Goal: Task Accomplishment & Management: Manage account settings

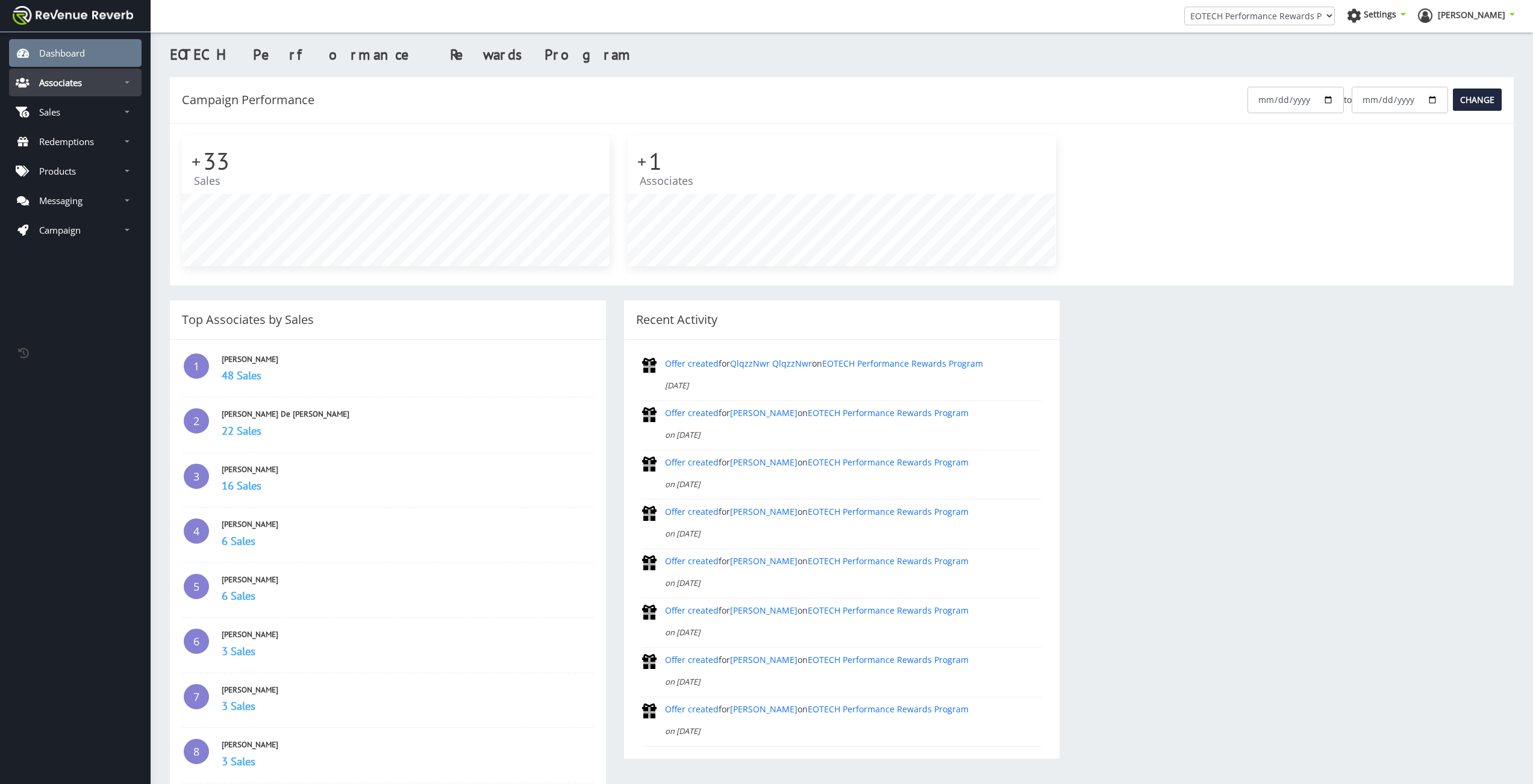
scroll to position [9, 9]
click at [116, 85] on link "Associates" at bounding box center [74, 82] width 132 height 28
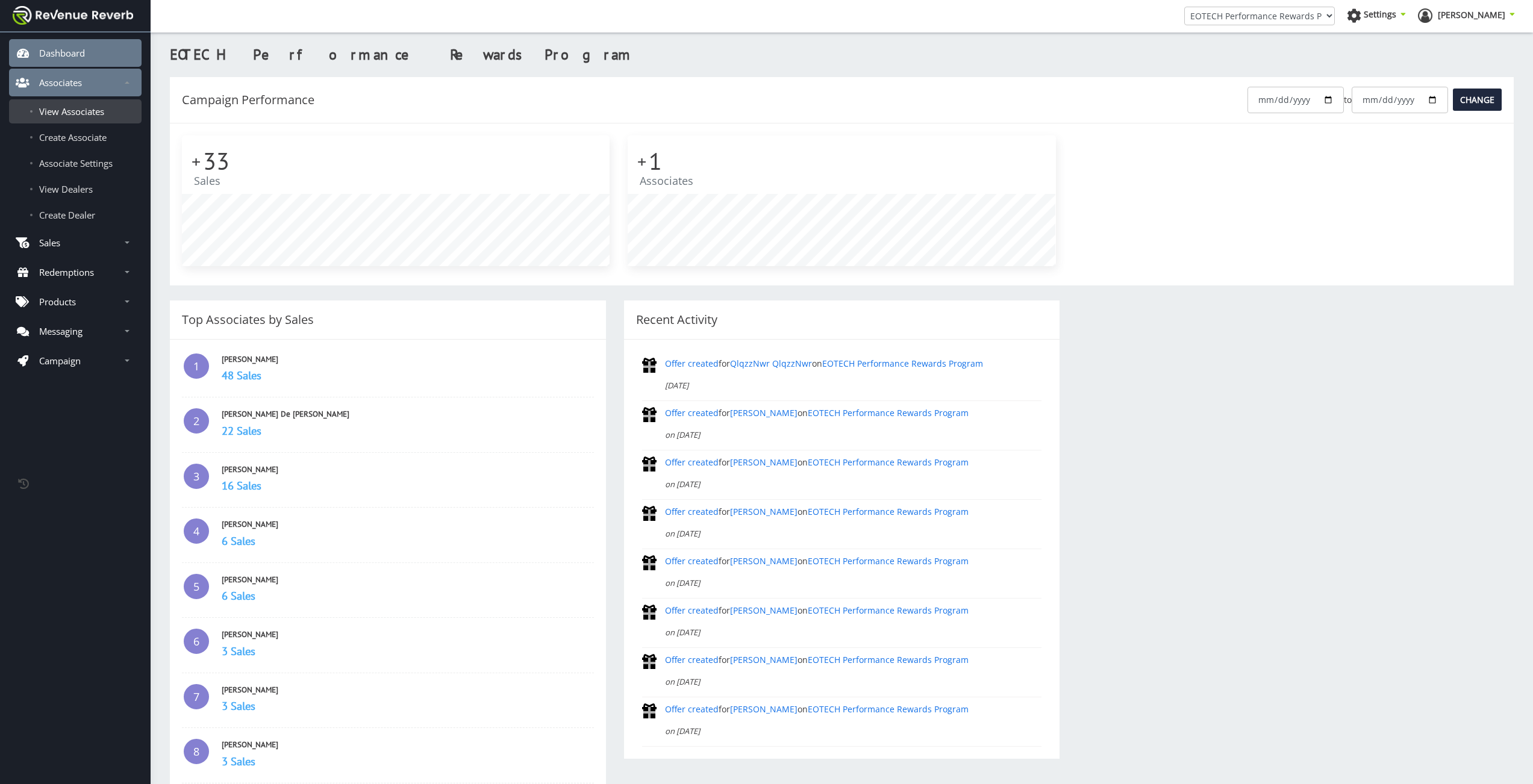
click at [83, 111] on span "View Associates" at bounding box center [71, 111] width 65 height 12
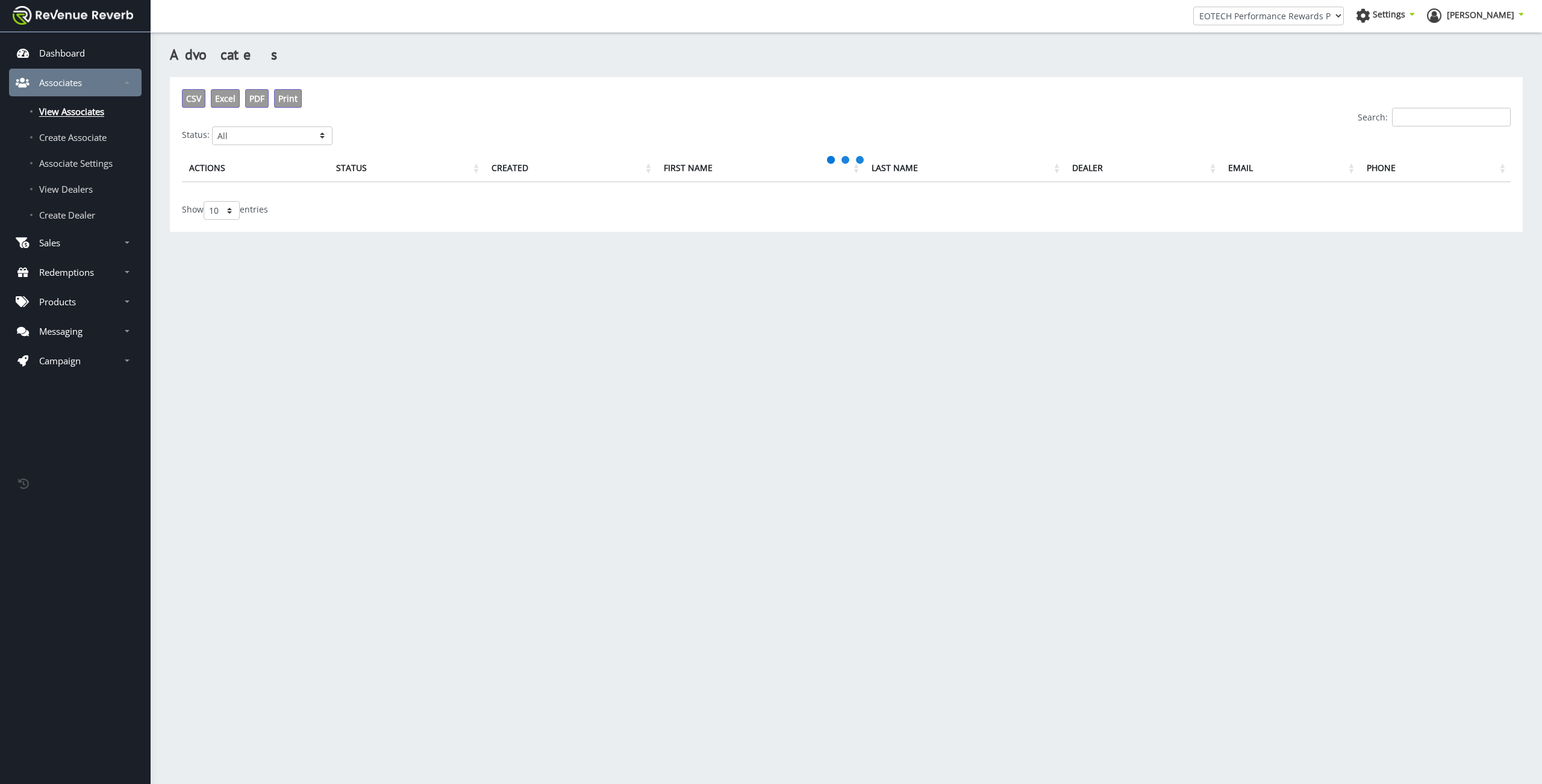
scroll to position [9, 9]
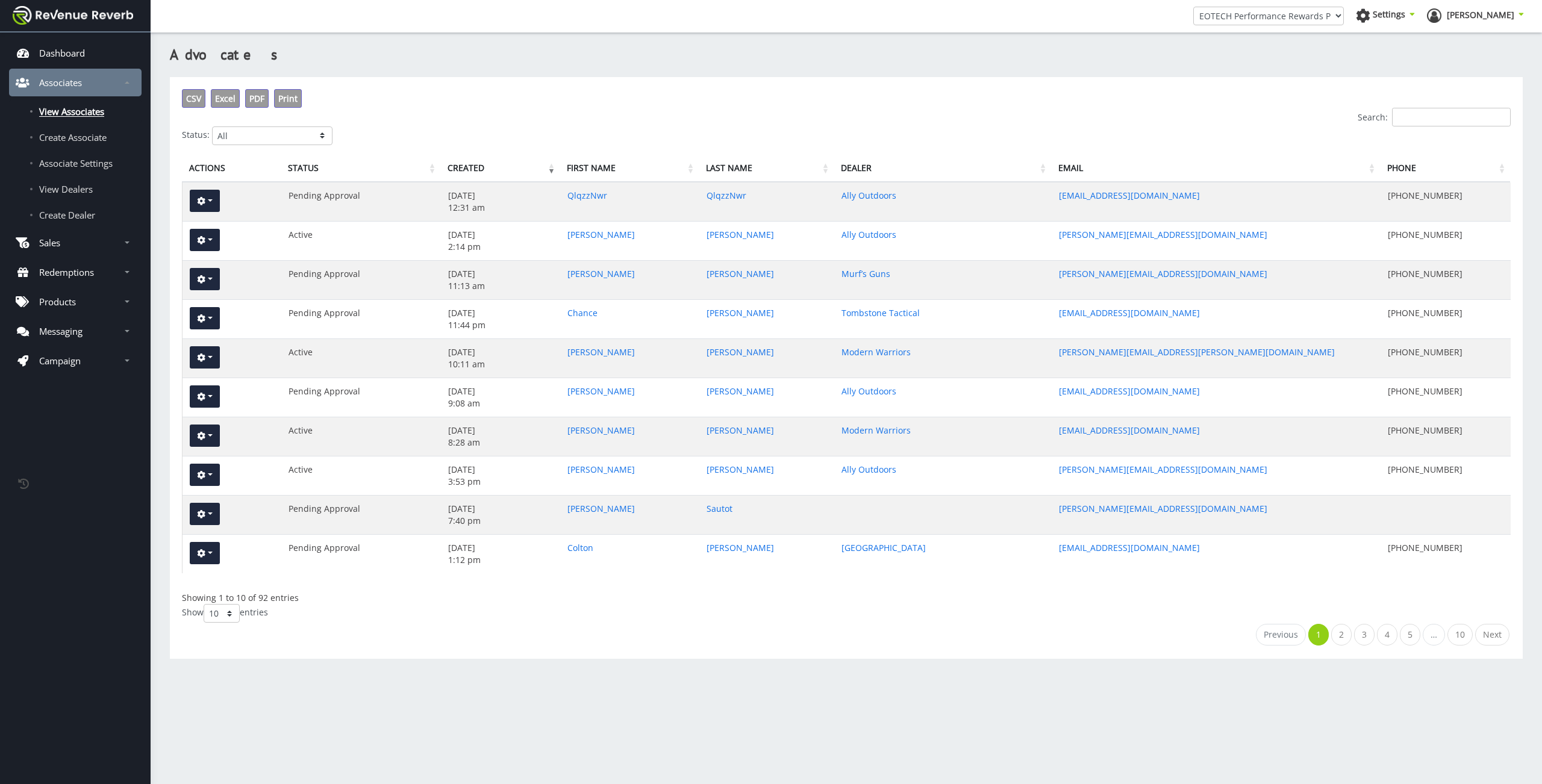
click at [1425, 110] on input "Search:" at bounding box center [1451, 117] width 118 height 19
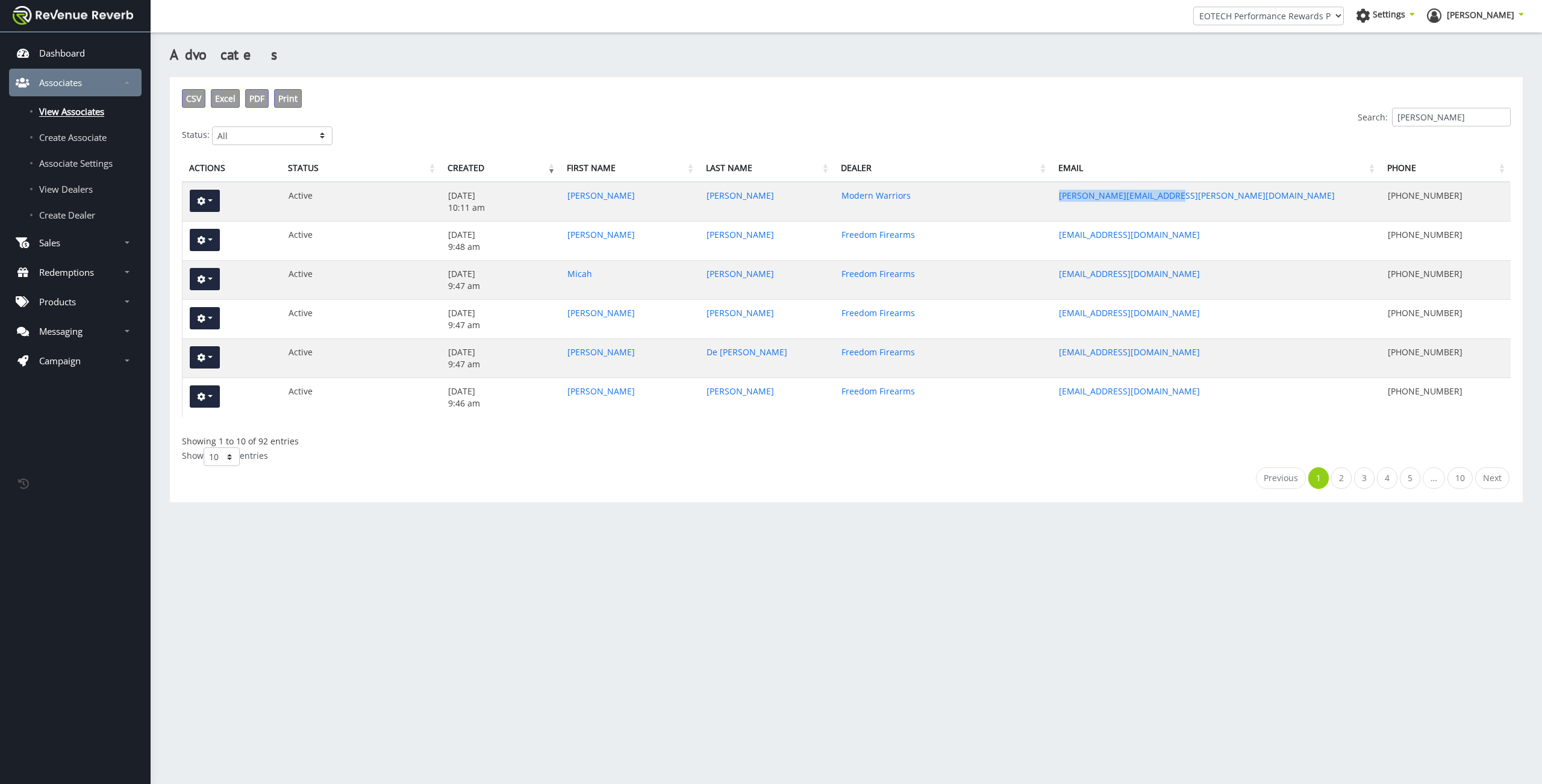
drag, startPoint x: 1180, startPoint y: 195, endPoint x: 1019, endPoint y: 199, distance: 161.0
click at [1019, 199] on tr "View Edit Delete Active [DATE] 10:11 am [PERSON_NAME] Modern Warriors [PERSON_N…" at bounding box center [847, 201] width 1329 height 39
copy tr "[PERSON_NAME][EMAIL_ADDRESS][PERSON_NAME][DOMAIN_NAME]"
click at [925, 107] on div "CSV Excel PDF Print Search: reed Status: All Active Pending Approval Deactivated" at bounding box center [847, 117] width 1329 height 56
click at [1456, 121] on input "reed" at bounding box center [1451, 117] width 118 height 19
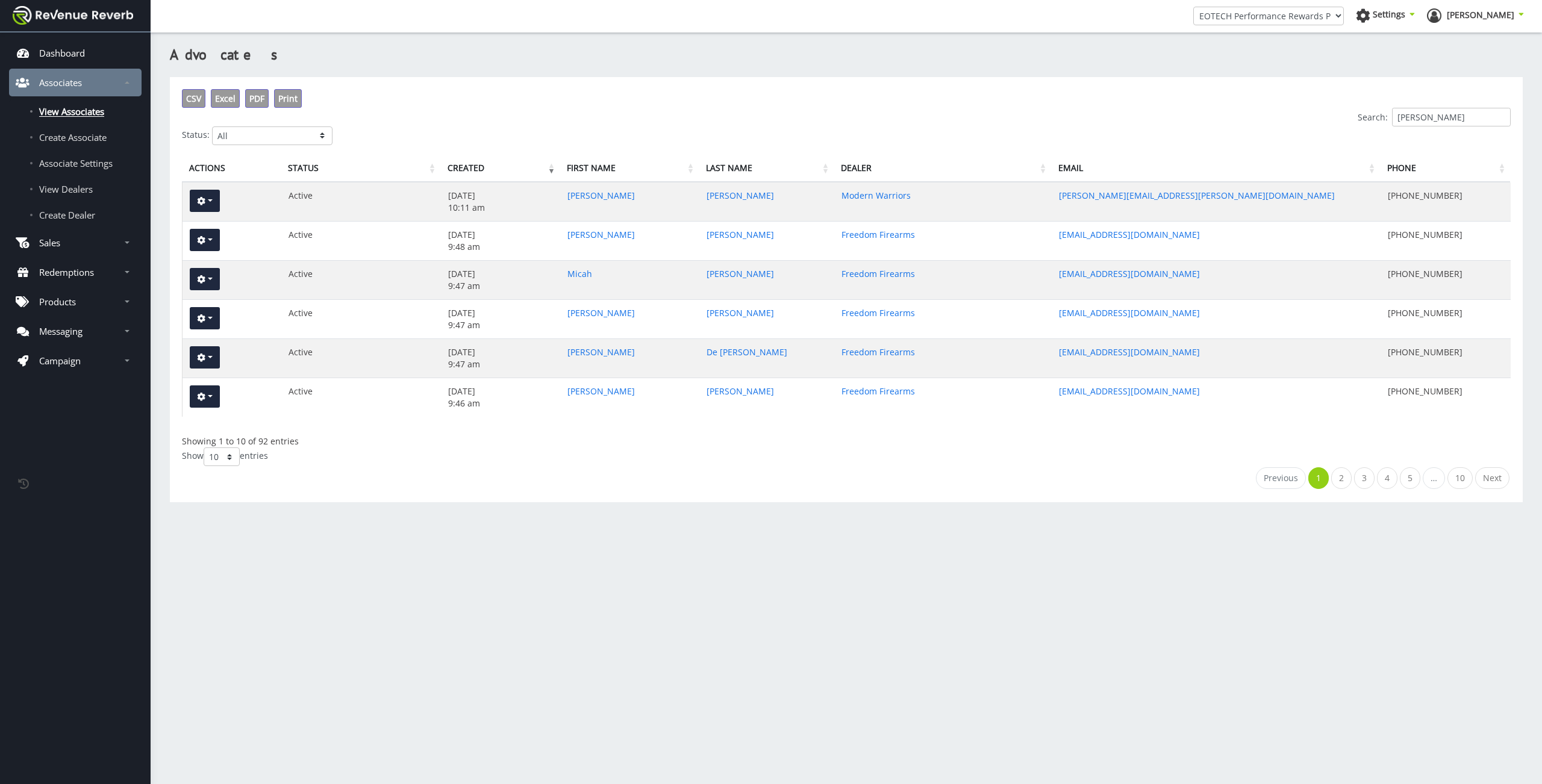
paste input "ncoulter97@gmail.com"
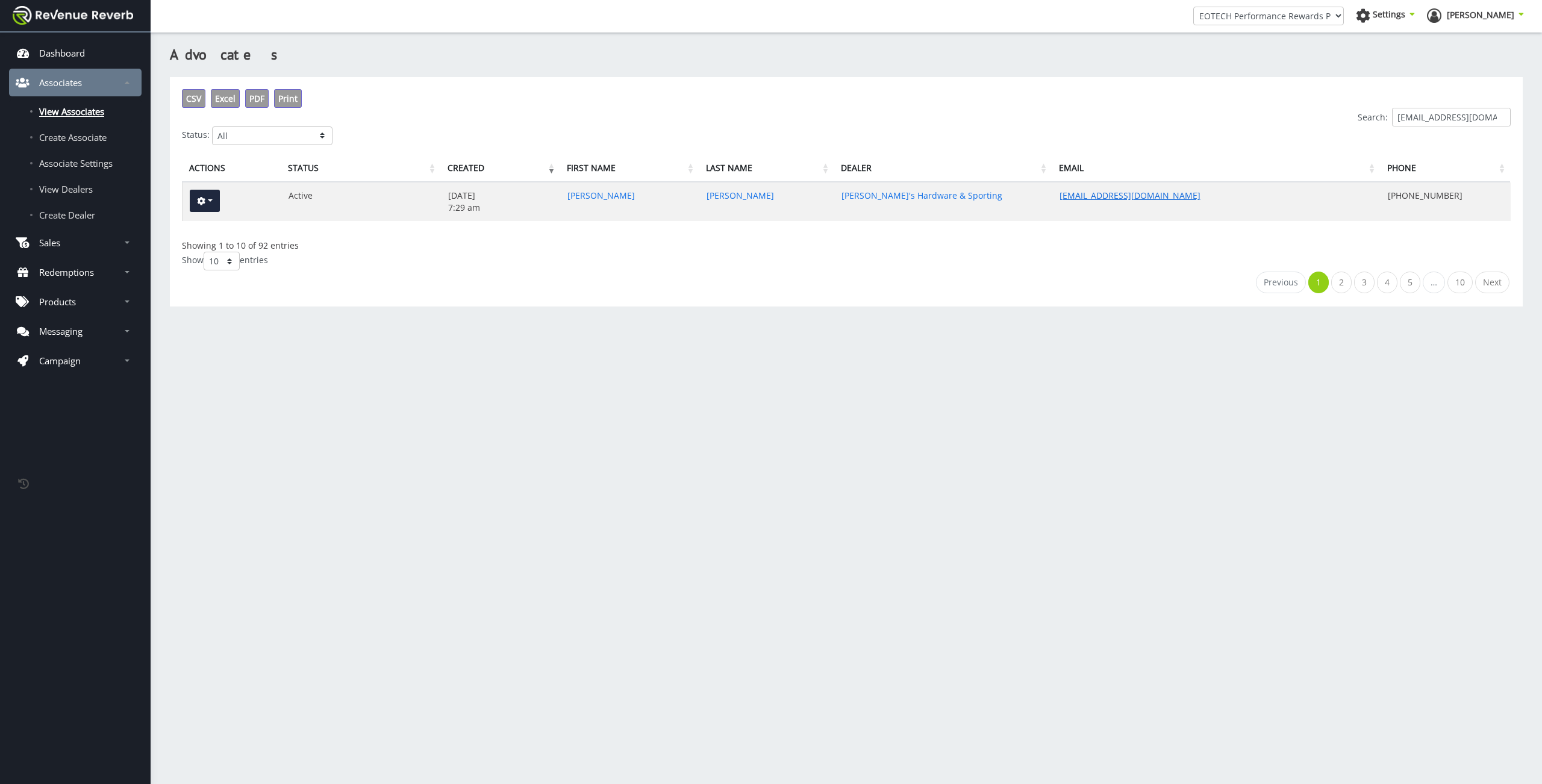
type input "ncoulter97@gmail.com"
click at [1088, 198] on link "ncoulter97@gmail.com" at bounding box center [1130, 195] width 141 height 11
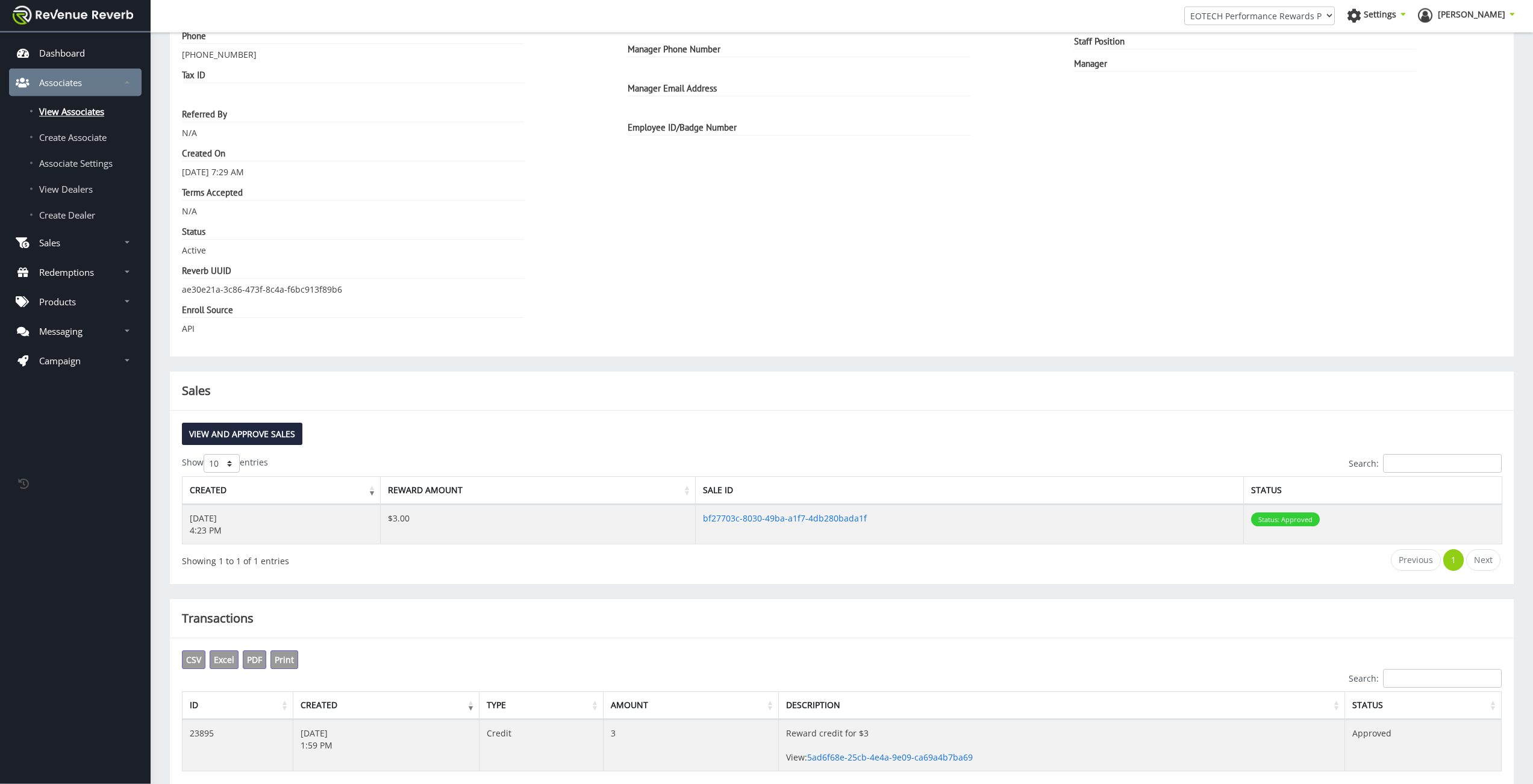
scroll to position [396, 0]
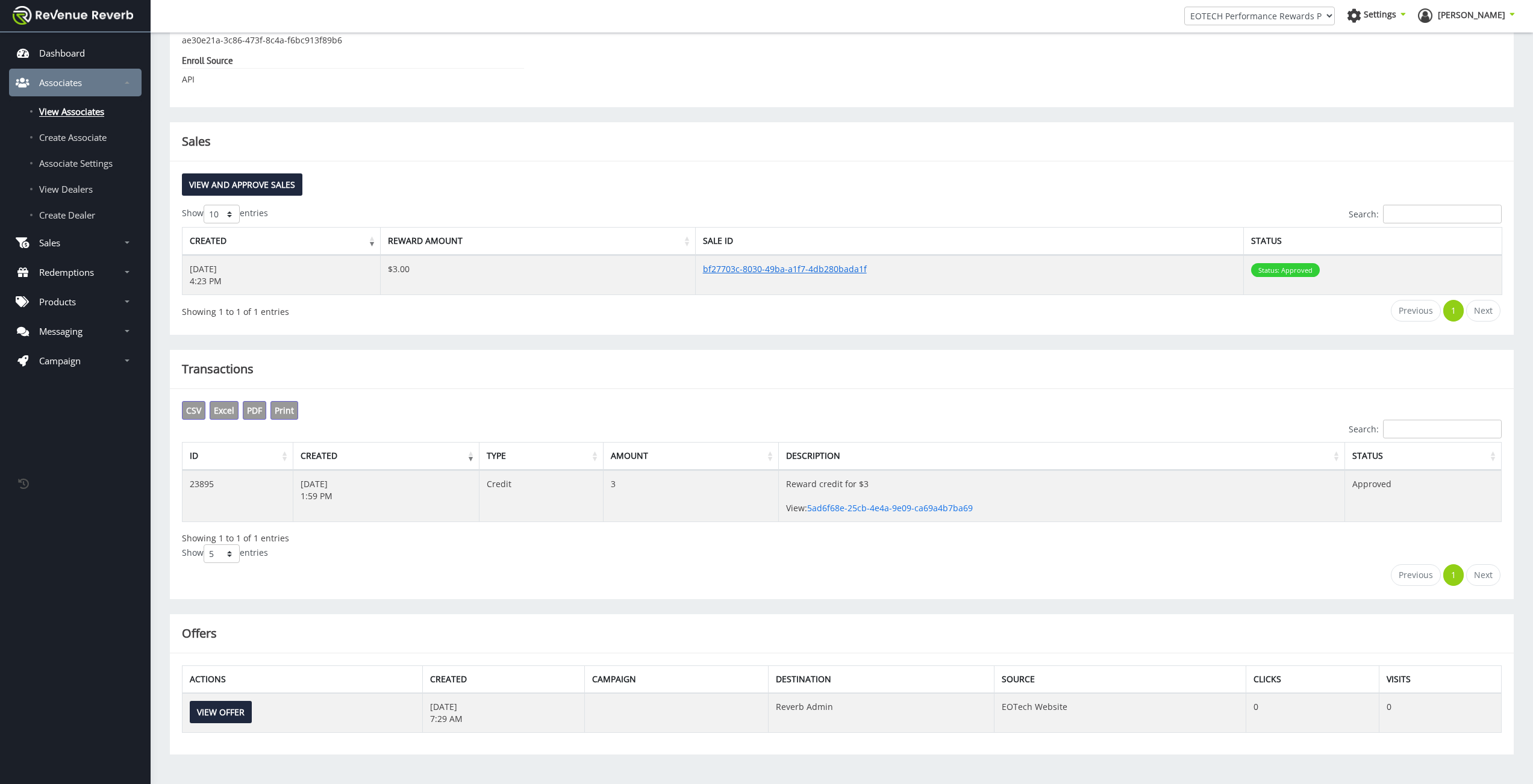
click at [788, 271] on link "bf27703c-8030-49ba-a1f7-4db280bada1f" at bounding box center [785, 269] width 164 height 11
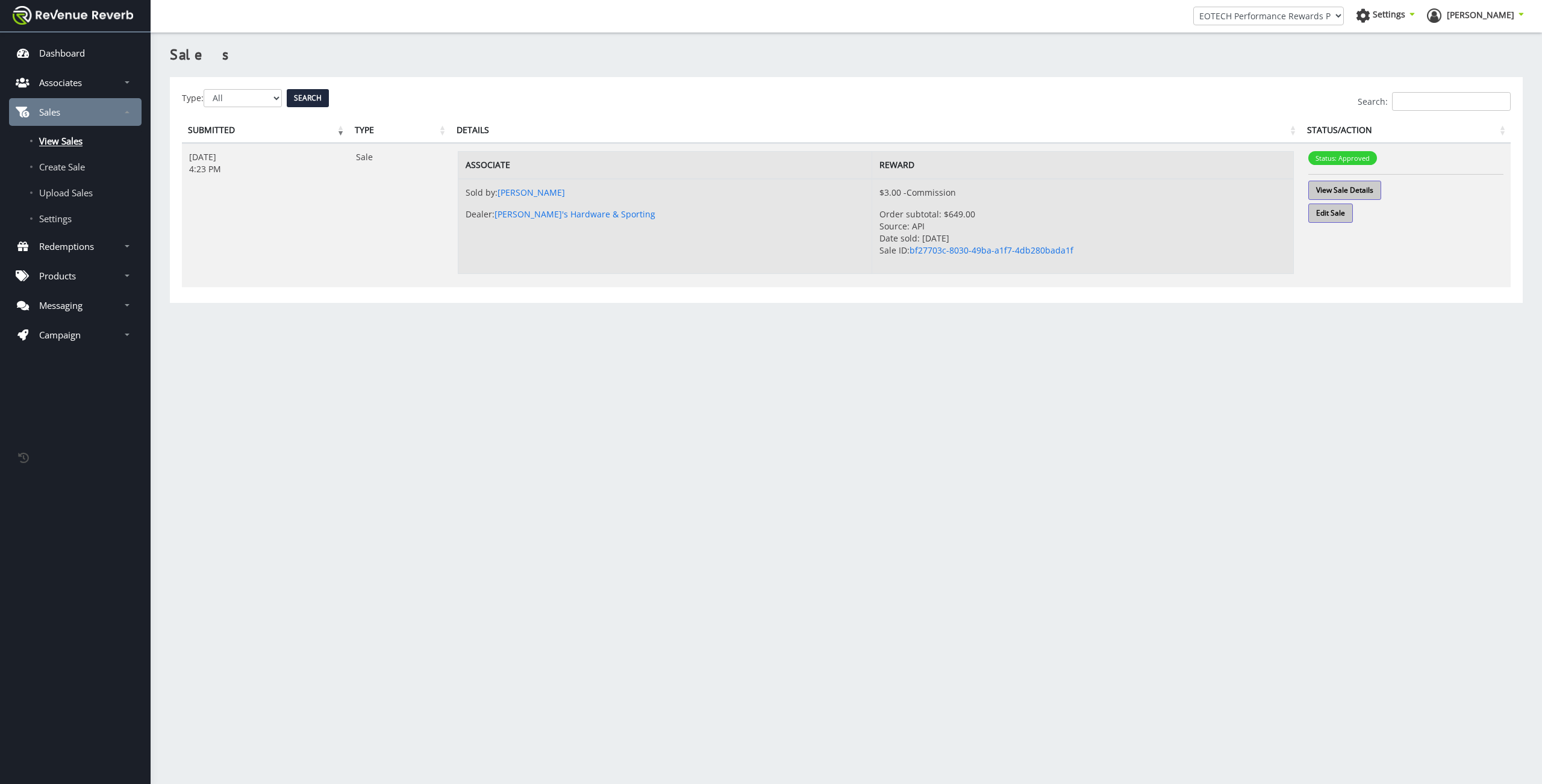
scroll to position [9, 9]
click at [1336, 196] on link "View Sale Details" at bounding box center [1345, 190] width 73 height 19
click at [1406, 103] on input "Search:" at bounding box center [1451, 102] width 118 height 19
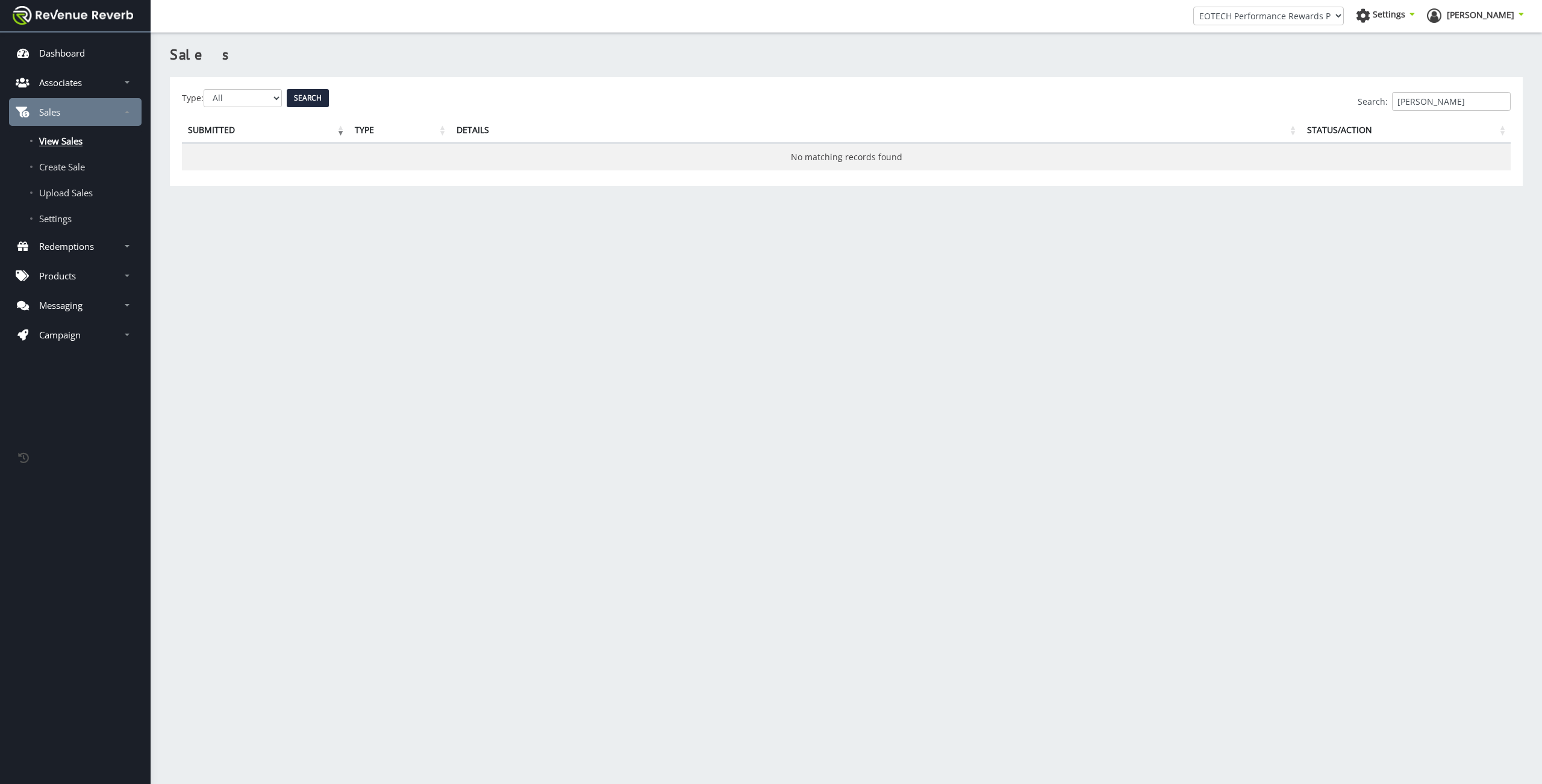
type input "stephanie"
click at [48, 143] on span "View Sales" at bounding box center [60, 141] width 43 height 12
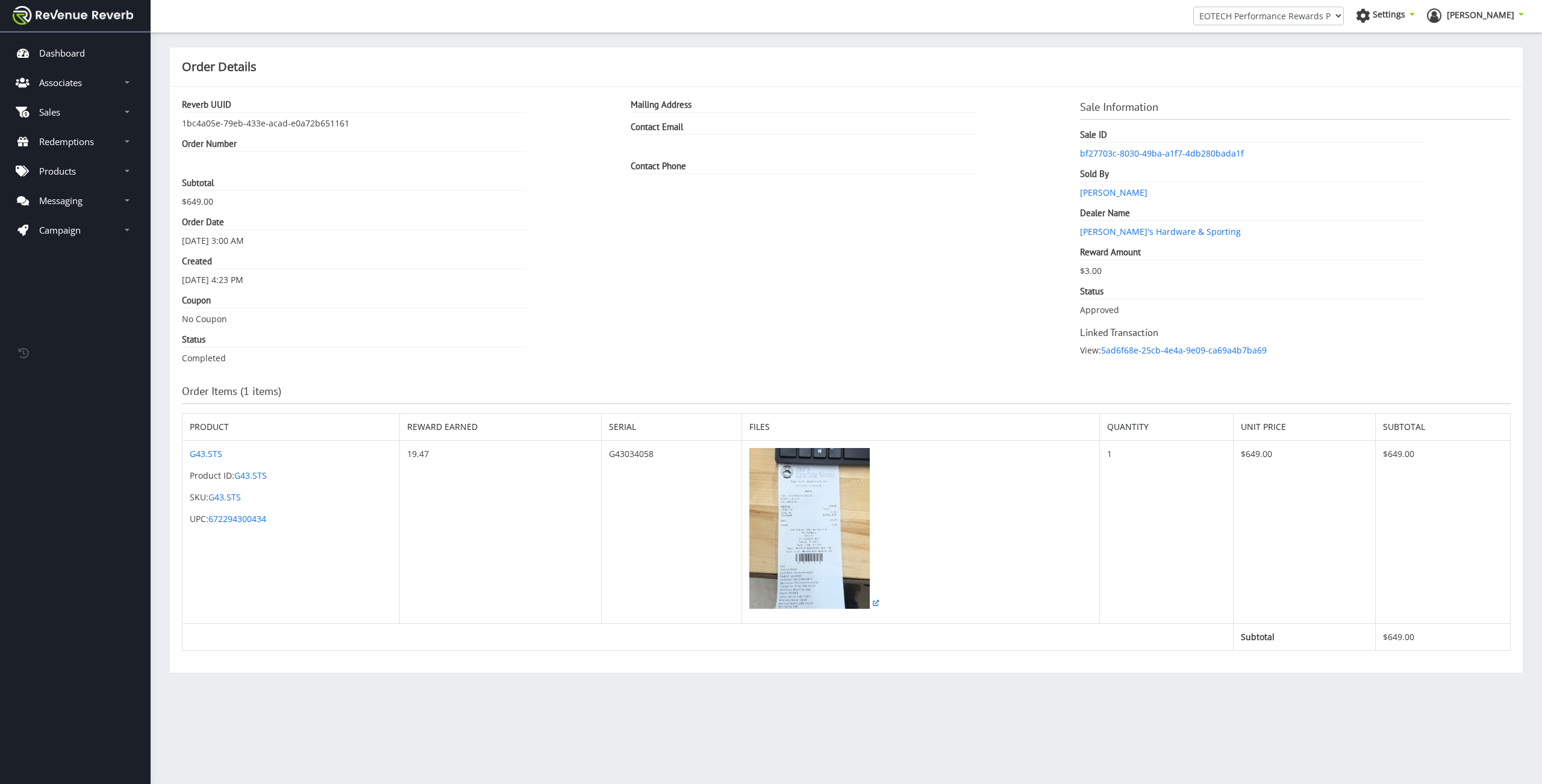
scroll to position [9, 9]
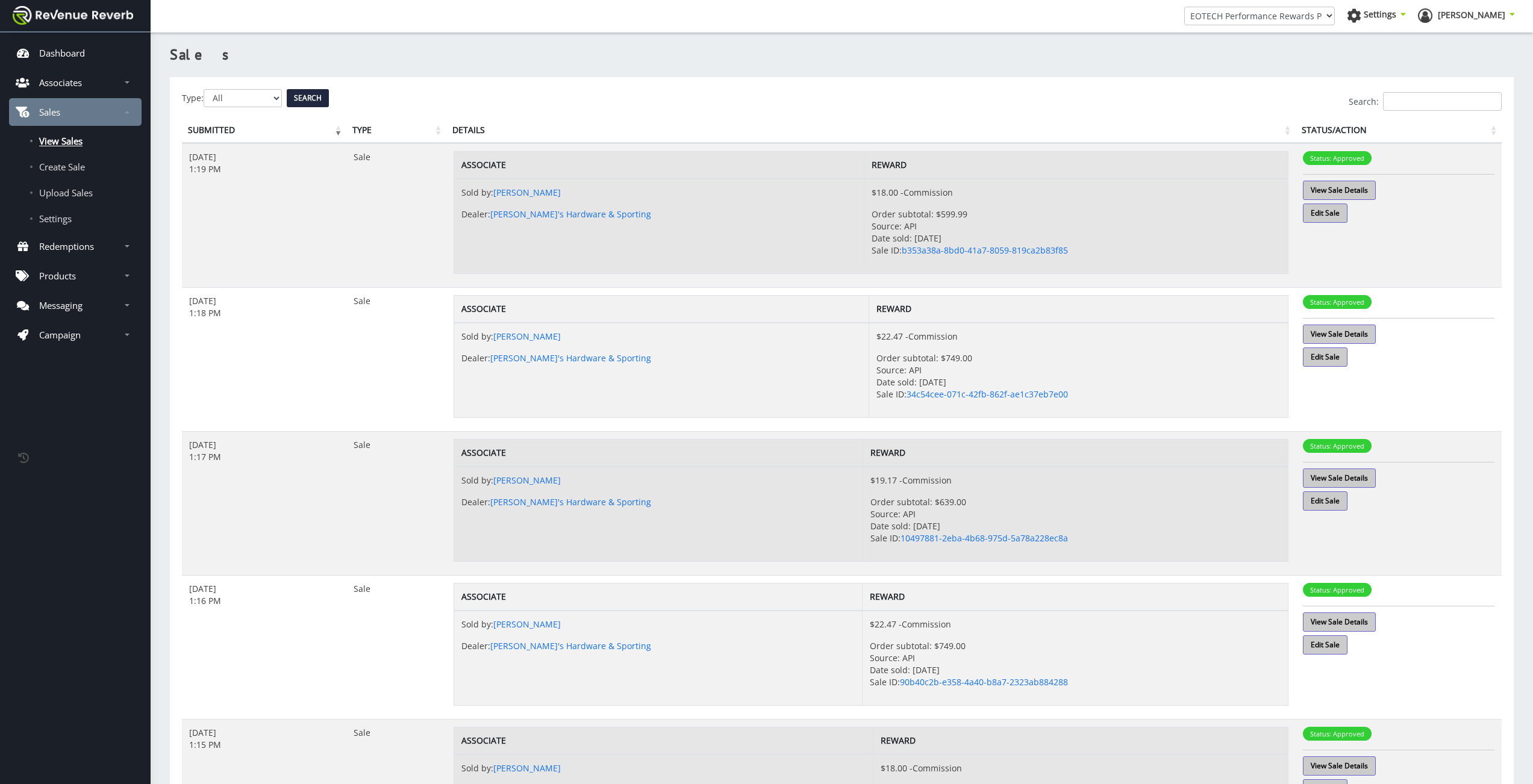
scroll to position [9, 9]
click at [1418, 100] on input "Search:" at bounding box center [1441, 102] width 118 height 19
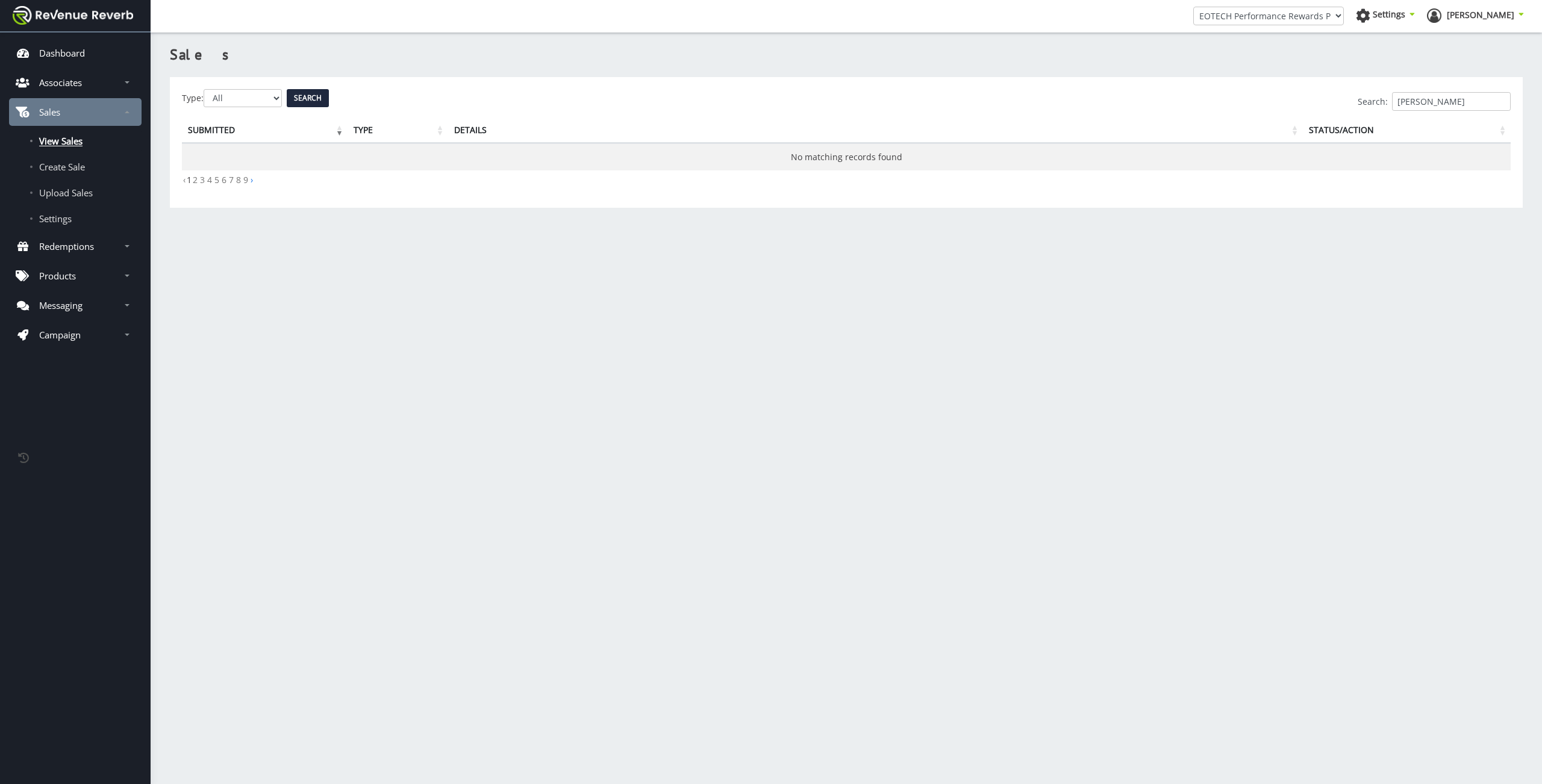
type input "stephanie"
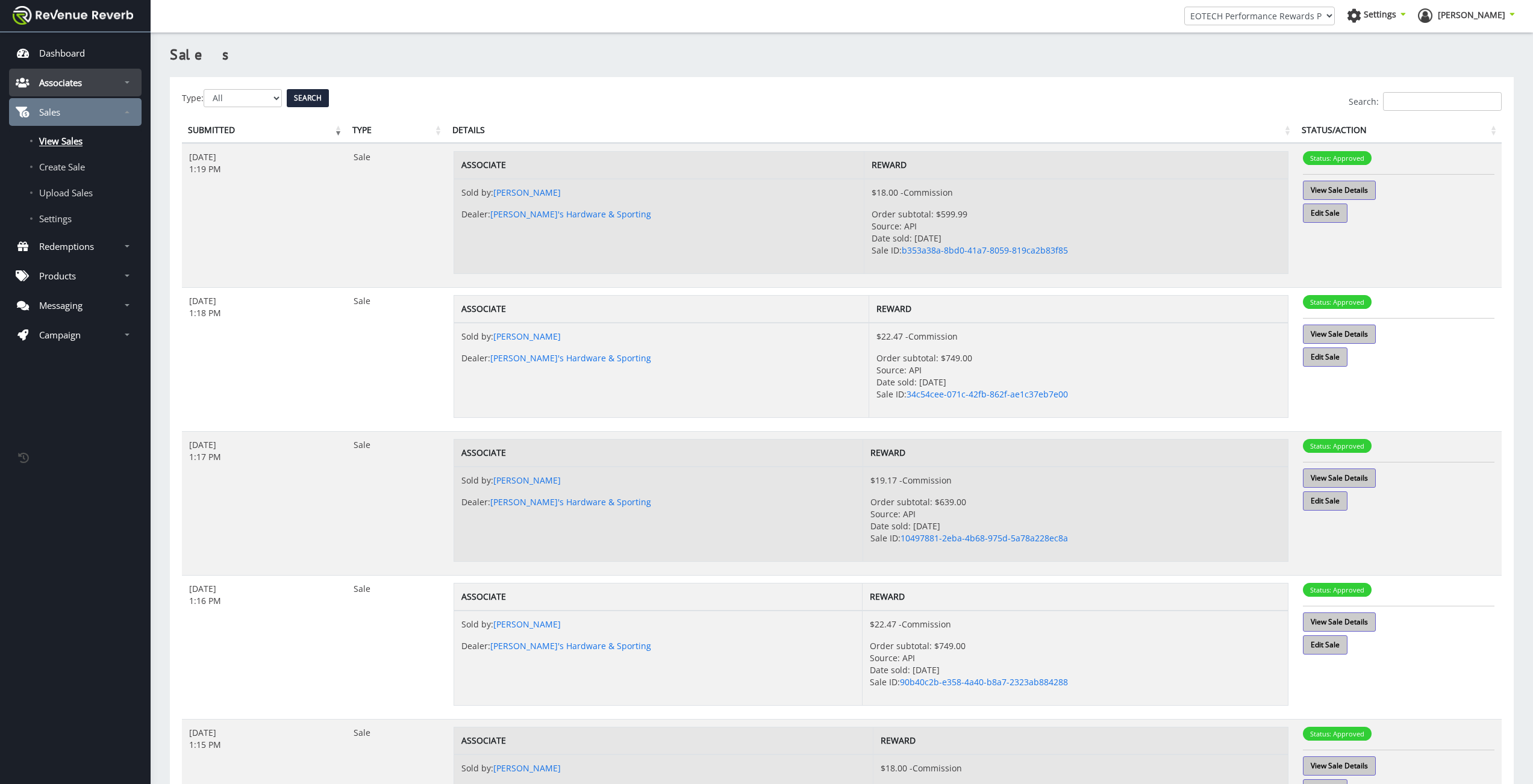
click at [99, 83] on link "Associates" at bounding box center [74, 82] width 132 height 28
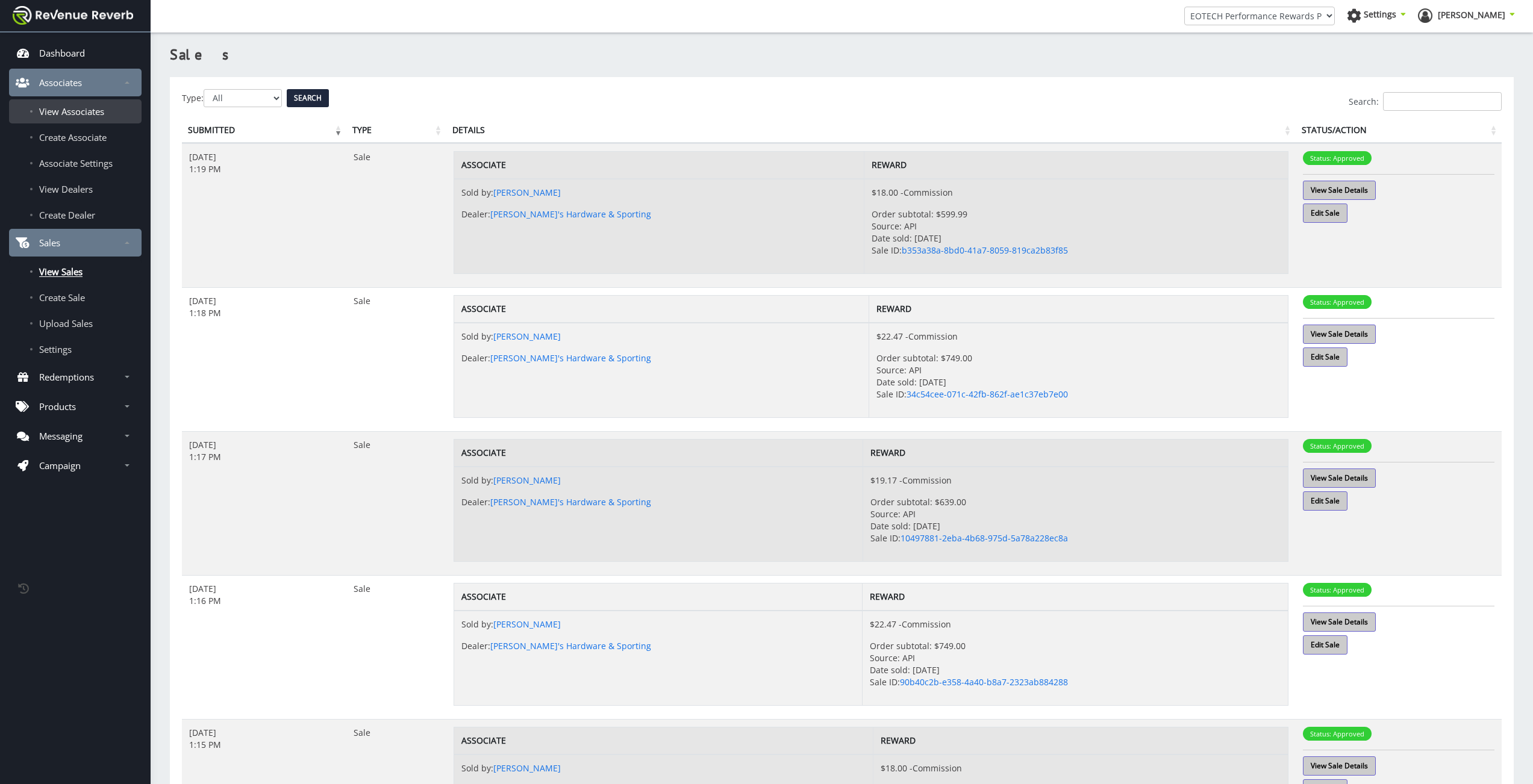
click at [92, 119] on link "View Associates" at bounding box center [74, 111] width 132 height 24
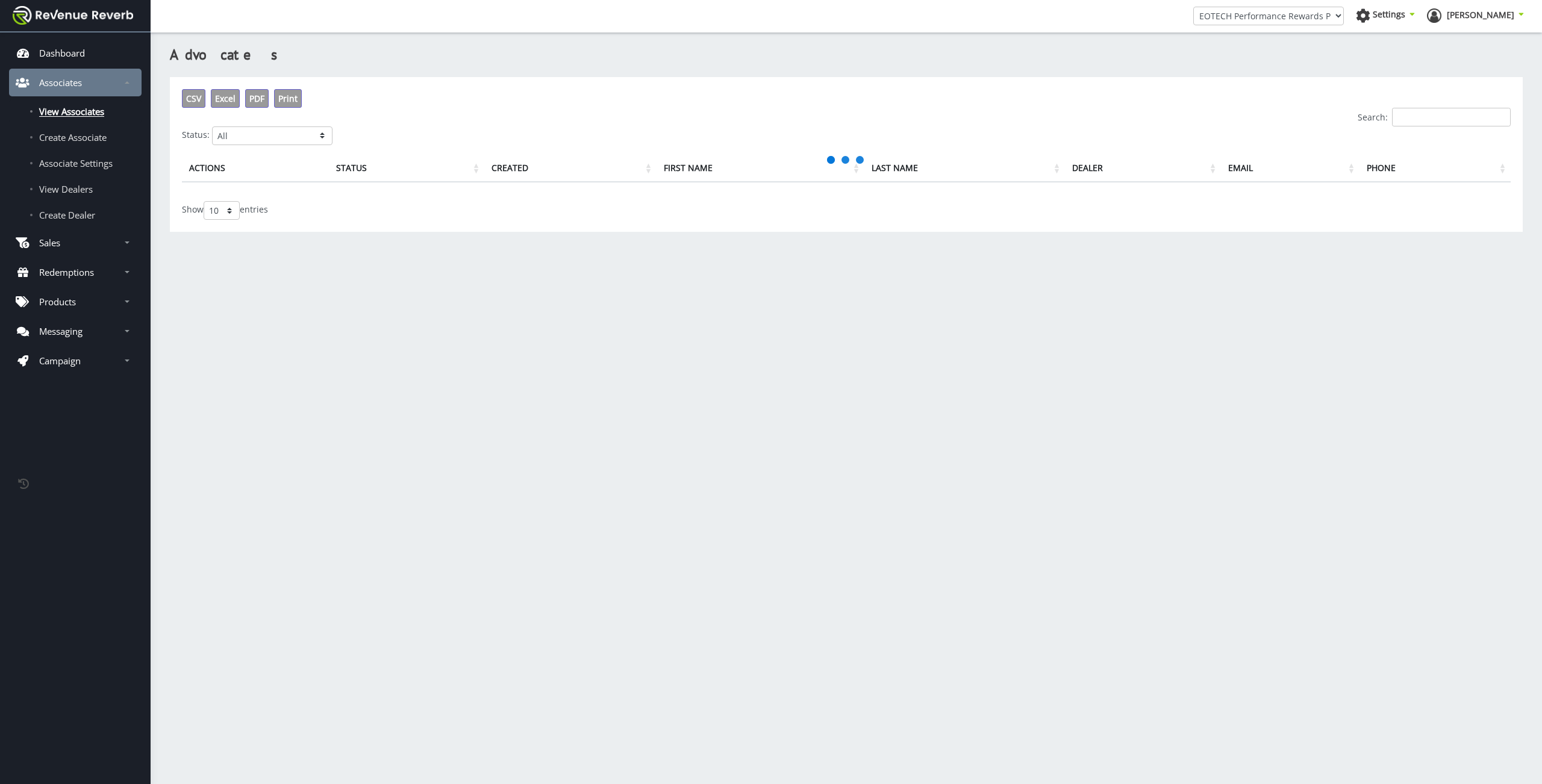
scroll to position [9, 9]
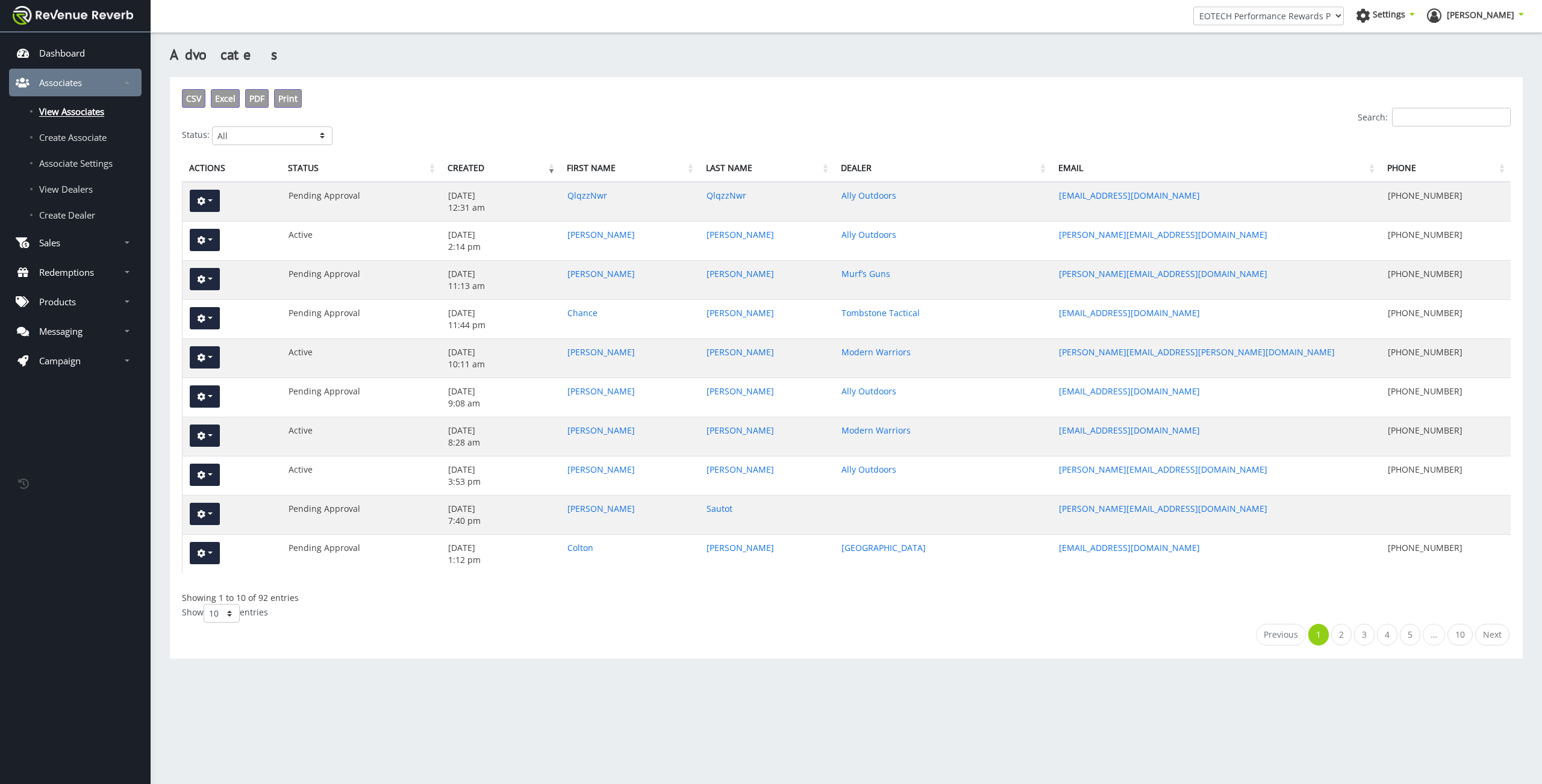
click at [1408, 122] on input "Search:" at bounding box center [1451, 117] width 118 height 19
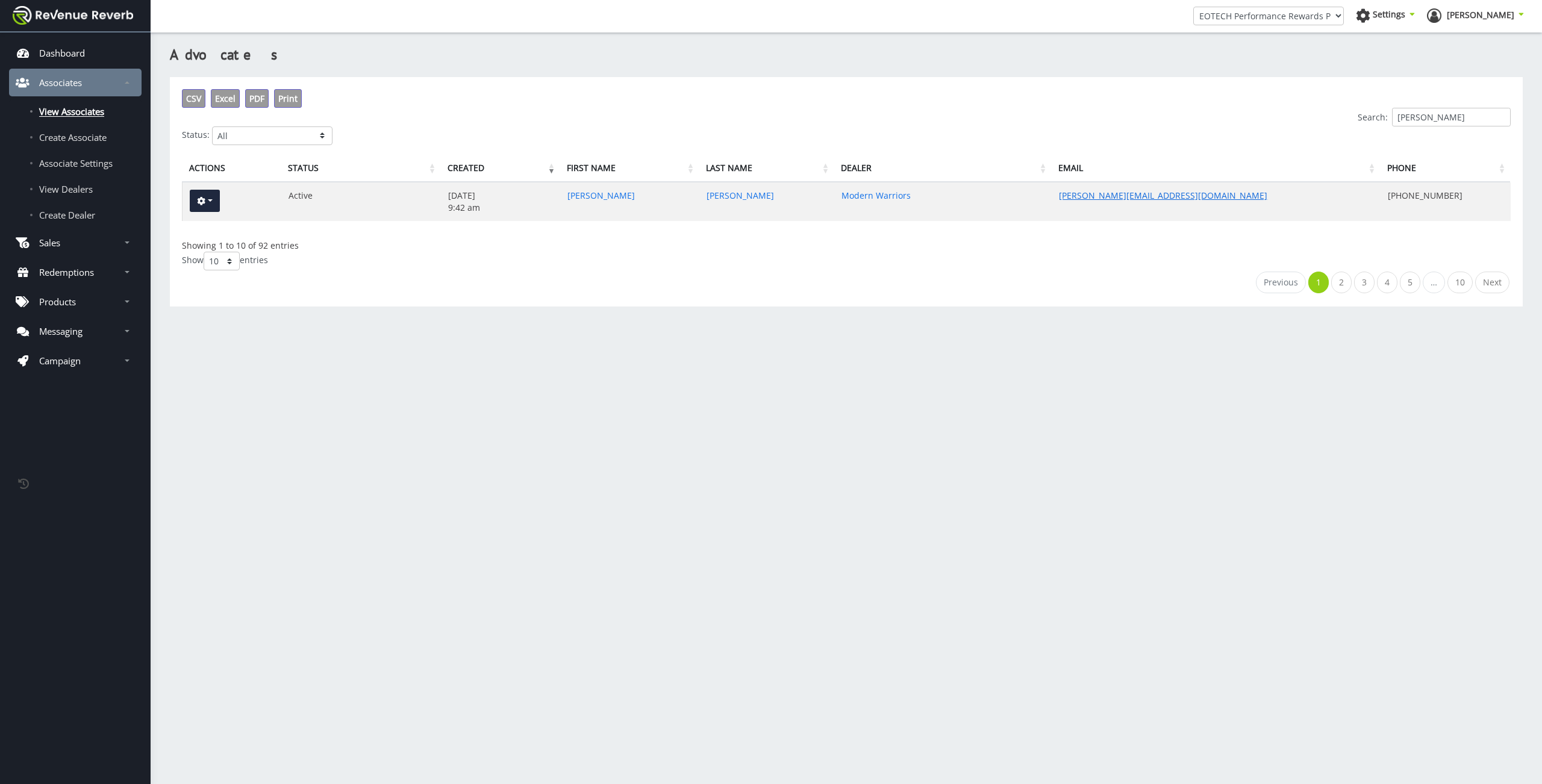
type input "[PERSON_NAME]"
click at [1107, 191] on link "[PERSON_NAME][EMAIL_ADDRESS][DOMAIN_NAME]" at bounding box center [1163, 195] width 208 height 11
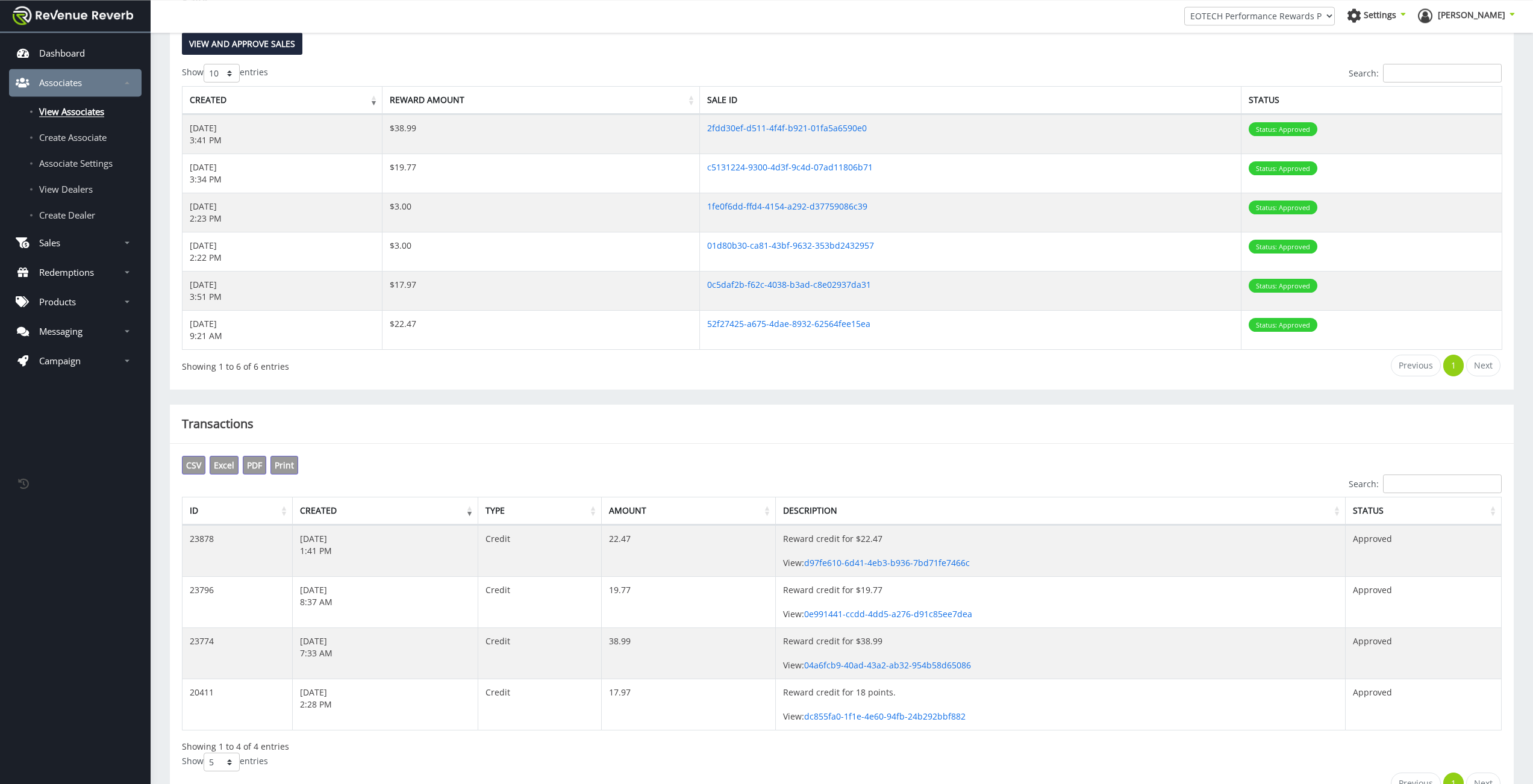
scroll to position [482, 0]
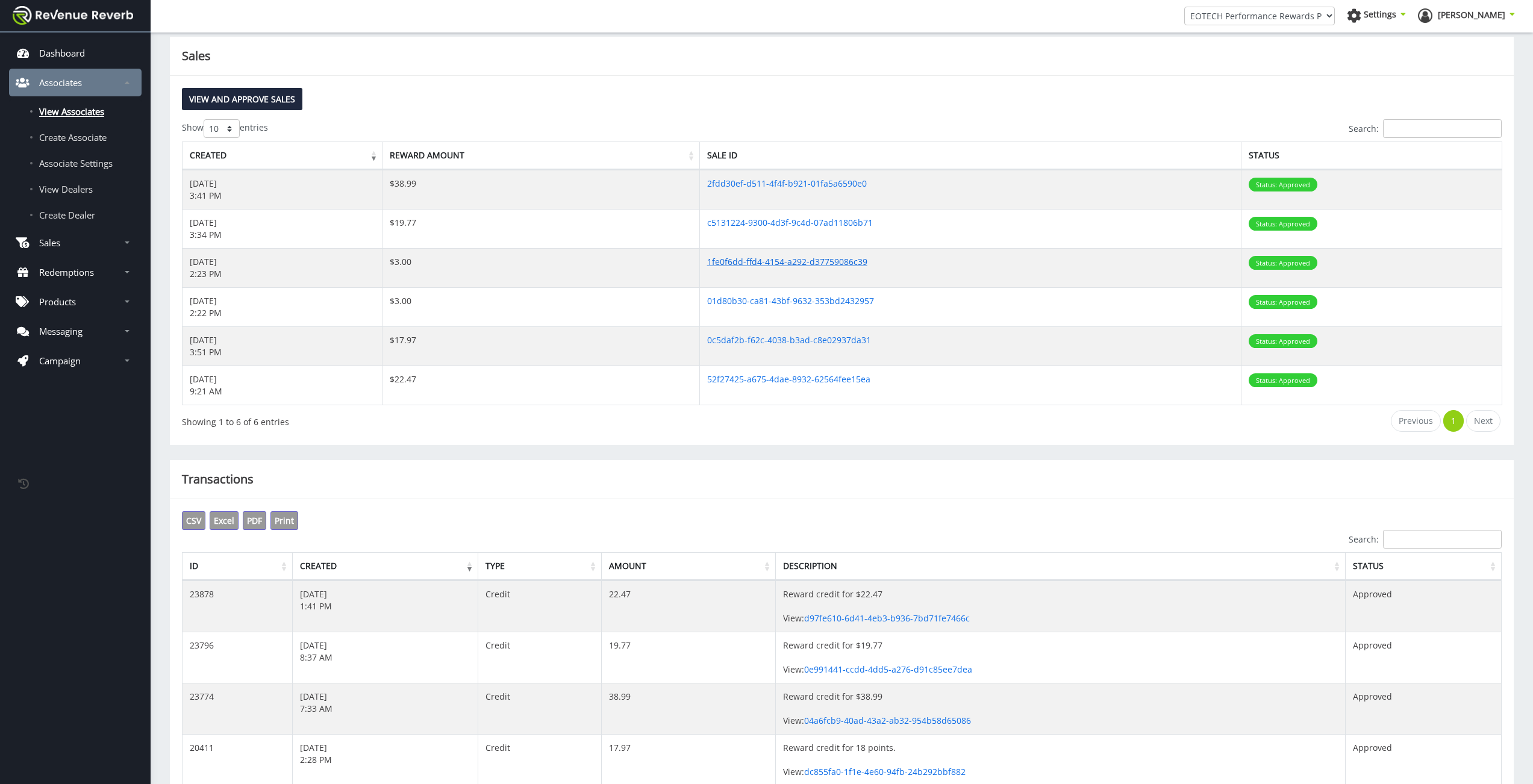
click at [747, 265] on link "1fe0f6dd-ffd4-4154-a292-d37759086c39" at bounding box center [787, 261] width 160 height 11
click at [753, 300] on link "01d80b30-ca81-43bf-9632-353bd2432957" at bounding box center [790, 300] width 167 height 11
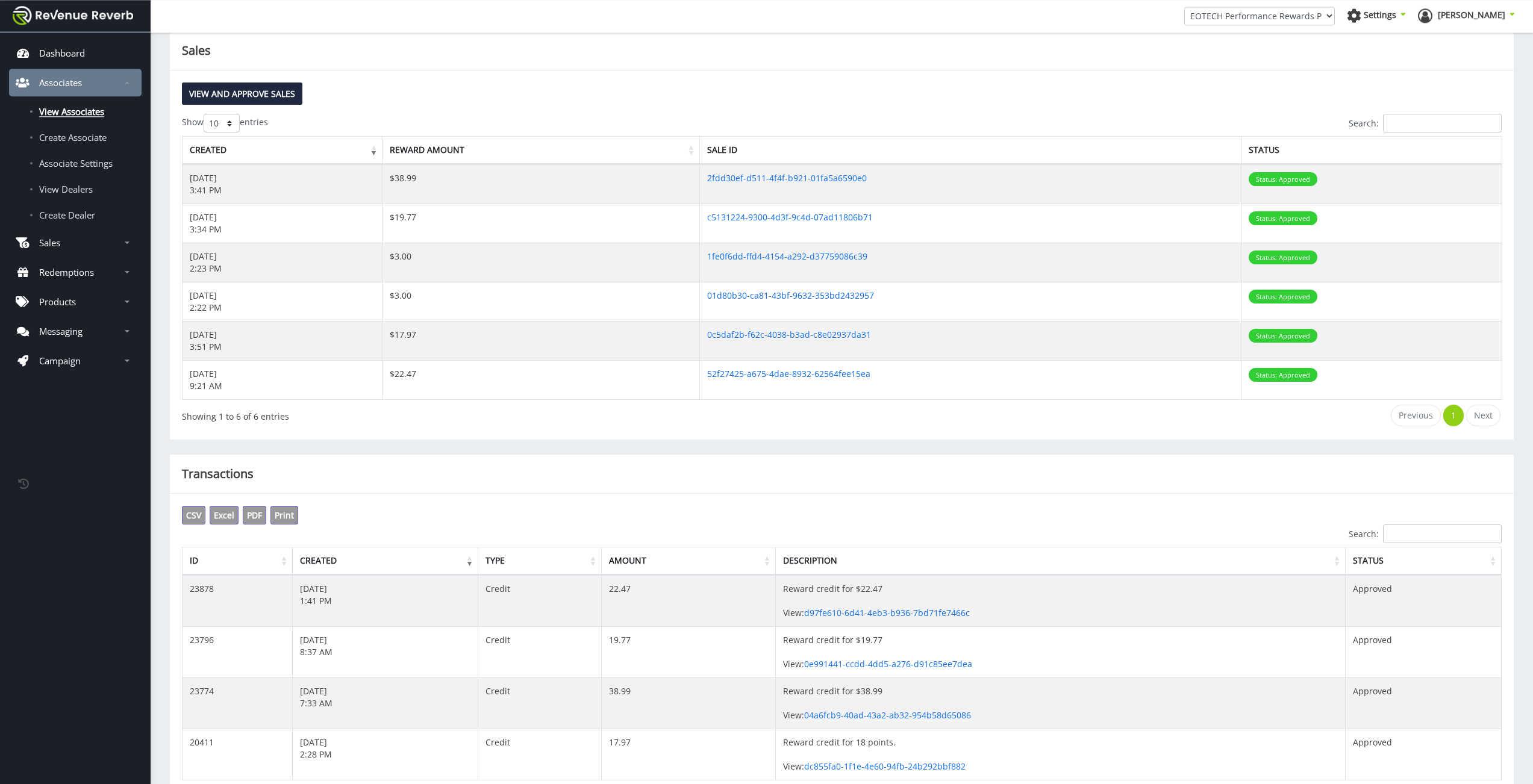
scroll to position [399, 0]
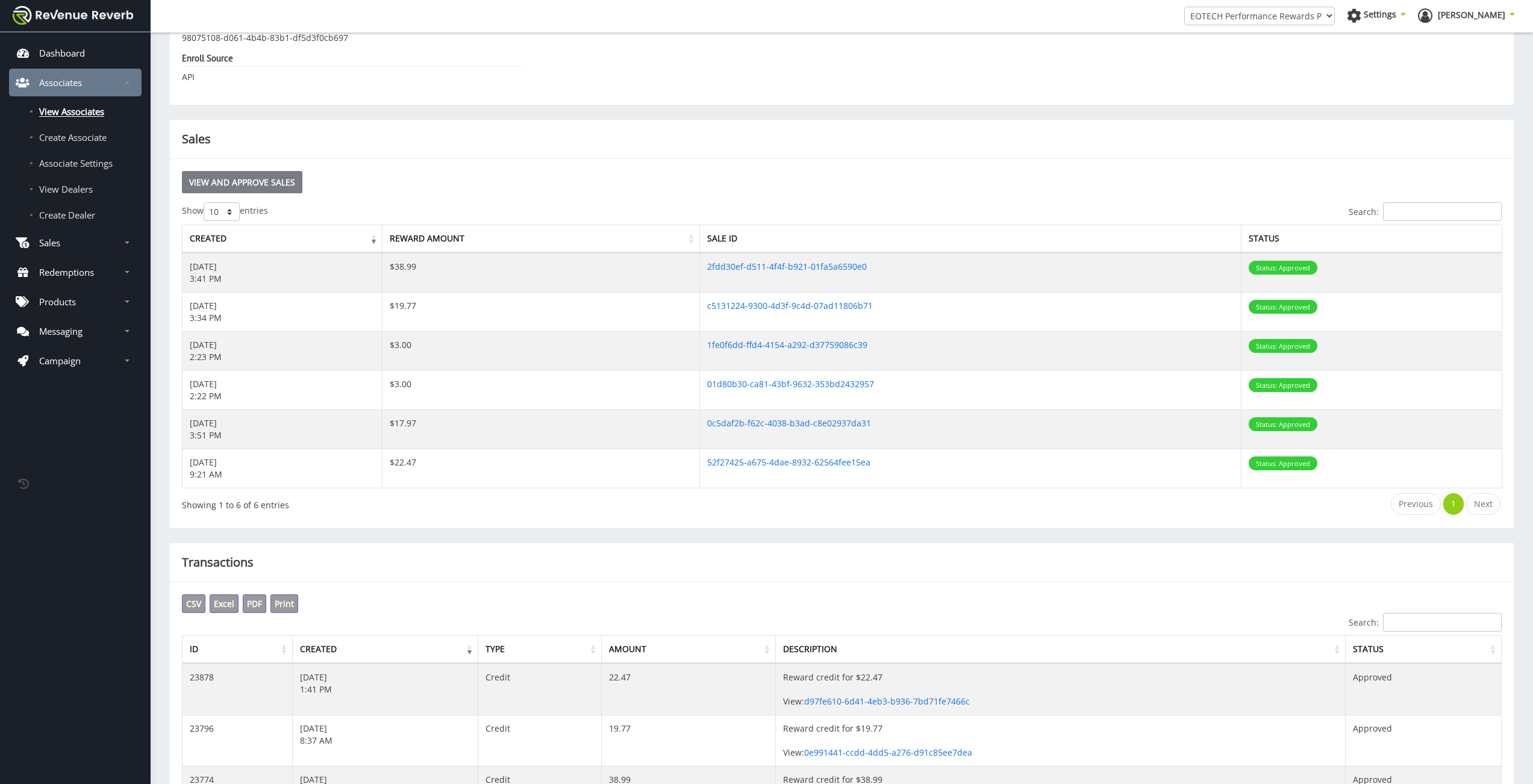
click at [240, 186] on link "View and Approve Sales" at bounding box center [242, 182] width 120 height 22
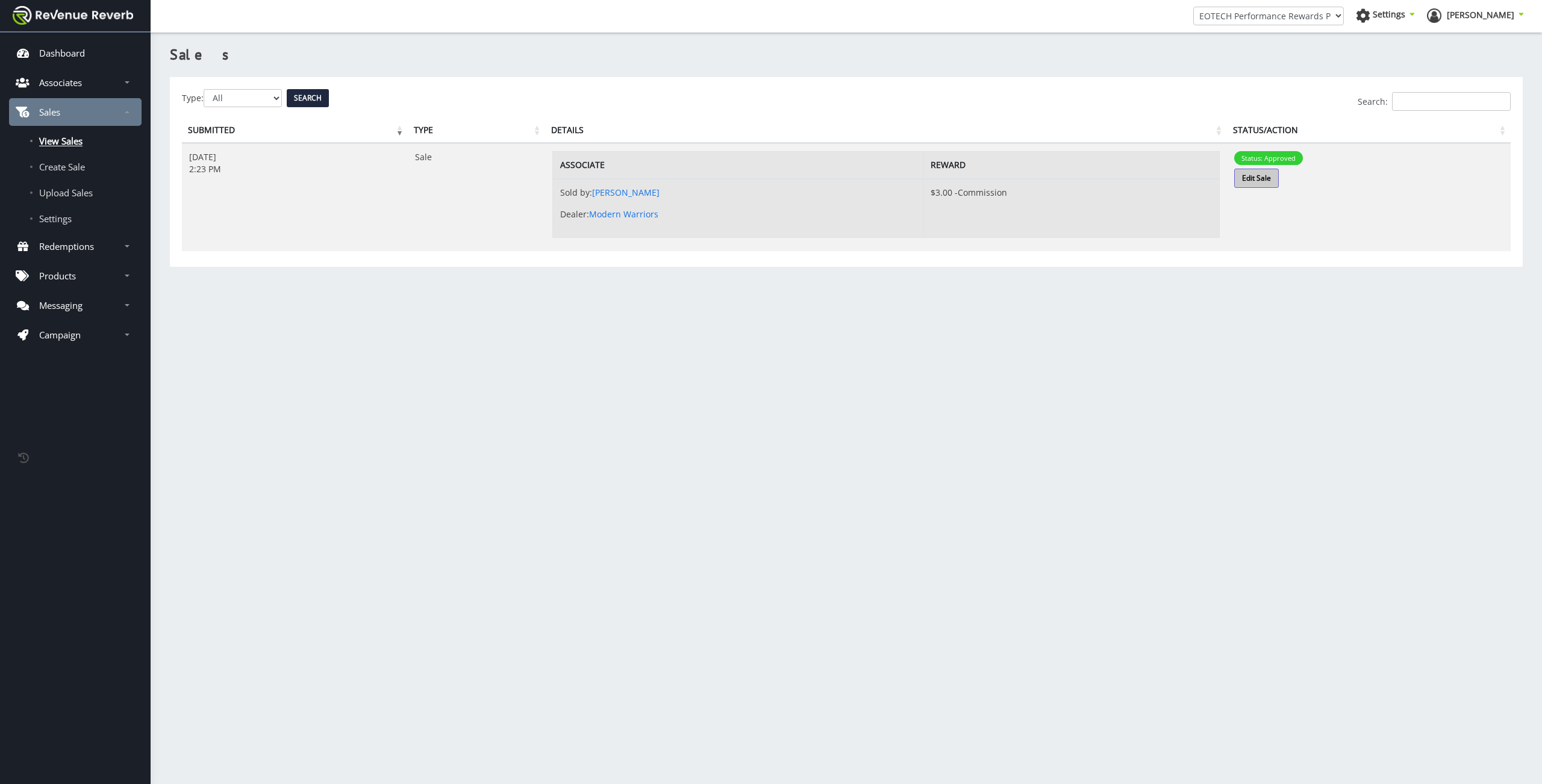
scroll to position [9, 9]
click at [1272, 177] on link "Edit Sale" at bounding box center [1257, 178] width 45 height 19
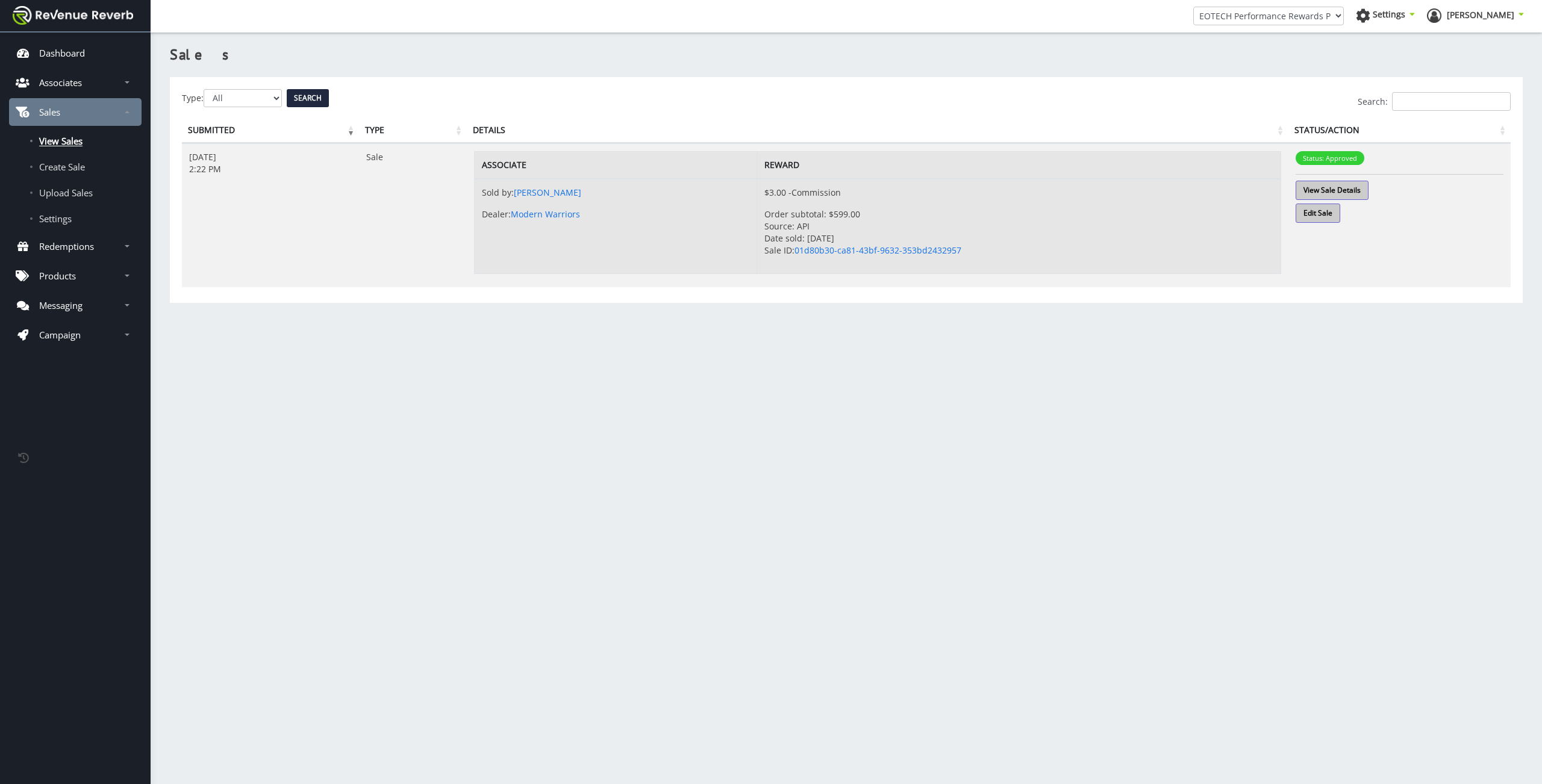
scroll to position [9, 9]
click at [1313, 186] on link "View Sale Details" at bounding box center [1332, 190] width 73 height 19
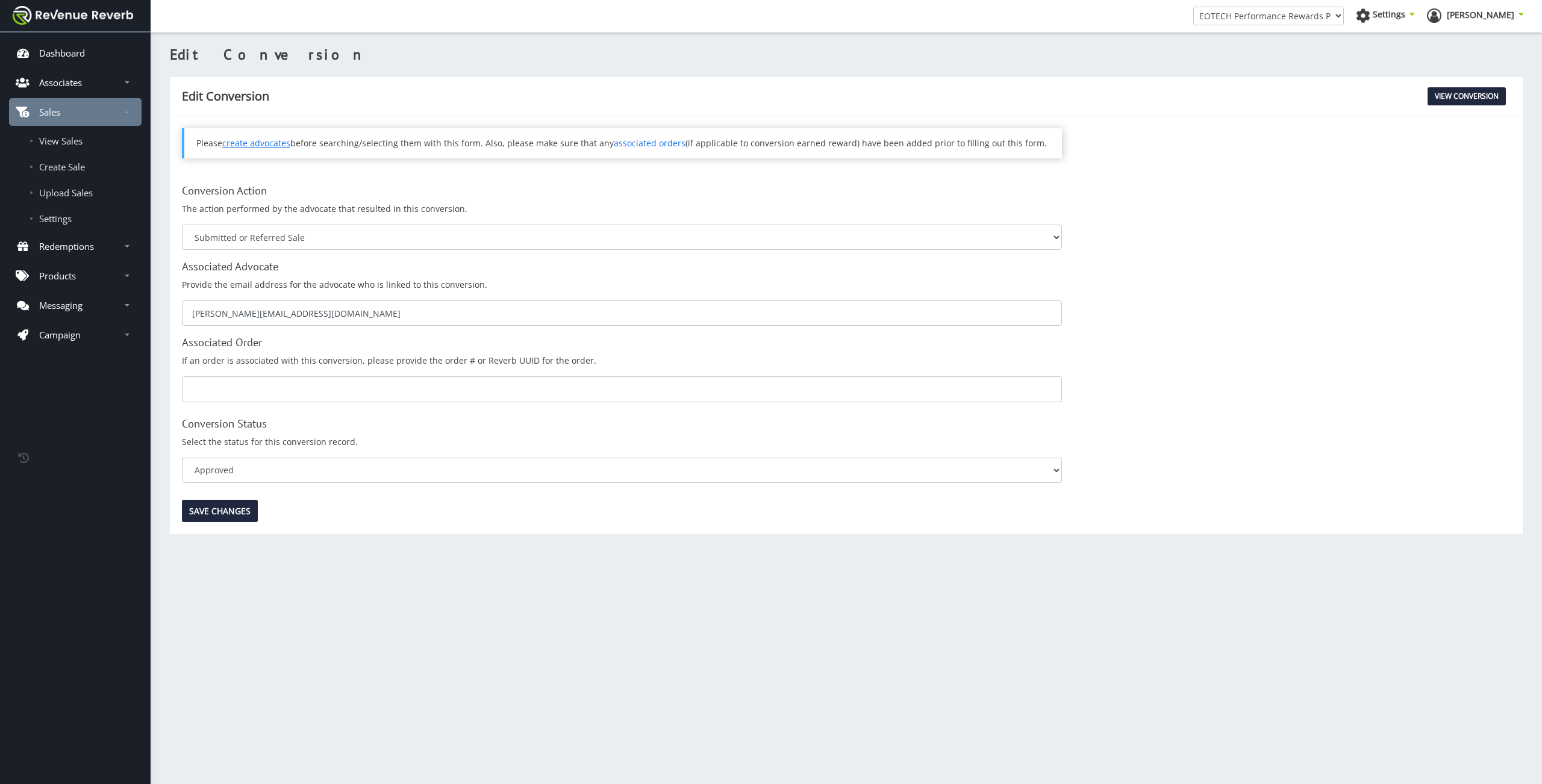
scroll to position [9, 9]
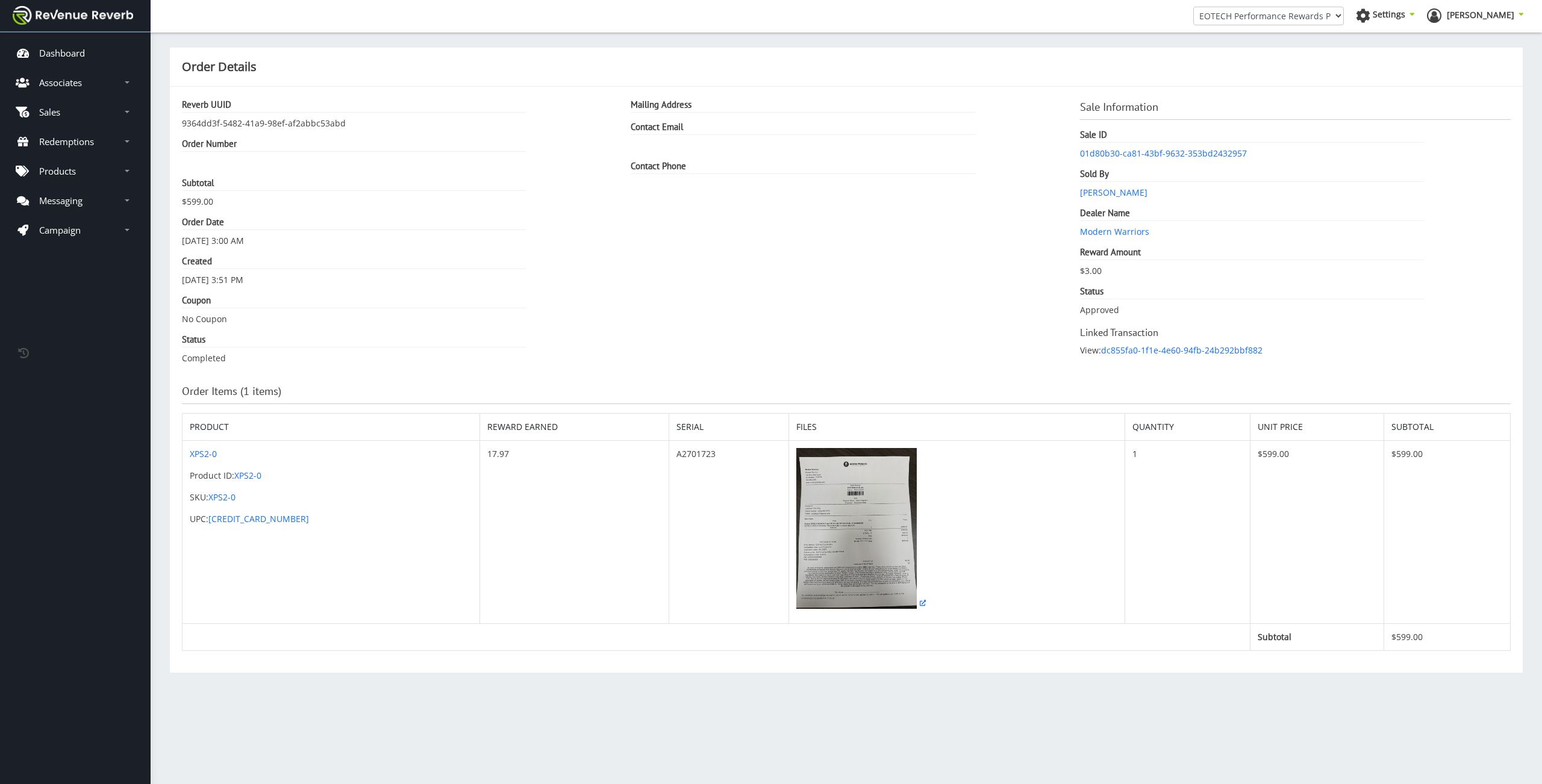
scroll to position [9, 9]
click at [843, 530] on img at bounding box center [856, 528] width 120 height 161
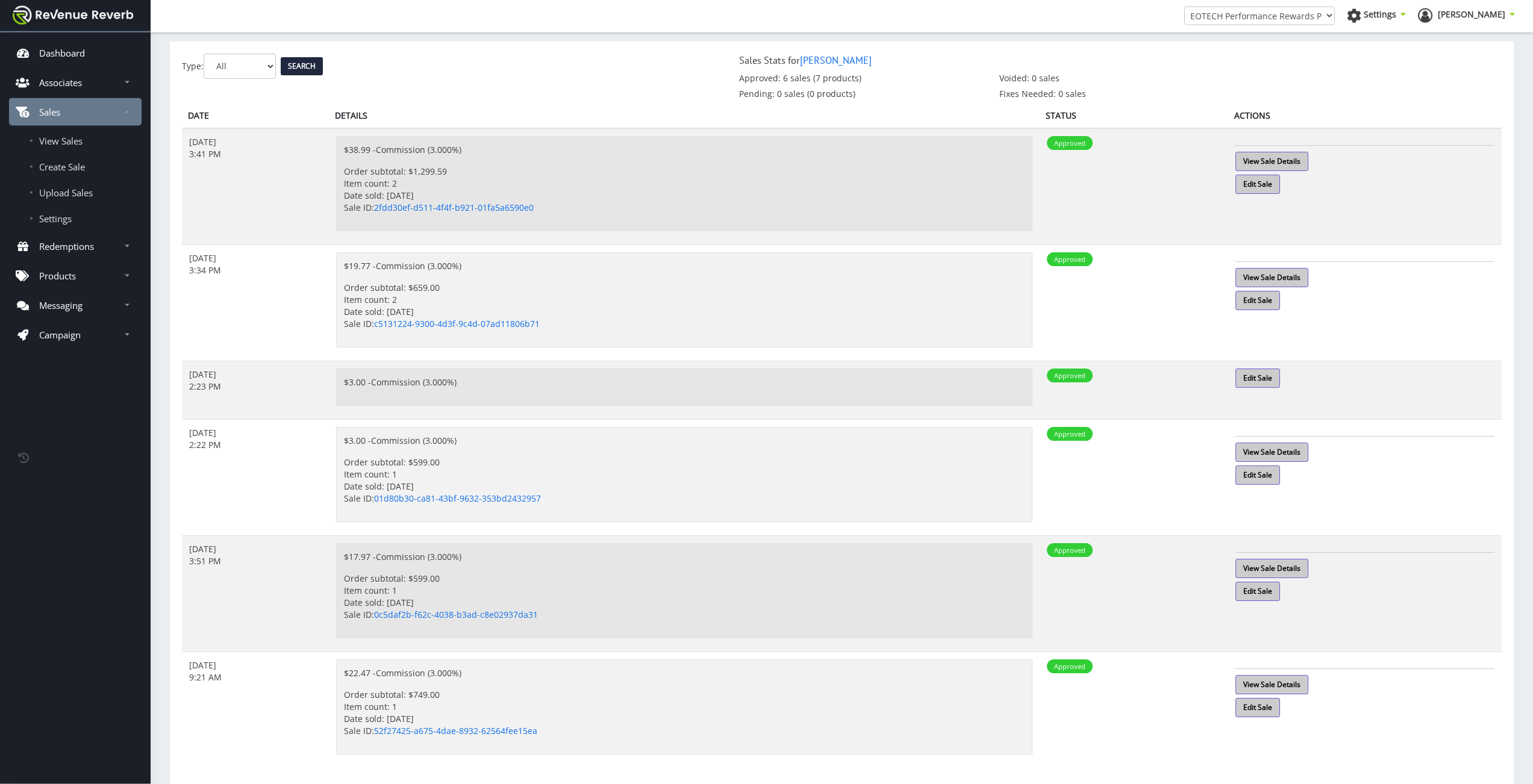
scroll to position [71, 0]
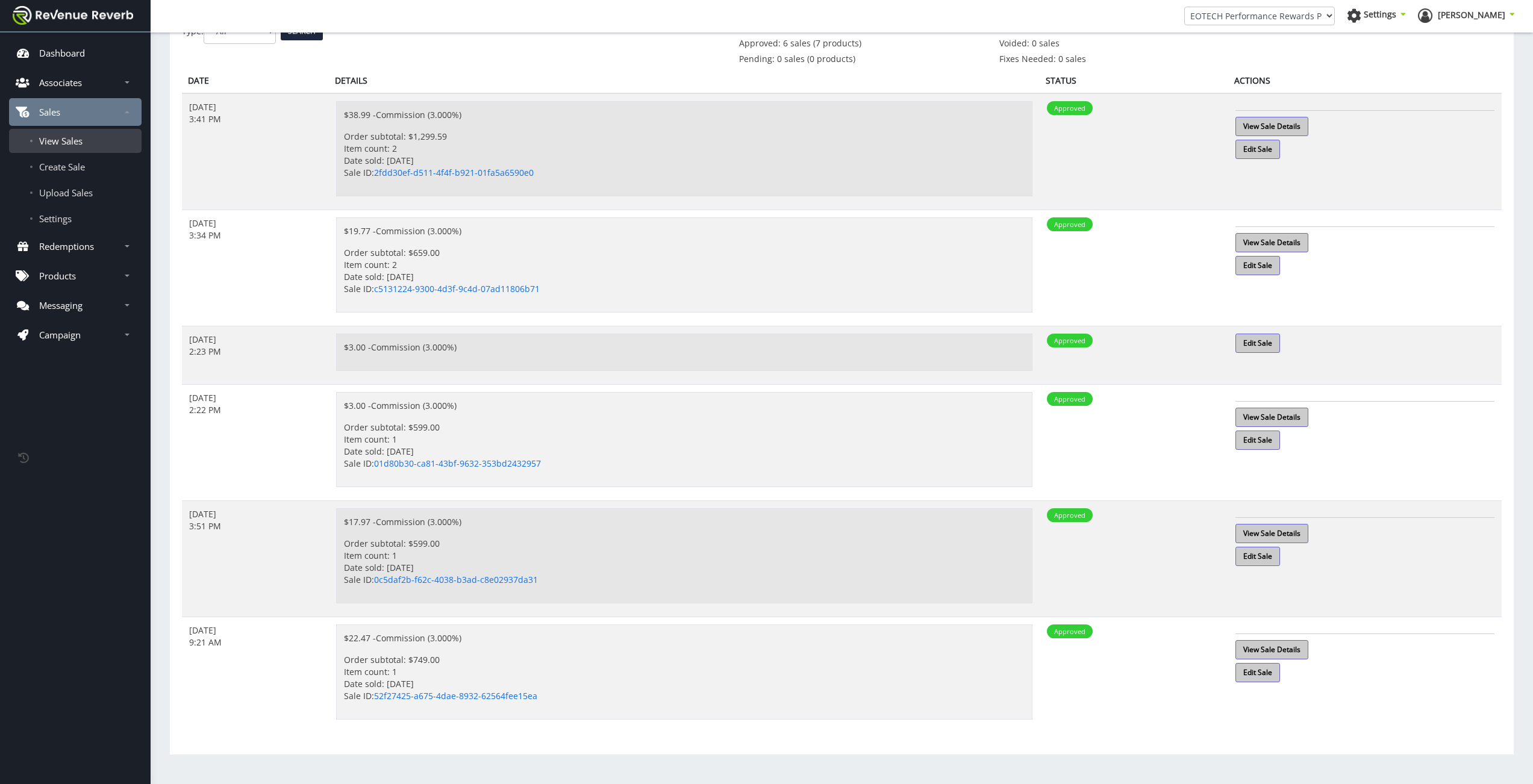
click at [83, 143] on link "View Sales" at bounding box center [74, 141] width 132 height 24
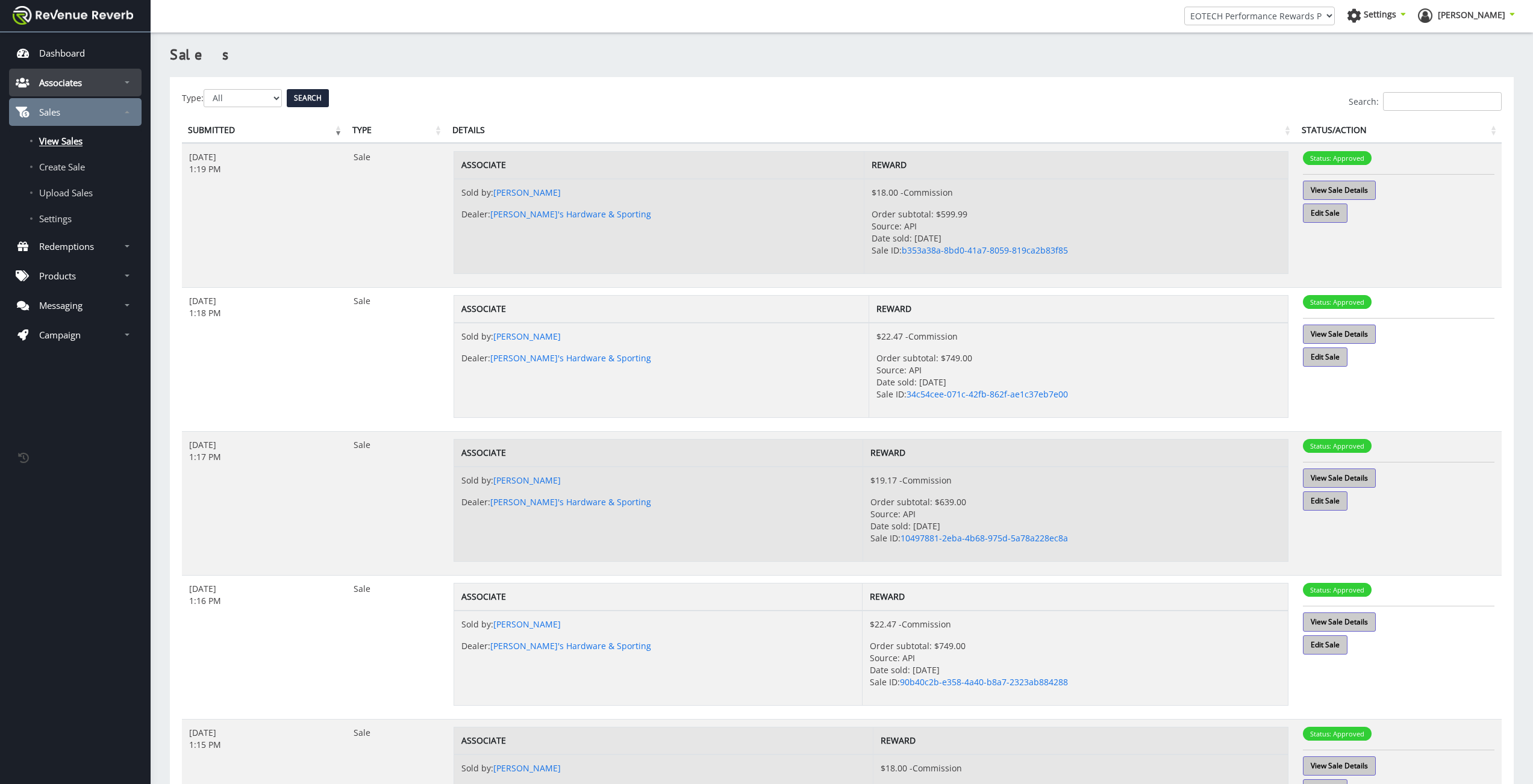
scroll to position [9, 9]
click at [58, 89] on p "Associates" at bounding box center [60, 83] width 43 height 12
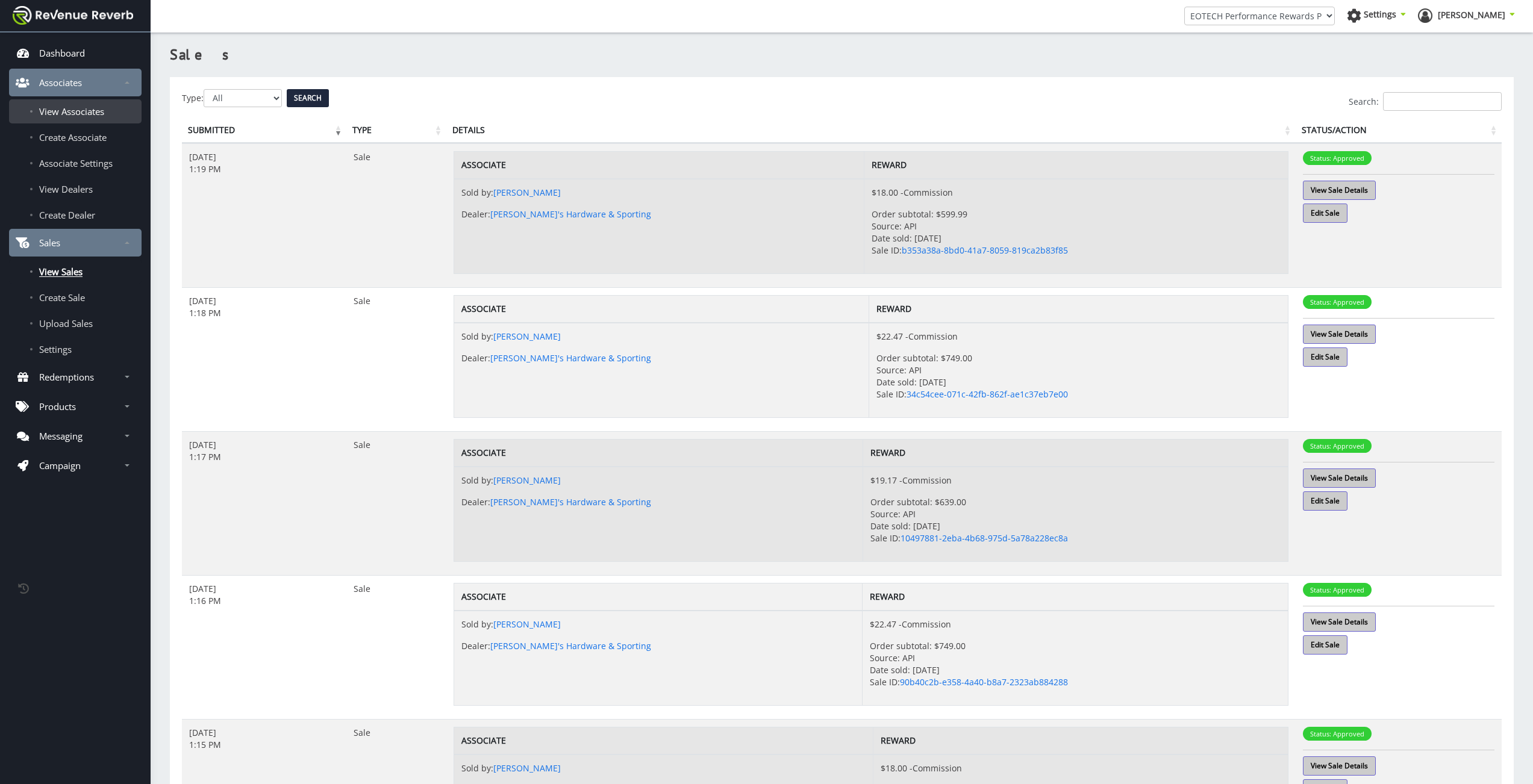
click at [55, 117] on span "View Associates" at bounding box center [71, 111] width 65 height 12
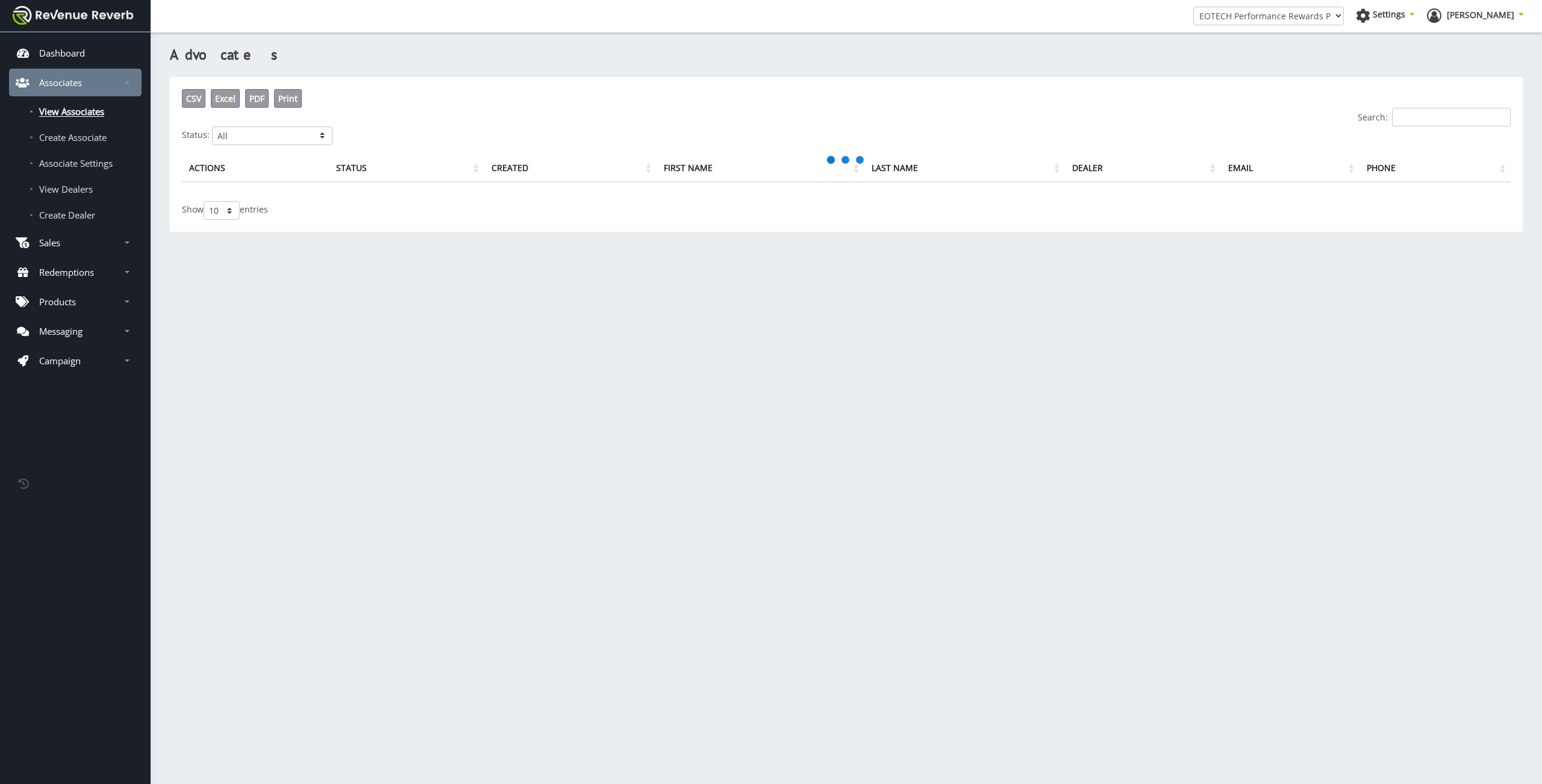
scroll to position [9, 9]
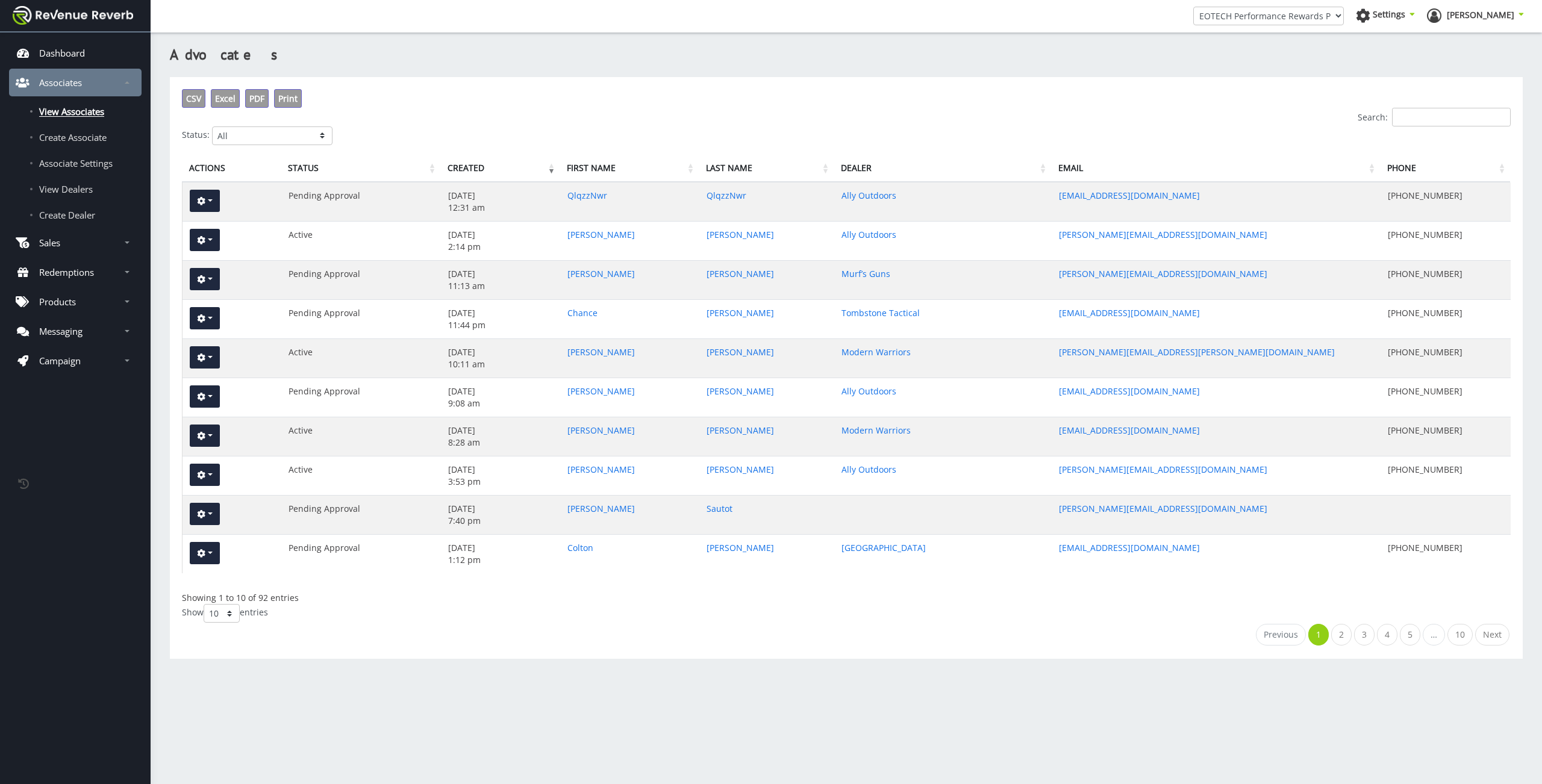
click at [1418, 113] on input "Search:" at bounding box center [1451, 117] width 118 height 19
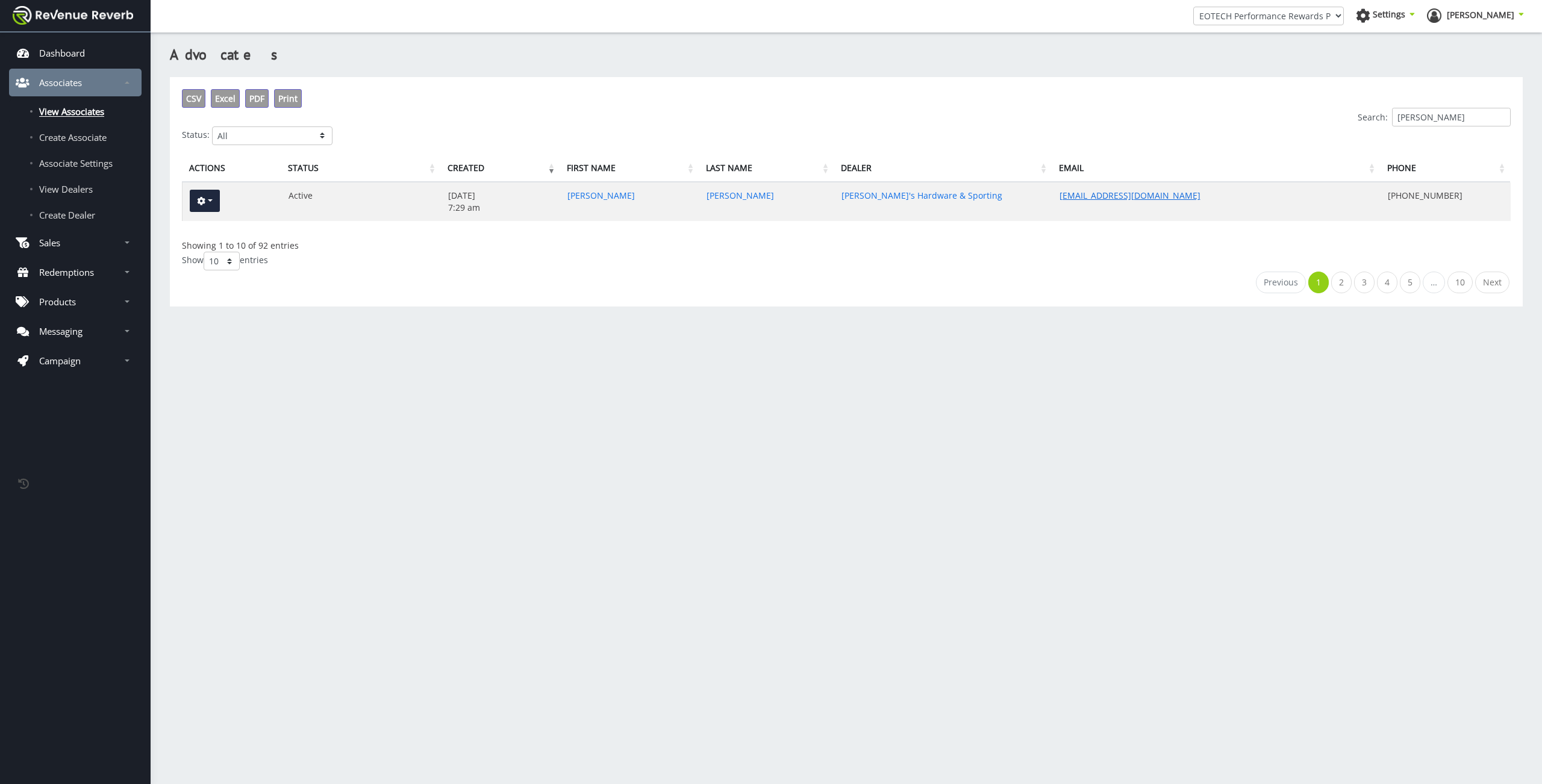
type input "coulter"
click at [1096, 199] on link "[EMAIL_ADDRESS][DOMAIN_NAME]" at bounding box center [1130, 195] width 141 height 11
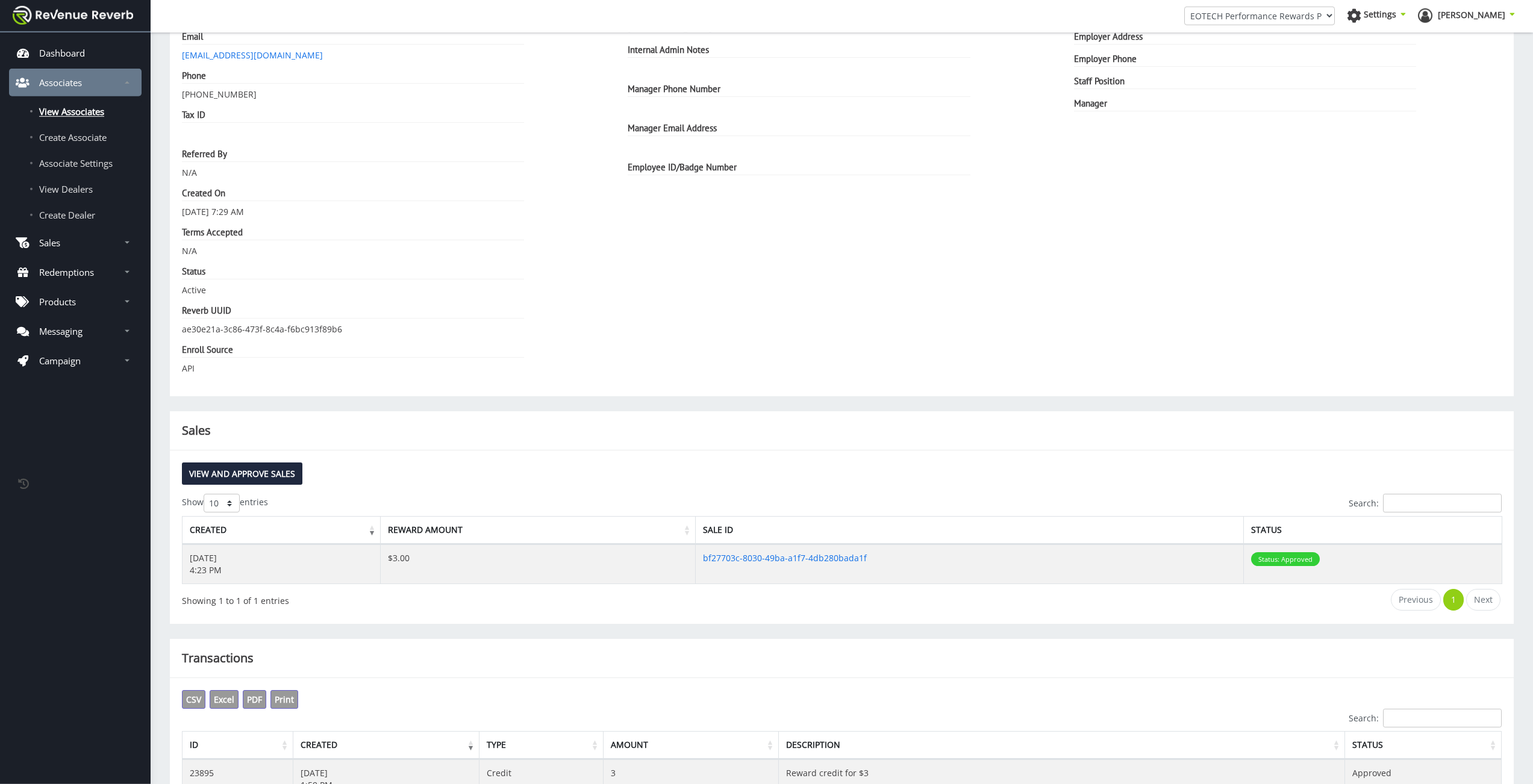
scroll to position [135, 0]
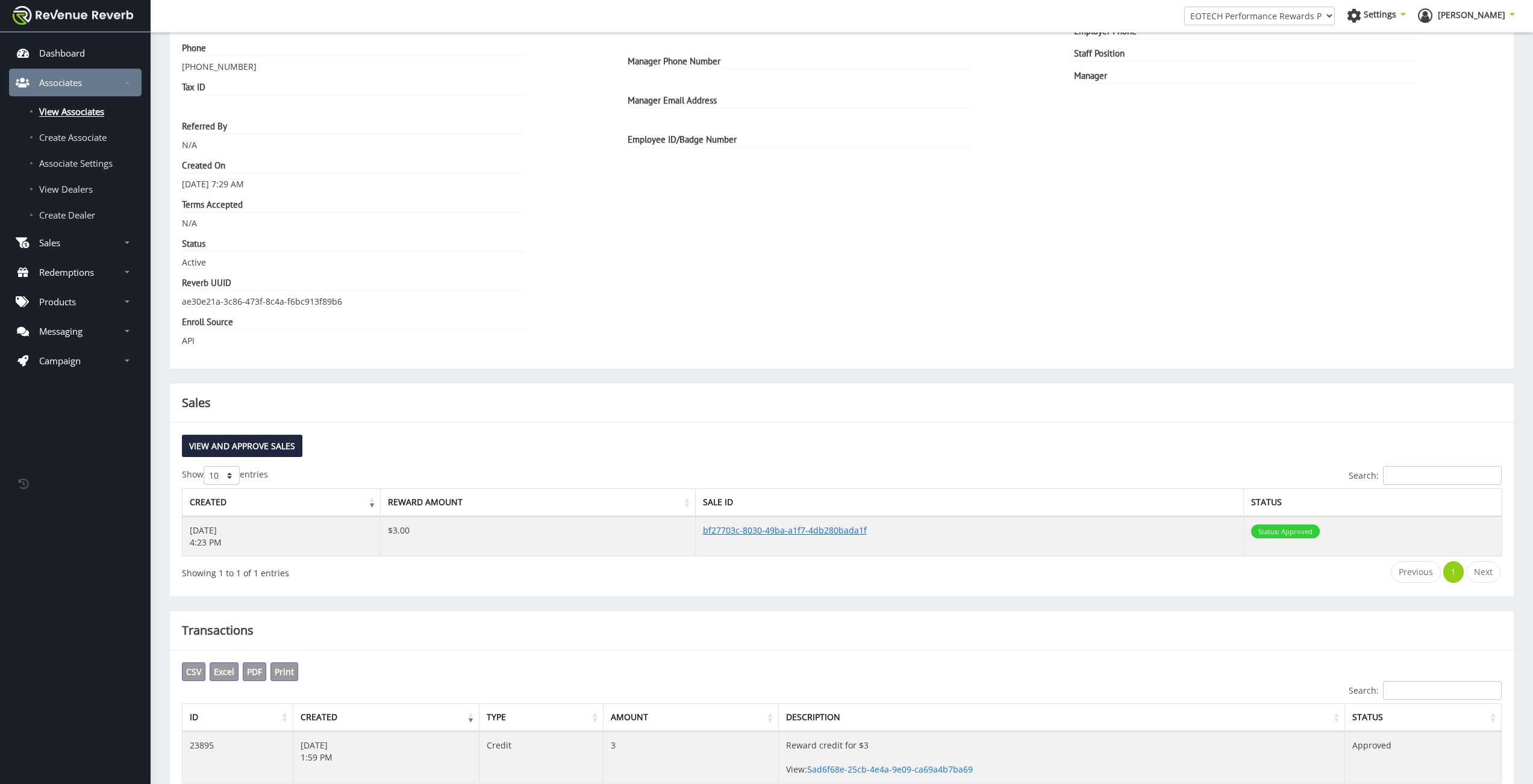
click at [761, 530] on link "bf27703c-8030-49ba-a1f7-4db280bada1f" at bounding box center [785, 529] width 164 height 11
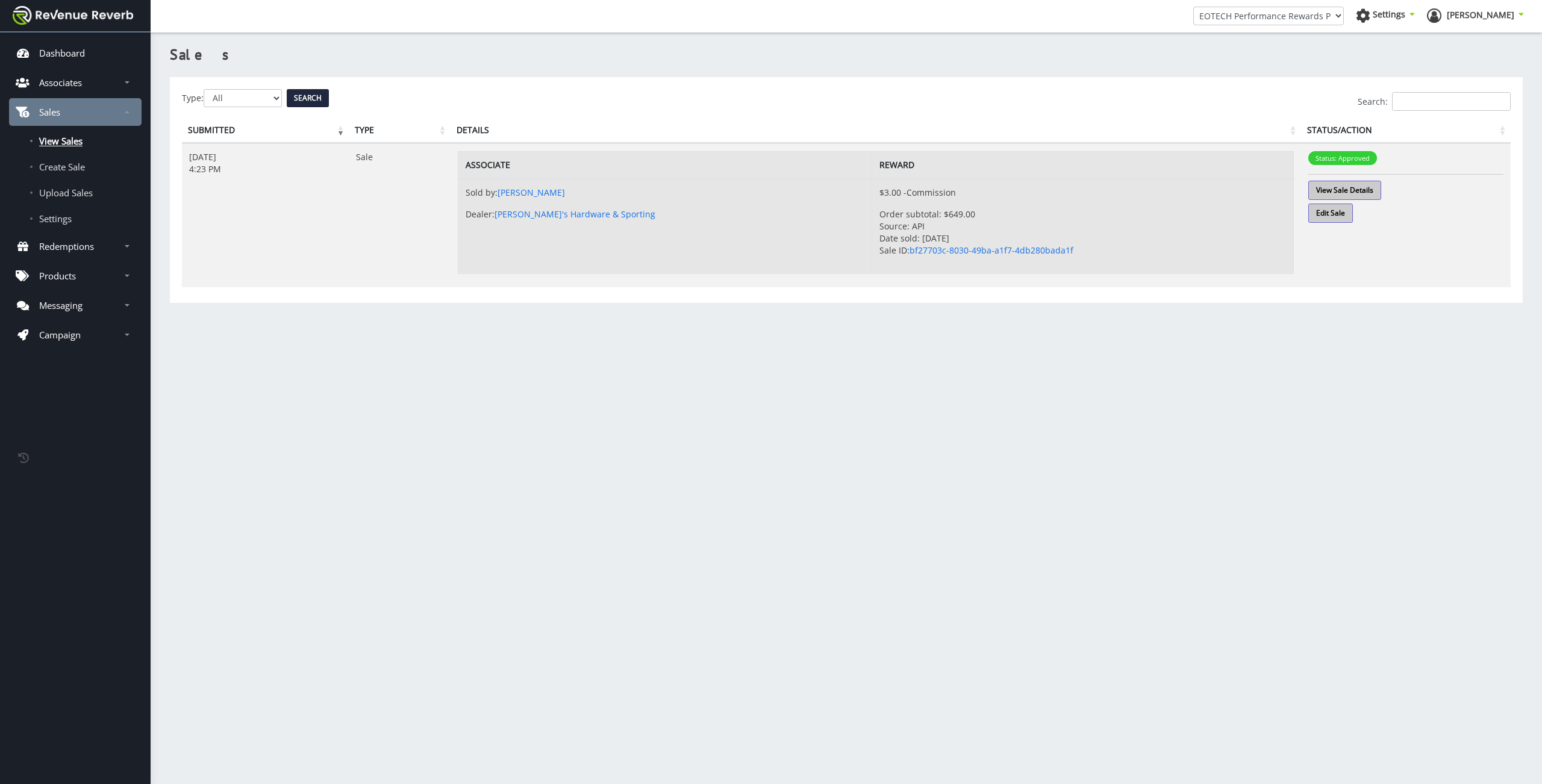
scroll to position [9, 9]
click at [961, 250] on link "bf27703c-8030-49ba-a1f7-4db280bada1f" at bounding box center [992, 250] width 164 height 11
click at [1342, 182] on link "View Sale Details" at bounding box center [1345, 190] width 73 height 19
click at [79, 77] on p "Associates" at bounding box center [60, 83] width 43 height 12
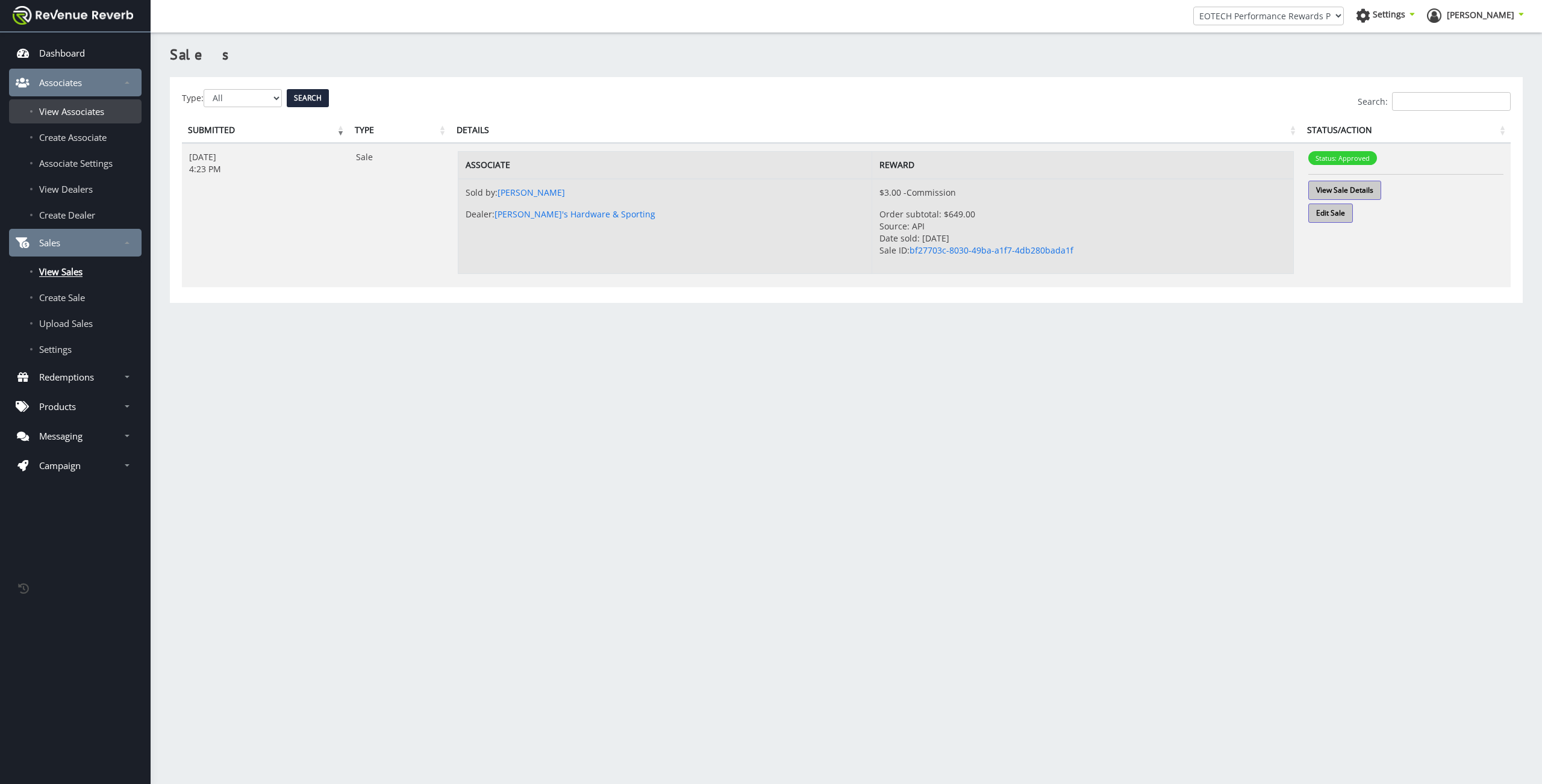
click at [85, 112] on span "View Associates" at bounding box center [71, 111] width 65 height 12
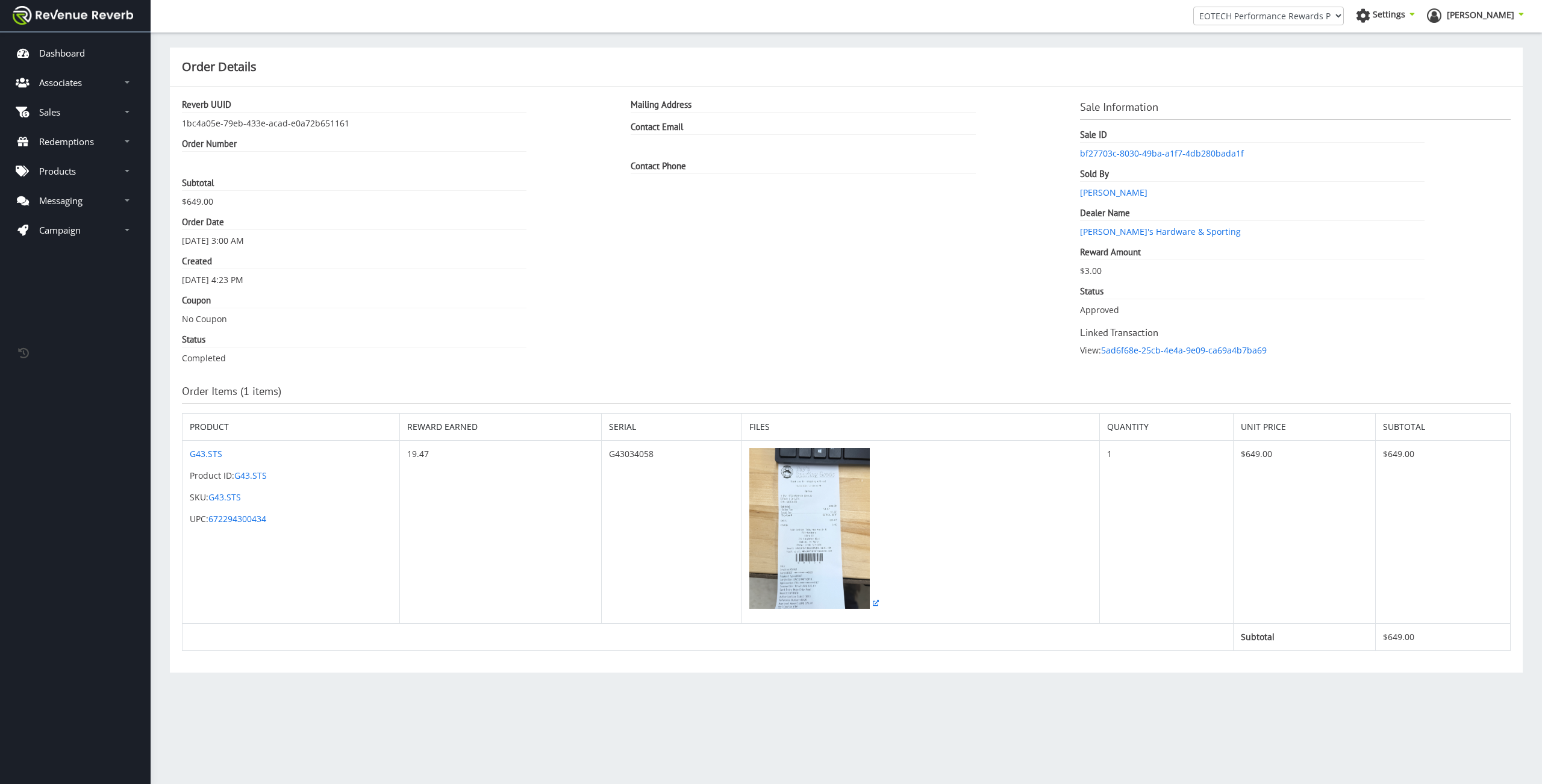
scroll to position [9, 9]
click at [774, 513] on img at bounding box center [809, 528] width 120 height 161
click at [809, 535] on img at bounding box center [809, 528] width 120 height 161
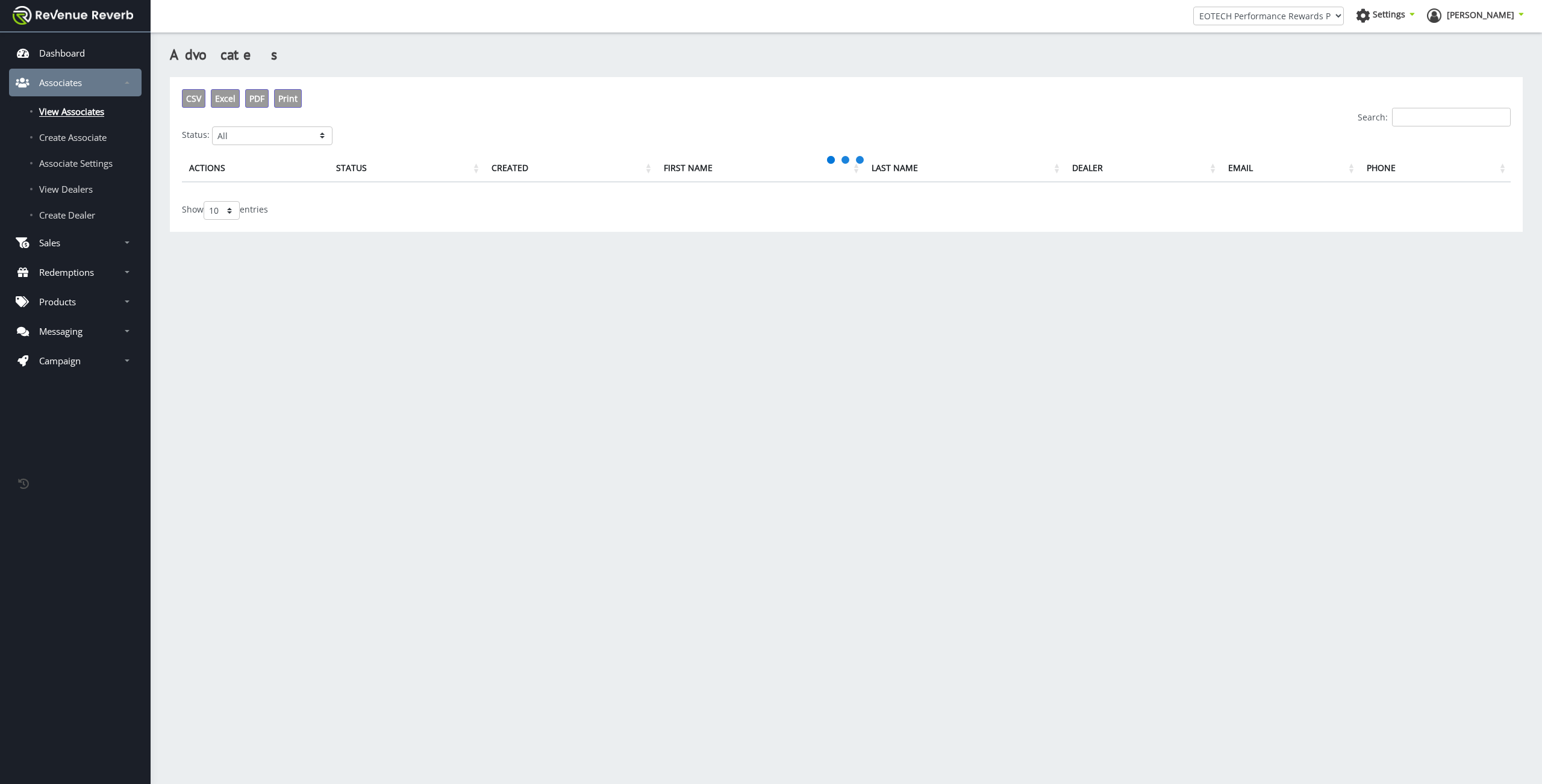
scroll to position [9, 9]
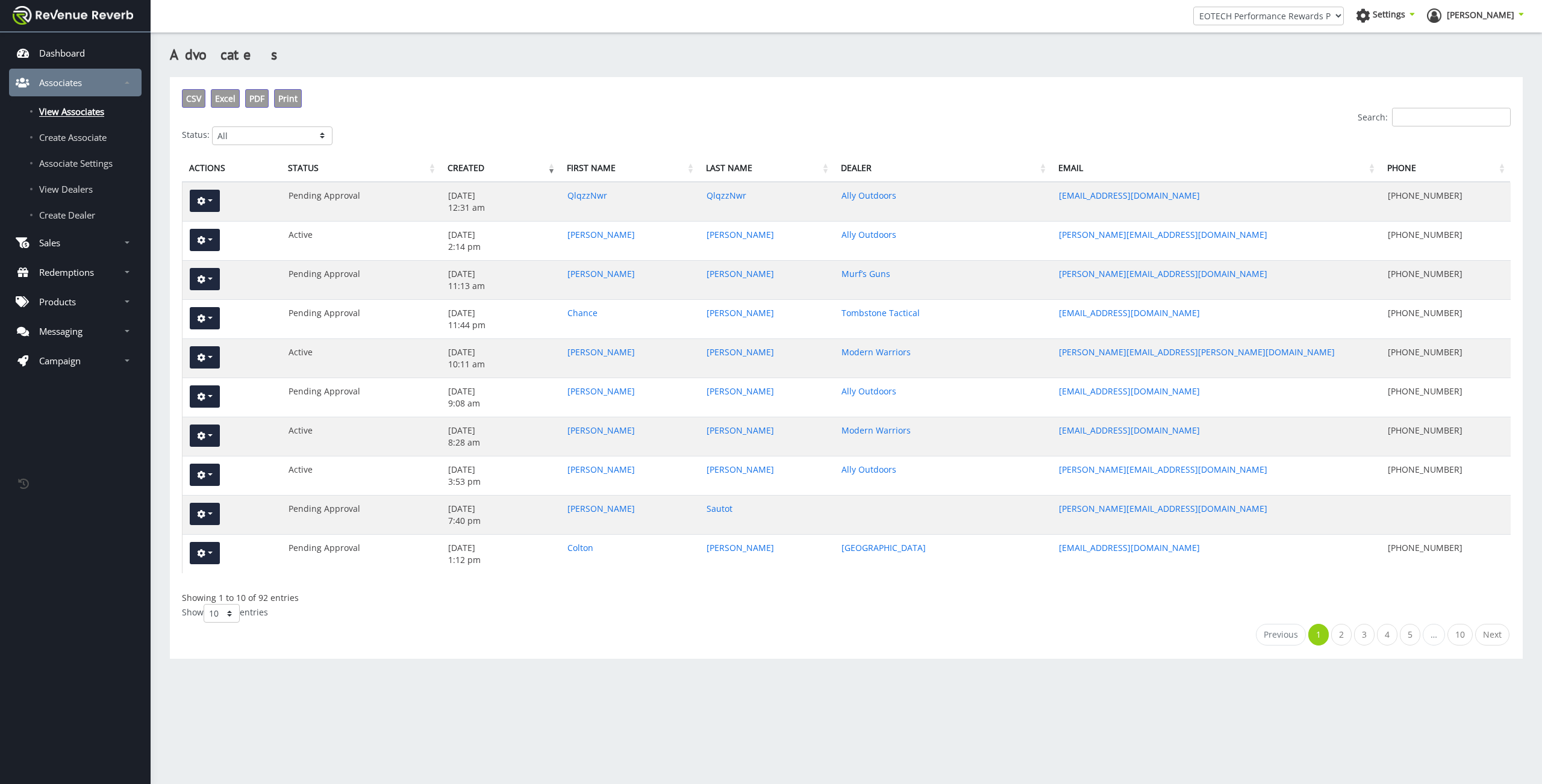
click at [1462, 118] on input "Search:" at bounding box center [1451, 117] width 118 height 19
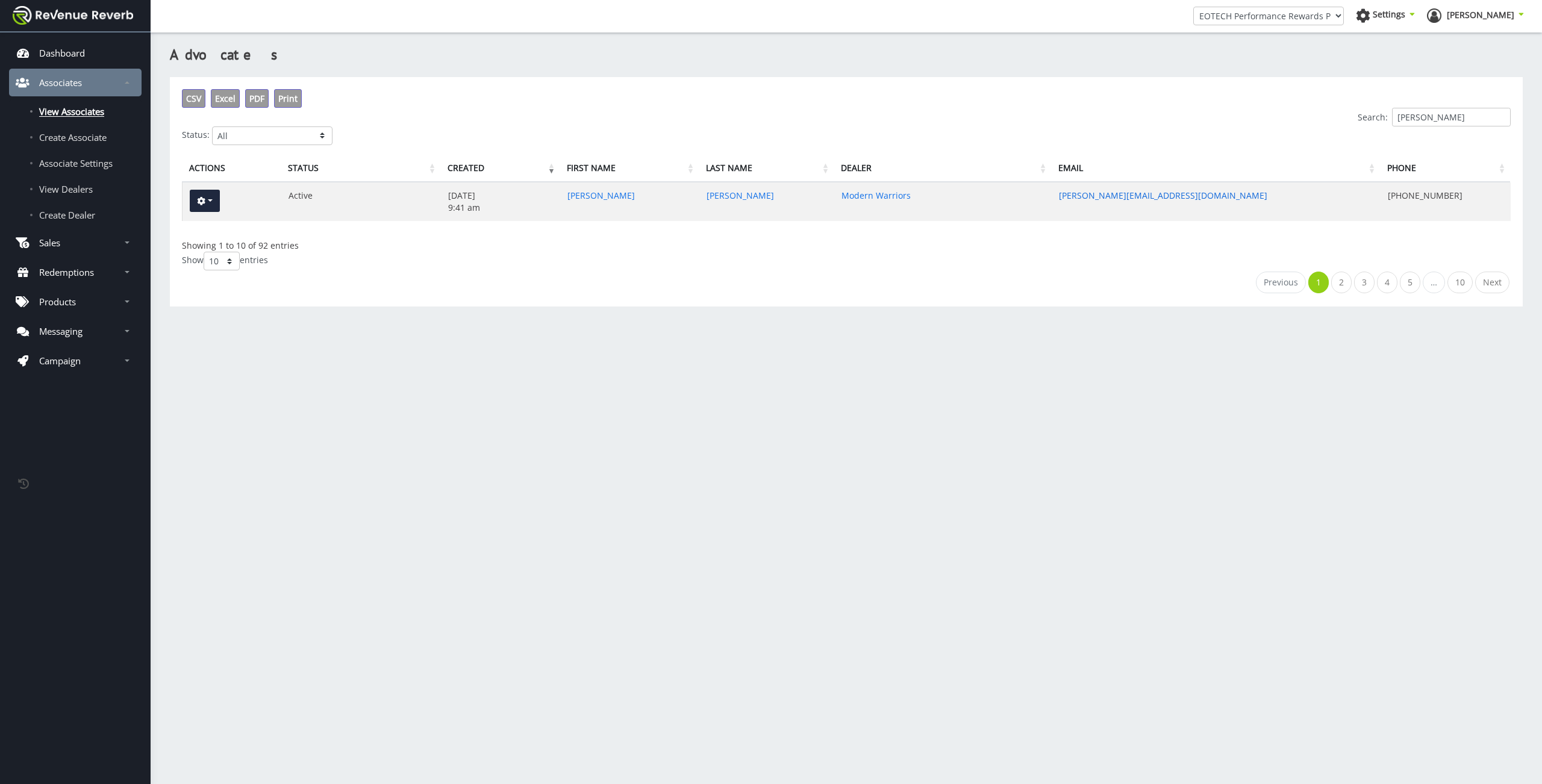
drag, startPoint x: 1135, startPoint y: 195, endPoint x: 1215, endPoint y: 184, distance: 80.8
click at [1133, 196] on link "[PERSON_NAME][EMAIL_ADDRESS][DOMAIN_NAME]" at bounding box center [1163, 195] width 208 height 11
click at [1462, 117] on input "[PERSON_NAME]" at bounding box center [1451, 117] width 118 height 19
type input "b"
drag, startPoint x: 1118, startPoint y: 194, endPoint x: 1126, endPoint y: 191, distance: 8.5
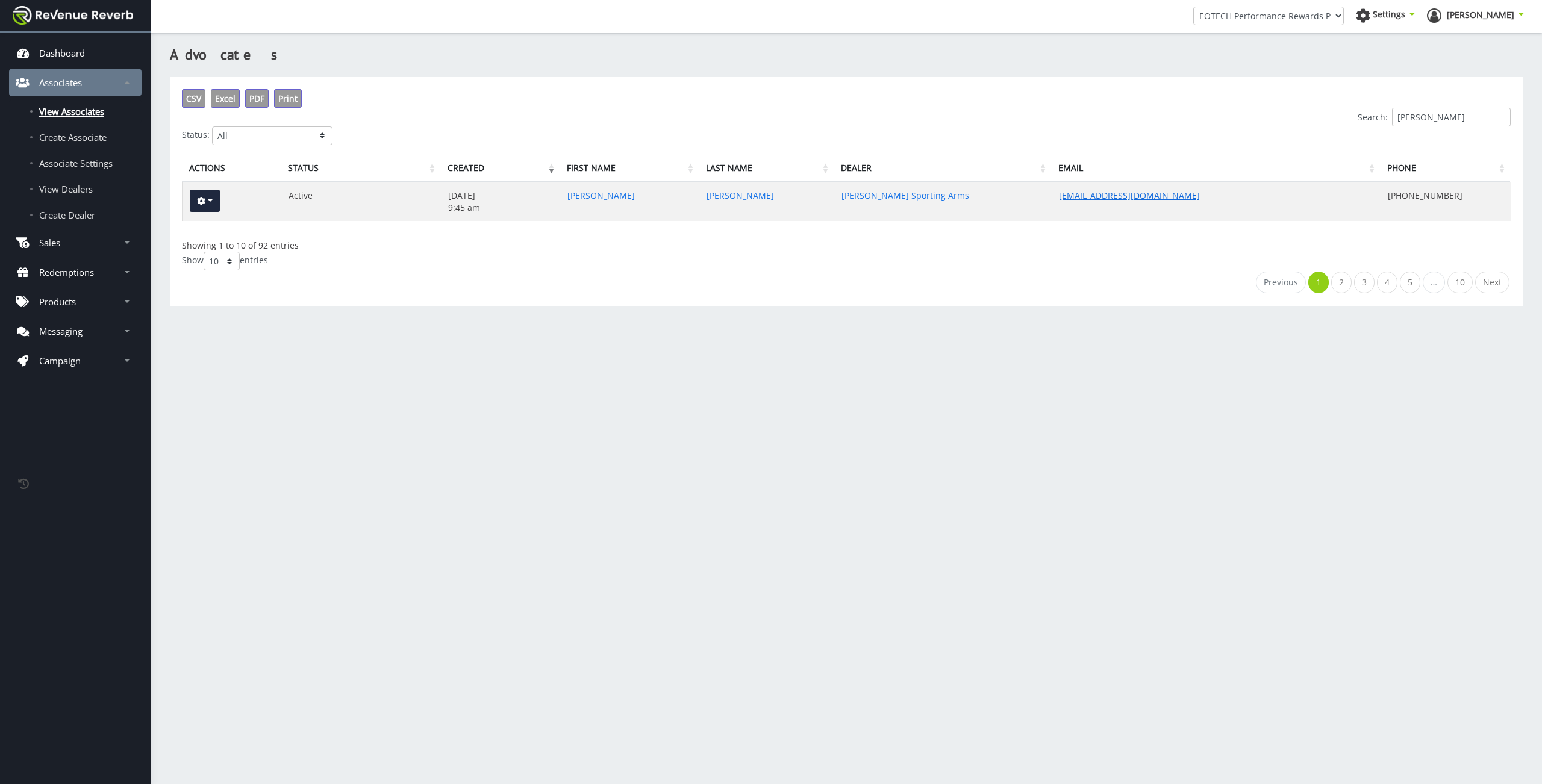
click at [1118, 194] on link "[EMAIL_ADDRESS][DOMAIN_NAME]" at bounding box center [1129, 195] width 141 height 11
drag, startPoint x: 1425, startPoint y: 115, endPoint x: 1420, endPoint y: 120, distance: 7.1
click at [1426, 115] on input "[PERSON_NAME]" at bounding box center [1451, 117] width 118 height 19
paste input "[PERSON_NAME]"
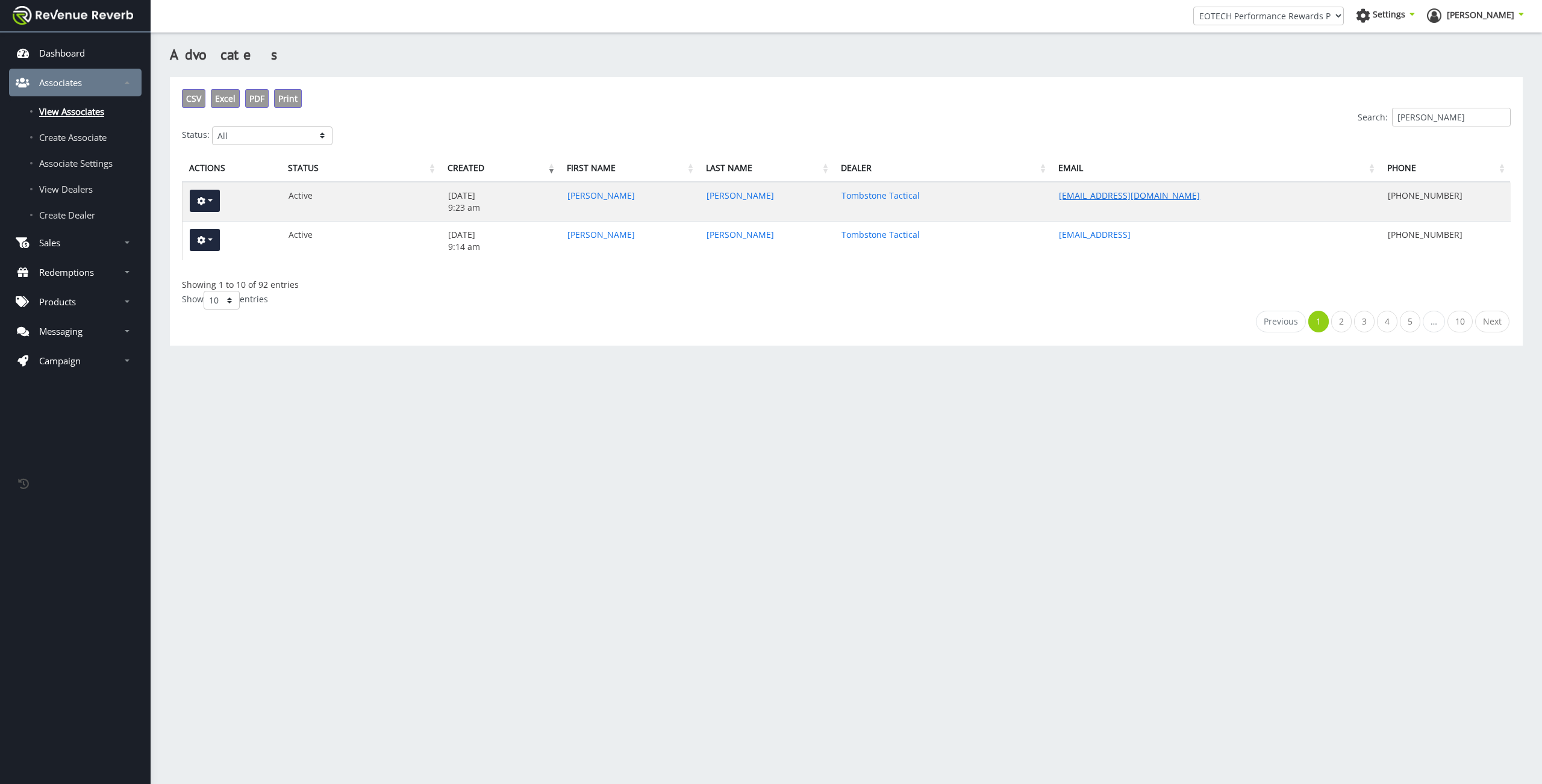
click at [1115, 199] on link "RANDYFLORES1989@YAHOO.COM" at bounding box center [1129, 195] width 141 height 11
click at [1088, 235] on link "randyflores1989@yahoo.vom" at bounding box center [1095, 234] width 72 height 11
drag, startPoint x: 1421, startPoint y: 129, endPoint x: 1435, endPoint y: 122, distance: 15.7
click at [1422, 130] on div "Status: All Active Pending Approval Deactivated" at bounding box center [847, 136] width 1329 height 19
click at [1435, 121] on input "FLORES" at bounding box center [1451, 117] width 118 height 19
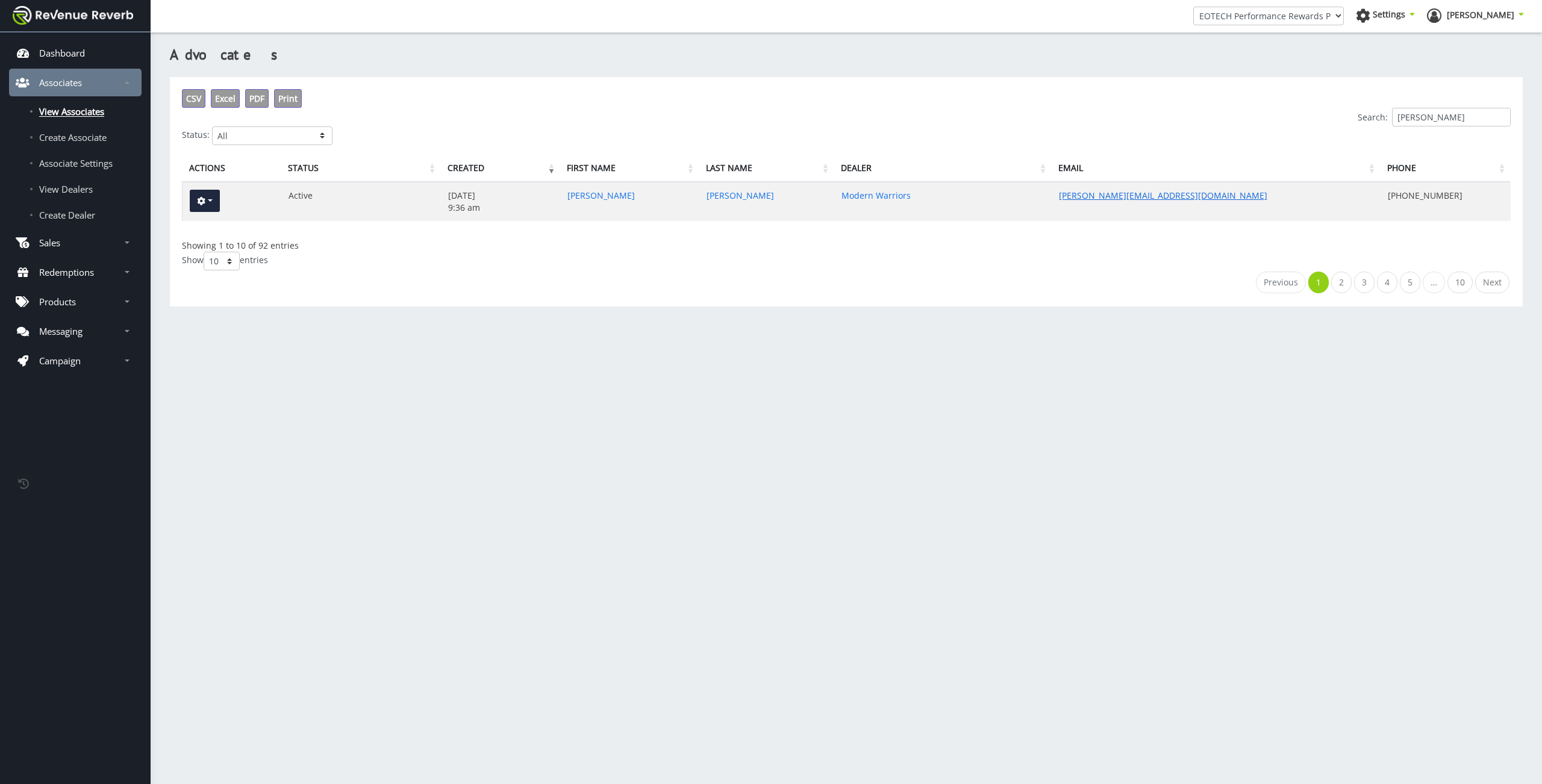
click at [1147, 196] on link "david@modernwarriors.com" at bounding box center [1163, 195] width 208 height 11
click at [1425, 117] on input "romer" at bounding box center [1451, 117] width 118 height 19
click at [1105, 198] on link "jtwingebach@gmail.com" at bounding box center [1129, 195] width 141 height 11
click at [1438, 111] on input "winge" at bounding box center [1451, 117] width 118 height 19
drag, startPoint x: 1086, startPoint y: 196, endPoint x: 1074, endPoint y: 176, distance: 23.3
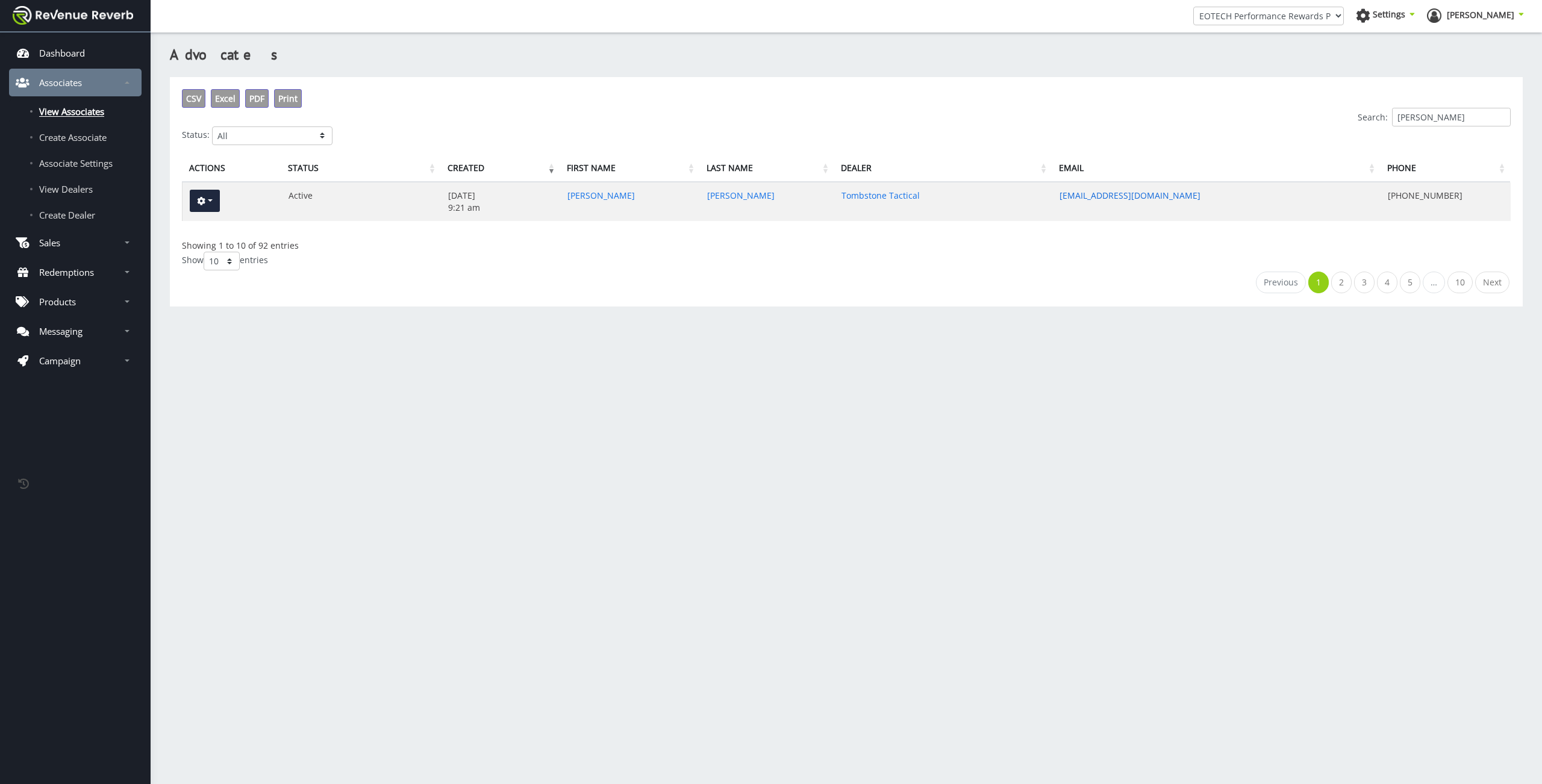
click at [1085, 196] on link "joelfreda@gmail.com" at bounding box center [1130, 195] width 141 height 11
click at [1141, 486] on div "Advocates CSV Excel PDF Print Search: freda Status: All Active Pending Approval…" at bounding box center [846, 379] width 1392 height 710
click at [1434, 117] on input "freda" at bounding box center [1451, 117] width 118 height 19
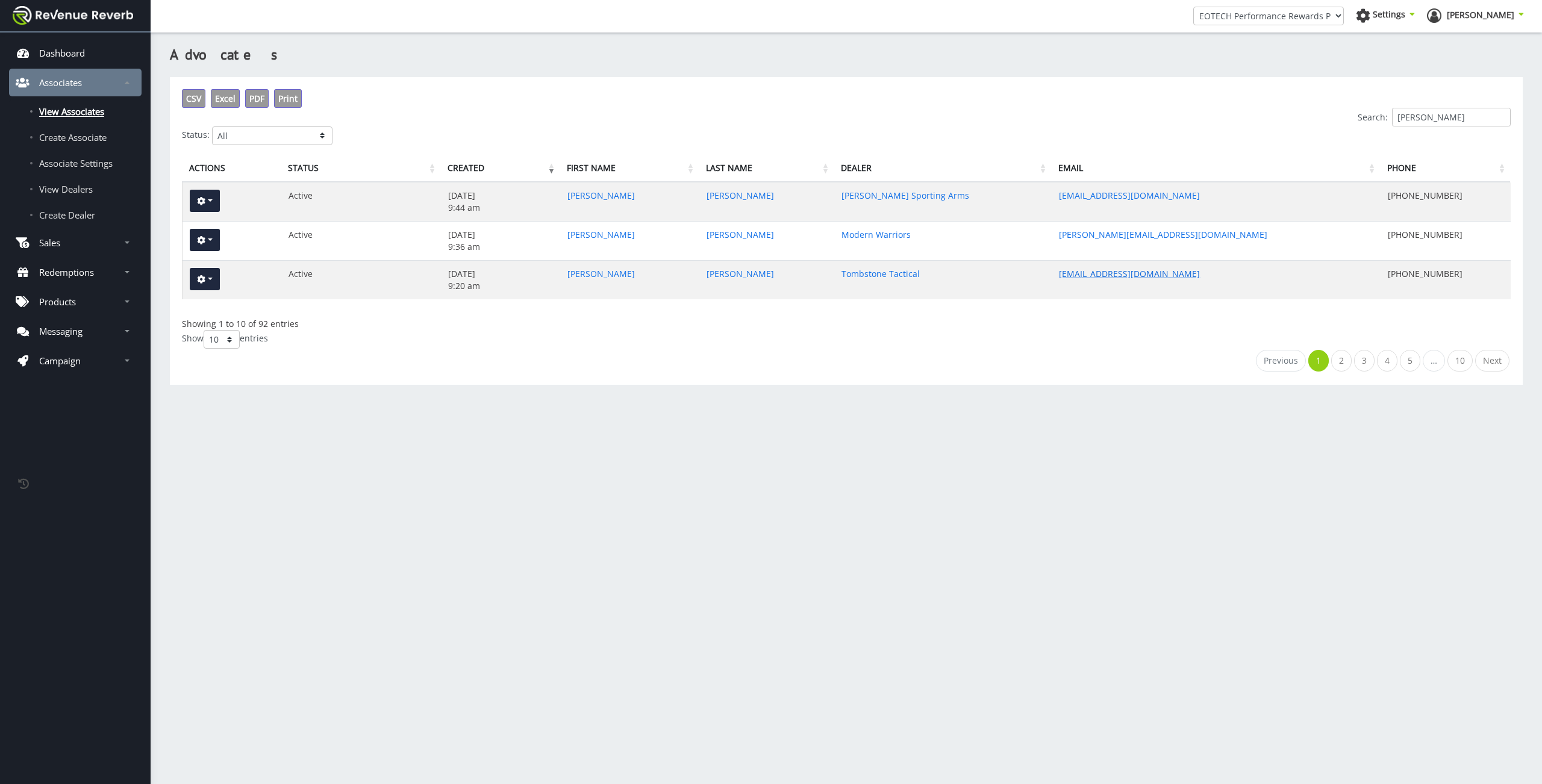
click at [1071, 273] on link "assyrianblood545@gmial.com" at bounding box center [1129, 273] width 141 height 11
click at [1417, 123] on input "david" at bounding box center [1451, 117] width 118 height 19
click at [1437, 123] on input "david" at bounding box center [1451, 117] width 118 height 19
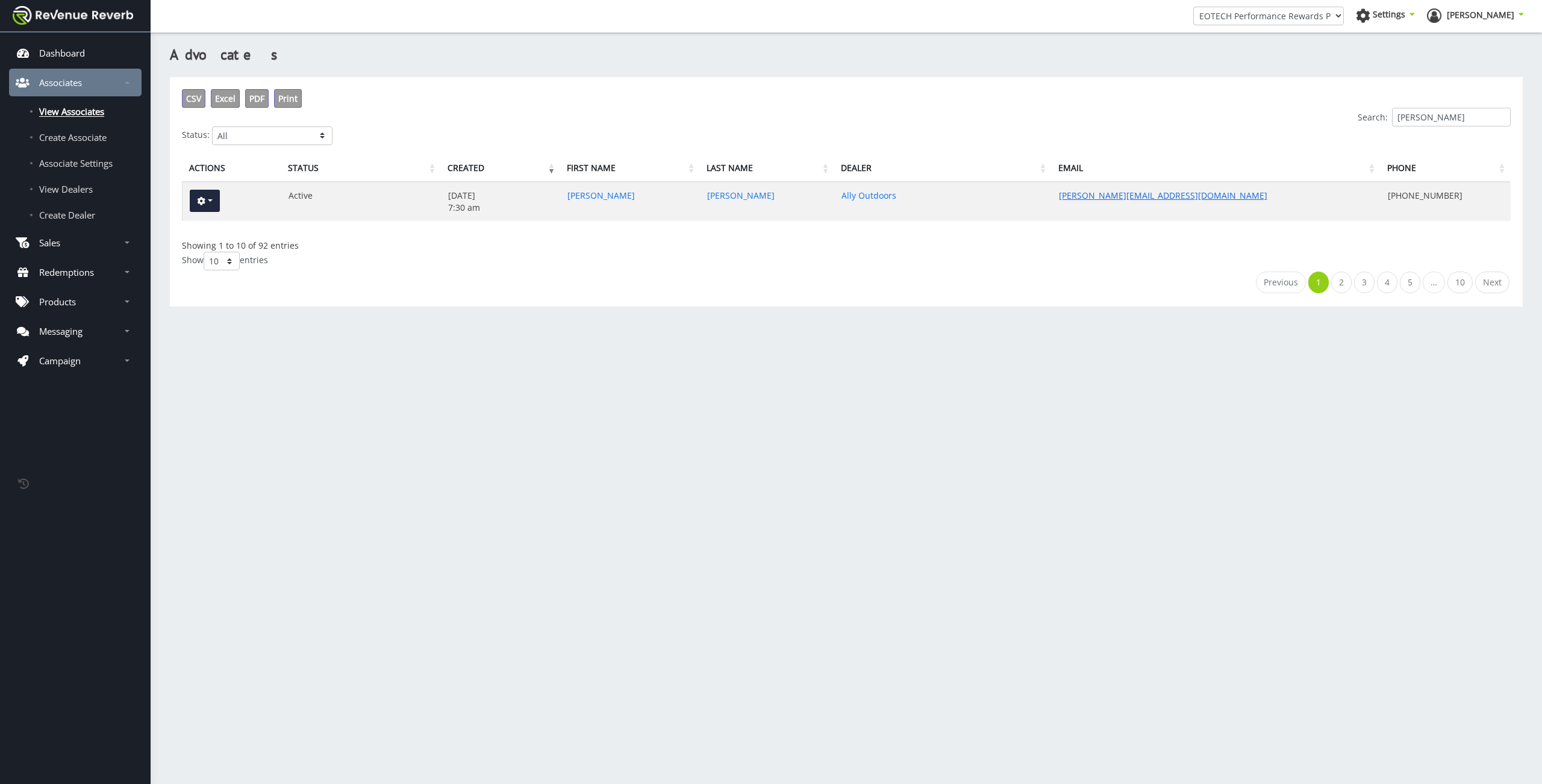
drag, startPoint x: 1091, startPoint y: 200, endPoint x: 1114, endPoint y: 199, distance: 23.0
click at [1091, 200] on link "Briggs@allyoutdoors.com" at bounding box center [1163, 195] width 208 height 11
click at [1478, 111] on input "briggs" at bounding box center [1451, 117] width 118 height 19
click at [1111, 195] on link "sergio@allyoutdoors.com" at bounding box center [1163, 195] width 208 height 11
click at [793, 365] on div "Advocates CSV Excel PDF Print Search: sergio Status: All Active Pending Approva…" at bounding box center [846, 379] width 1392 height 710
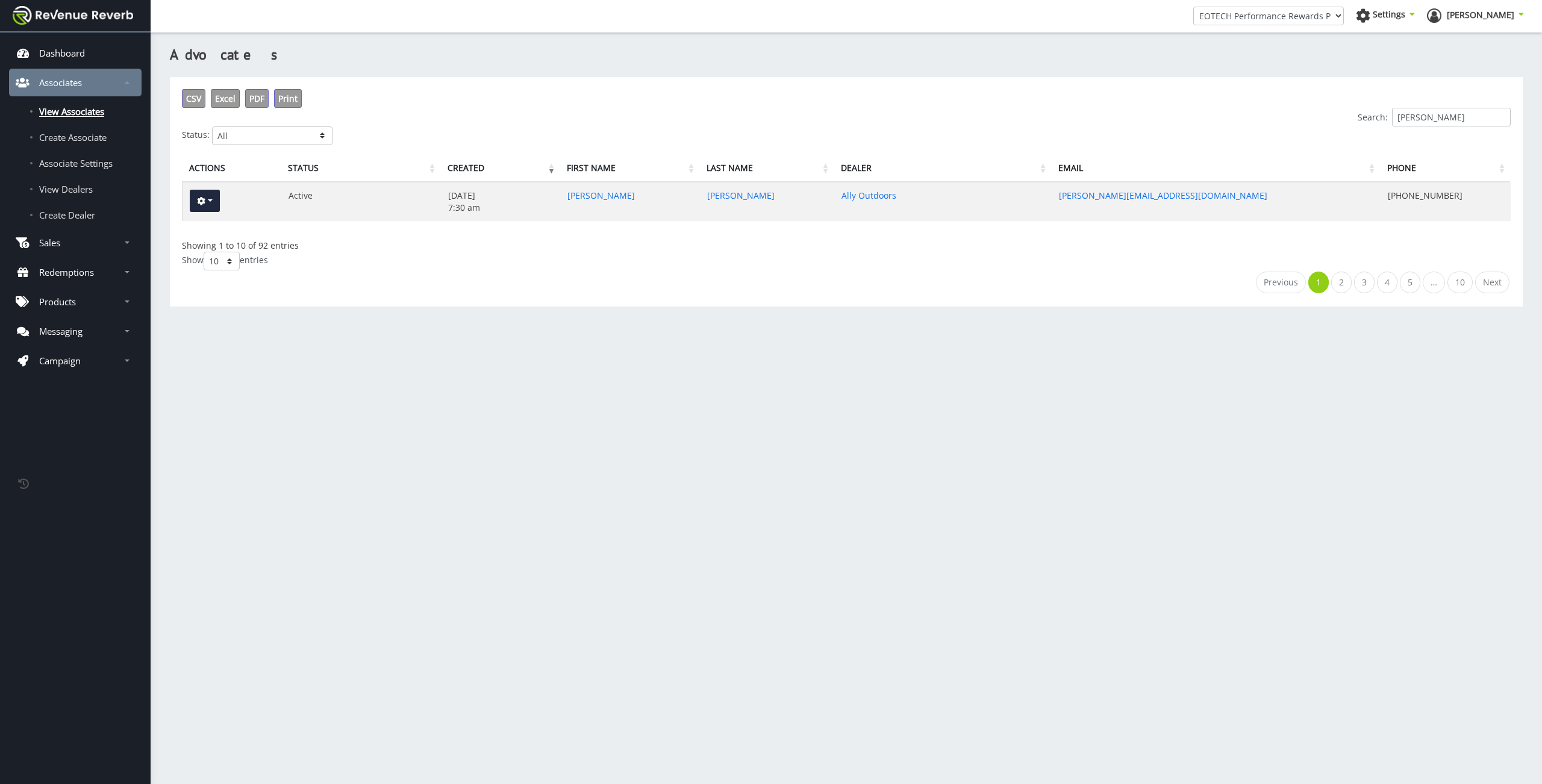
click at [1431, 124] on input "sergio" at bounding box center [1451, 117] width 118 height 19
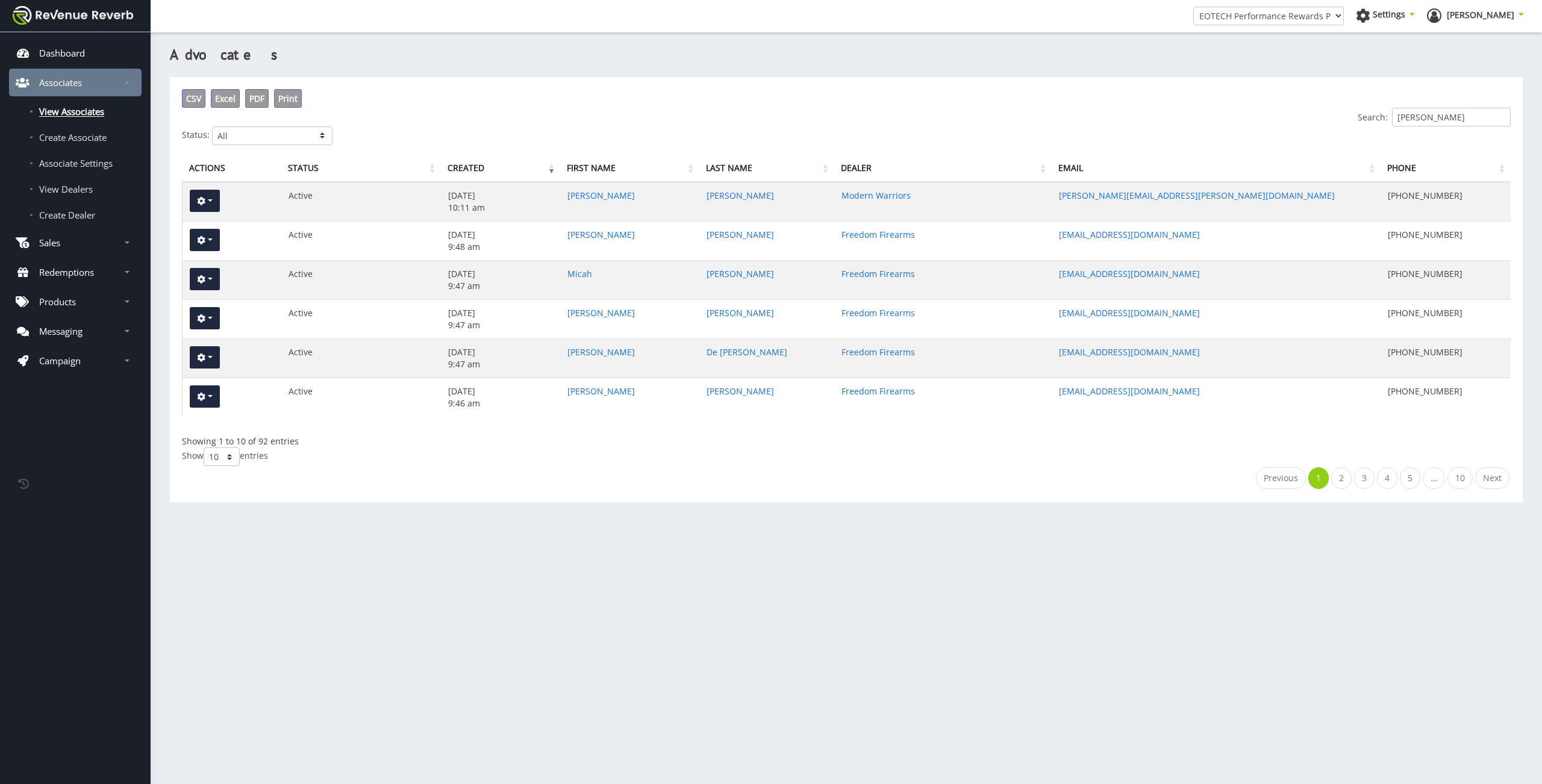
type input "reed"
drag, startPoint x: 1225, startPoint y: 199, endPoint x: 1033, endPoint y: 190, distance: 192.2
click at [1036, 192] on tr "View Edit Delete Active Jun 12, 2025 10:11 am Reed Hopperstad Modern Warriors h…" at bounding box center [847, 201] width 1329 height 39
copy tr "hopperstad.reed@gmail.com"
click at [819, 45] on h3 "Advocates" at bounding box center [847, 55] width 1353 height 21
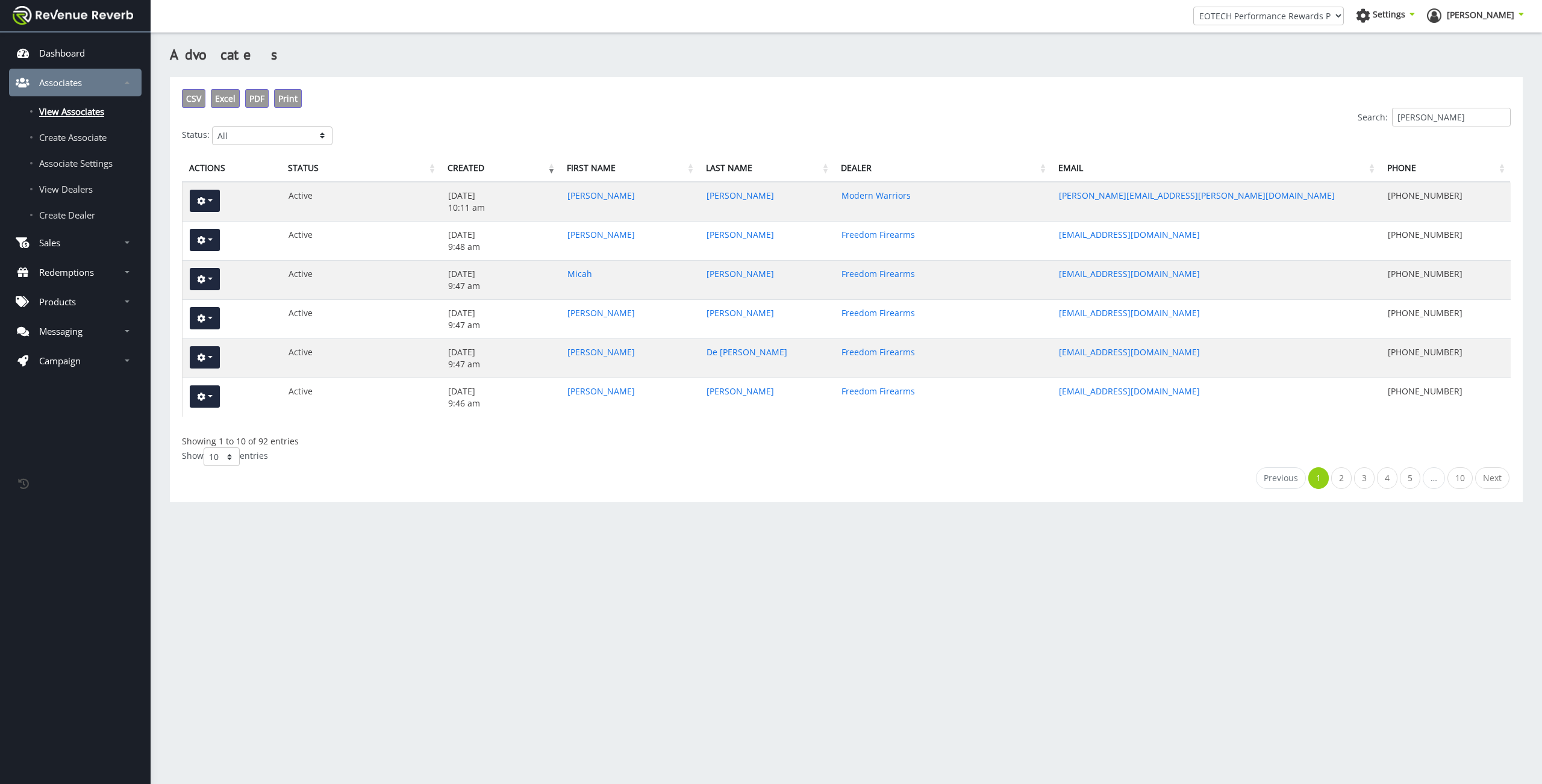
drag, startPoint x: 867, startPoint y: 69, endPoint x: 875, endPoint y: 65, distance: 8.9
click at [875, 64] on div "Advocates CSV Excel PDF Print Search: reed Status: All Active Pending Approval …" at bounding box center [846, 278] width 1371 height 478
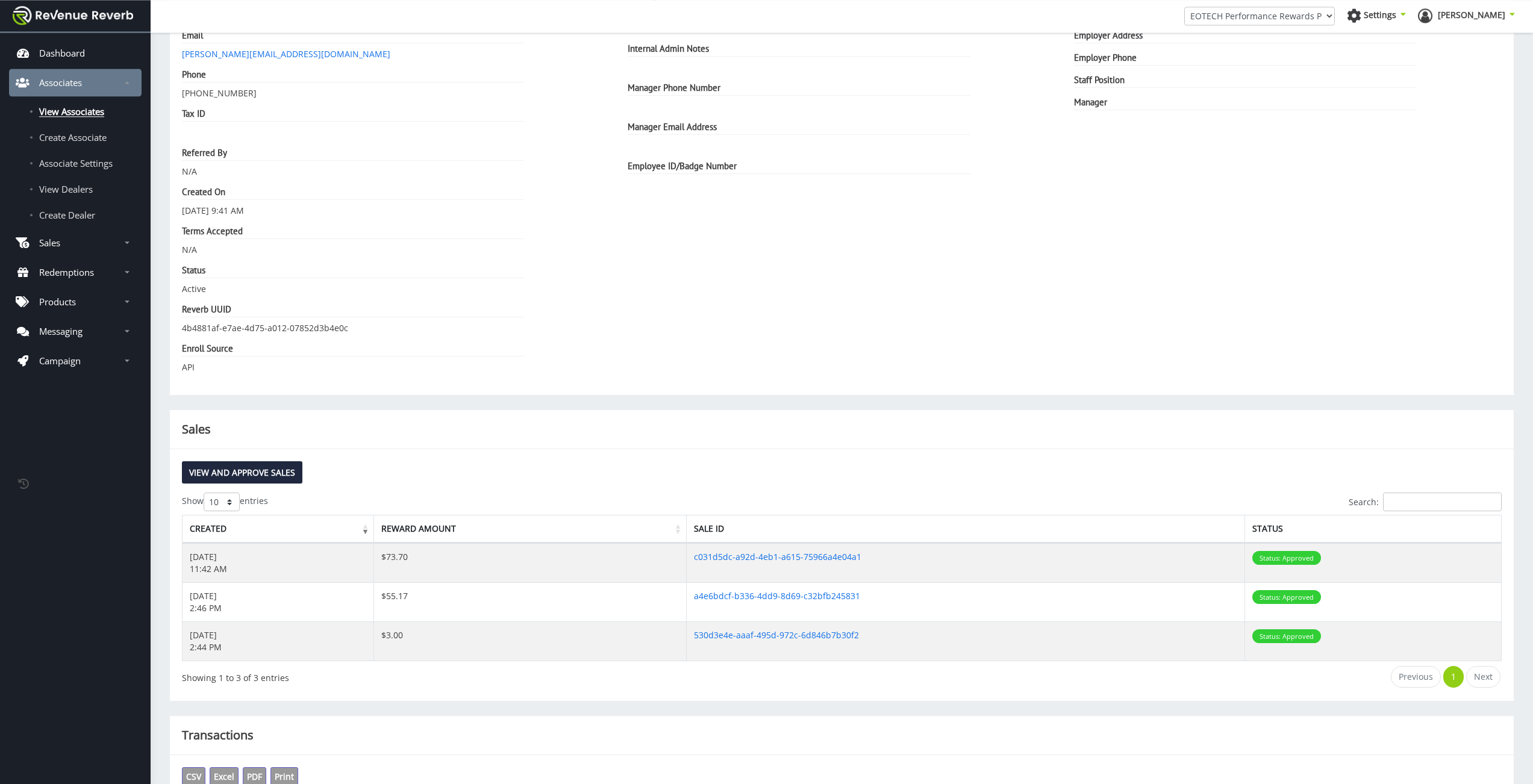
scroll to position [269, 0]
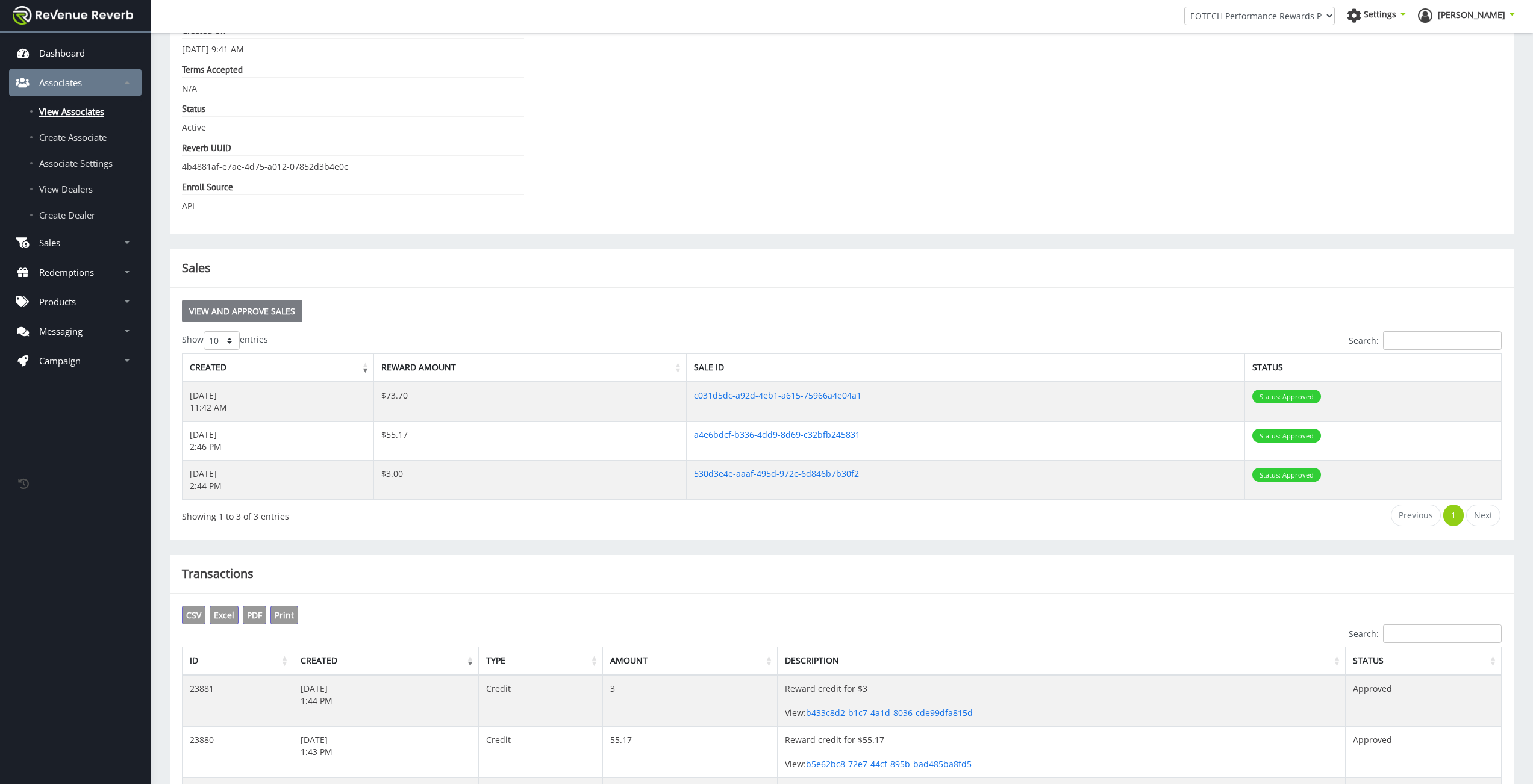
click at [299, 305] on link "View and Approve Sales" at bounding box center [242, 311] width 120 height 22
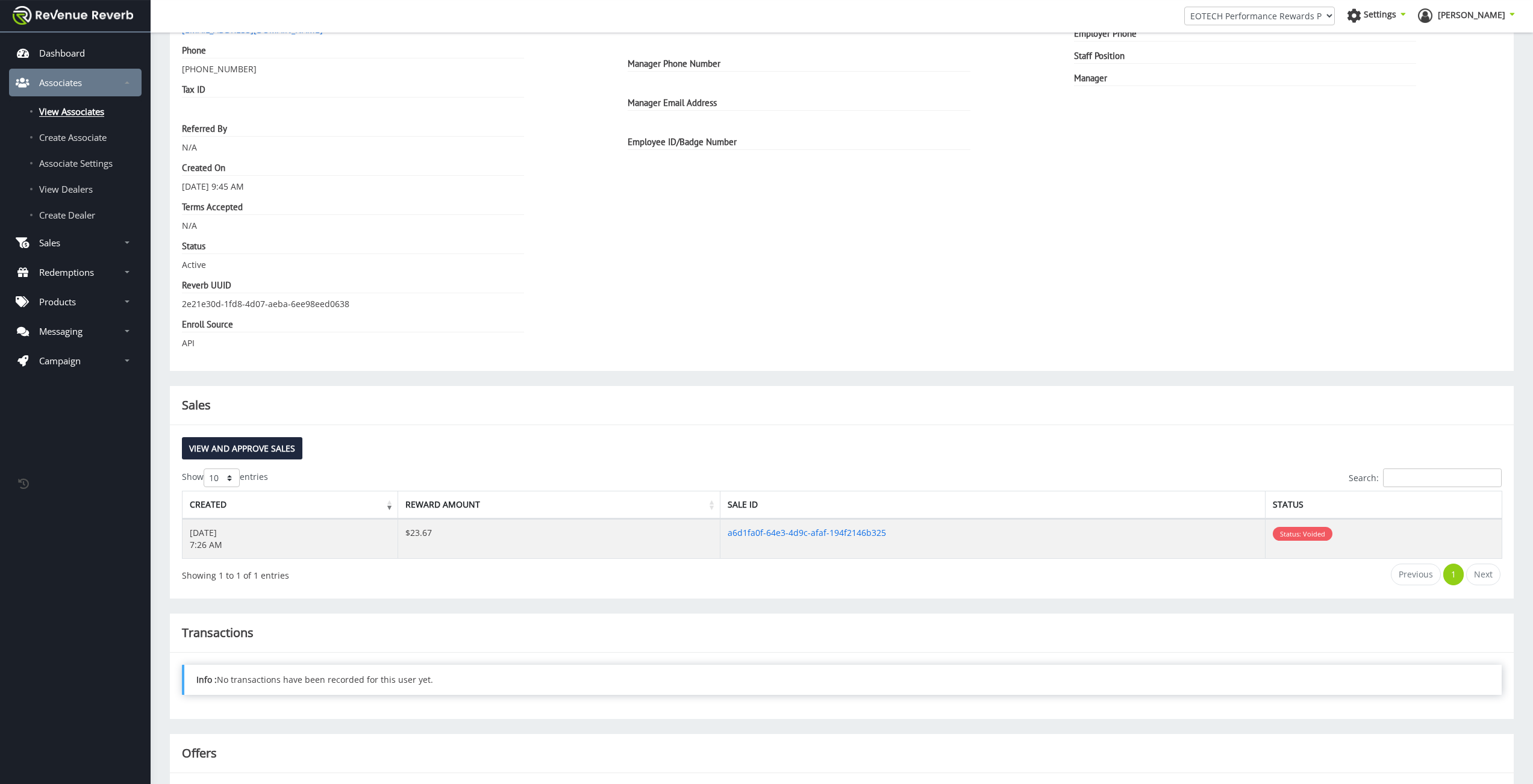
scroll to position [252, 0]
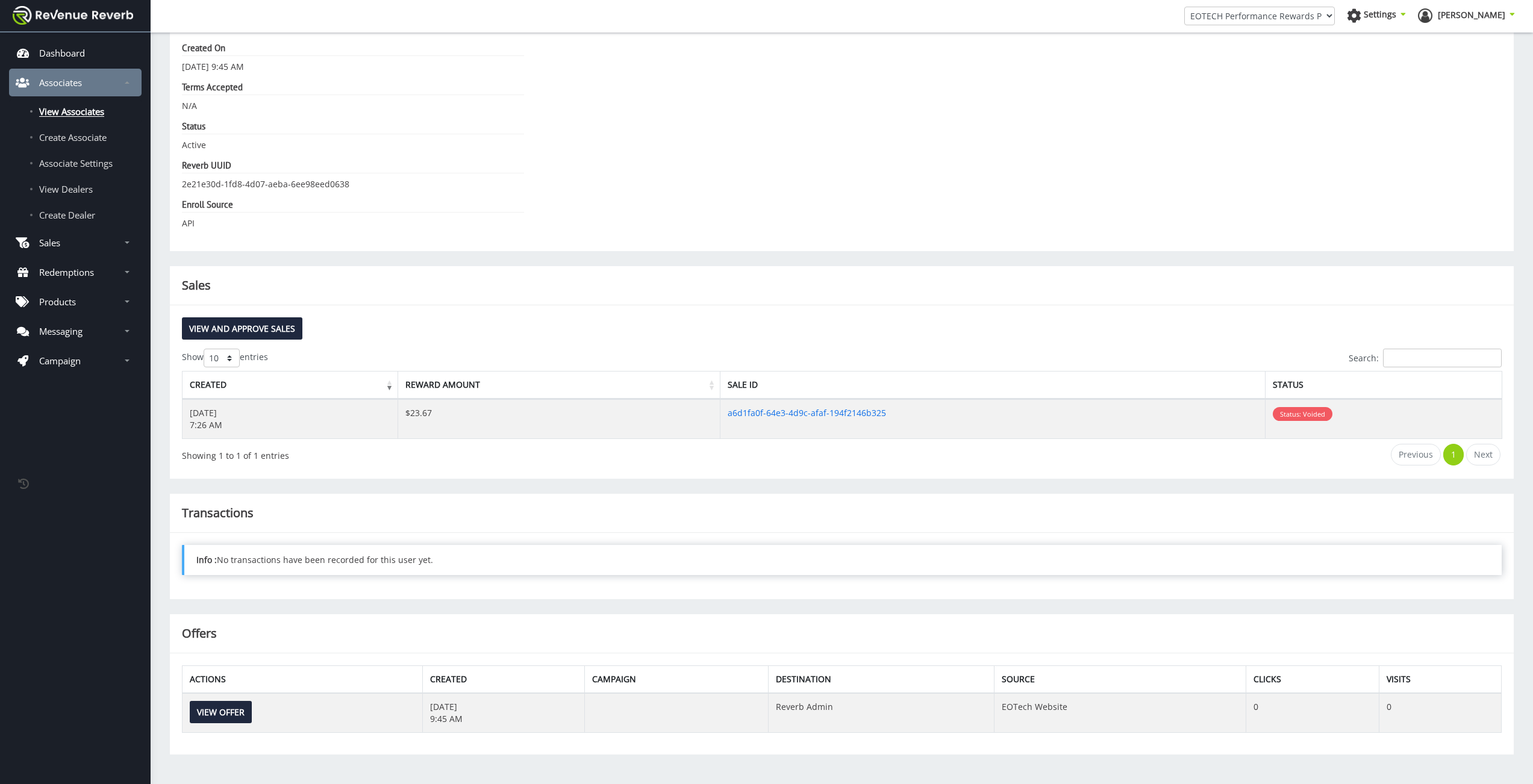
click at [1195, 248] on div "Account Balance 0.00 Points Email [EMAIL_ADDRESS][DOMAIN_NAME] Phone [PHONE_NUM…" at bounding box center [842, 42] width 1344 height 417
click at [968, 307] on div "View and Approve Sales Show 10 25 50 100 entries Search: Created Reward Amount …" at bounding box center [842, 392] width 1344 height 174
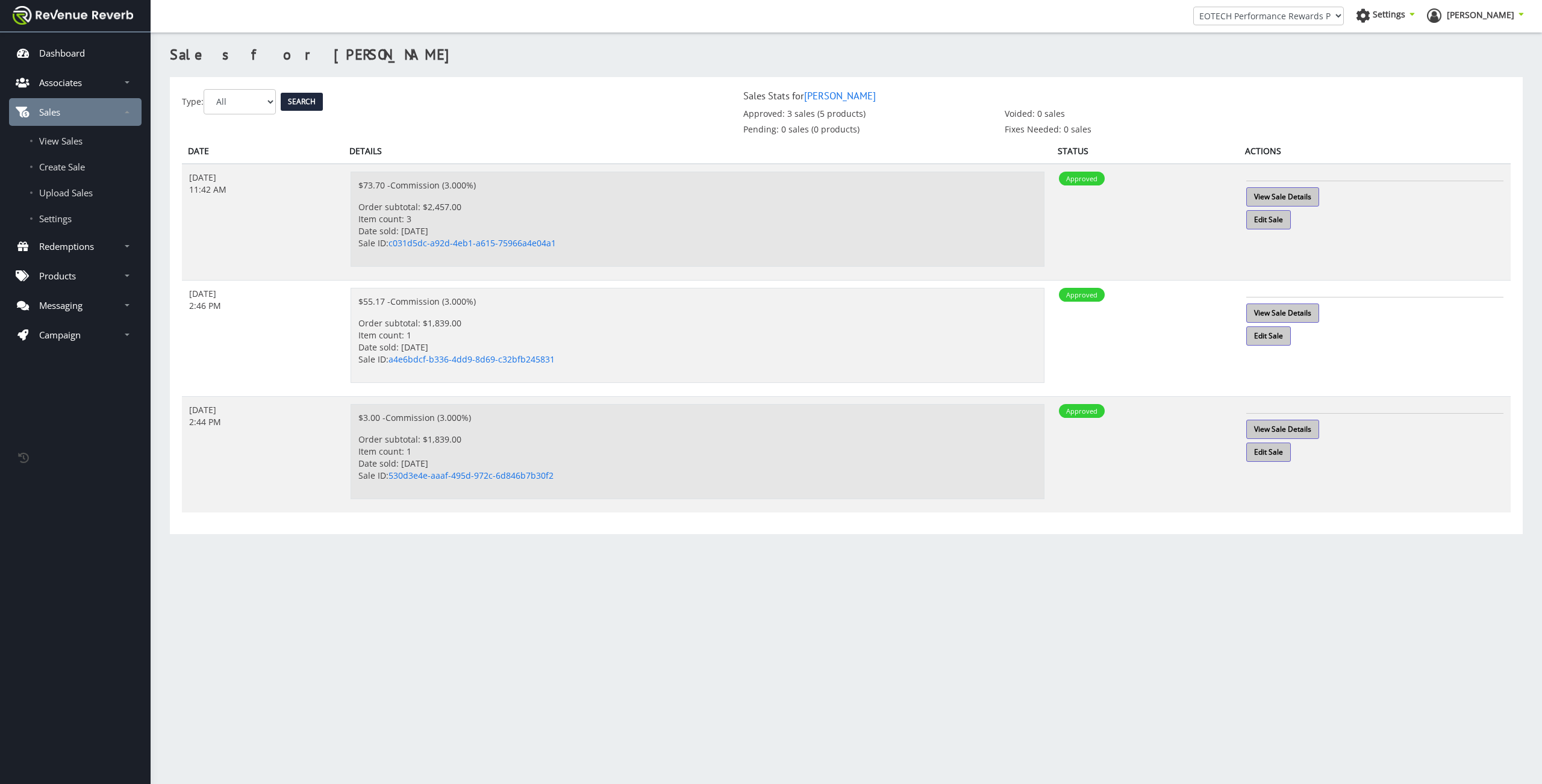
scroll to position [9, 9]
click at [1385, 191] on p "View Sale Details" at bounding box center [1375, 193] width 257 height 26
click at [1272, 192] on link "View Sale Details" at bounding box center [1283, 197] width 73 height 19
click at [1285, 301] on p "View Sale Details" at bounding box center [1375, 310] width 257 height 26
click at [1298, 313] on link "View Sale Details" at bounding box center [1283, 313] width 73 height 19
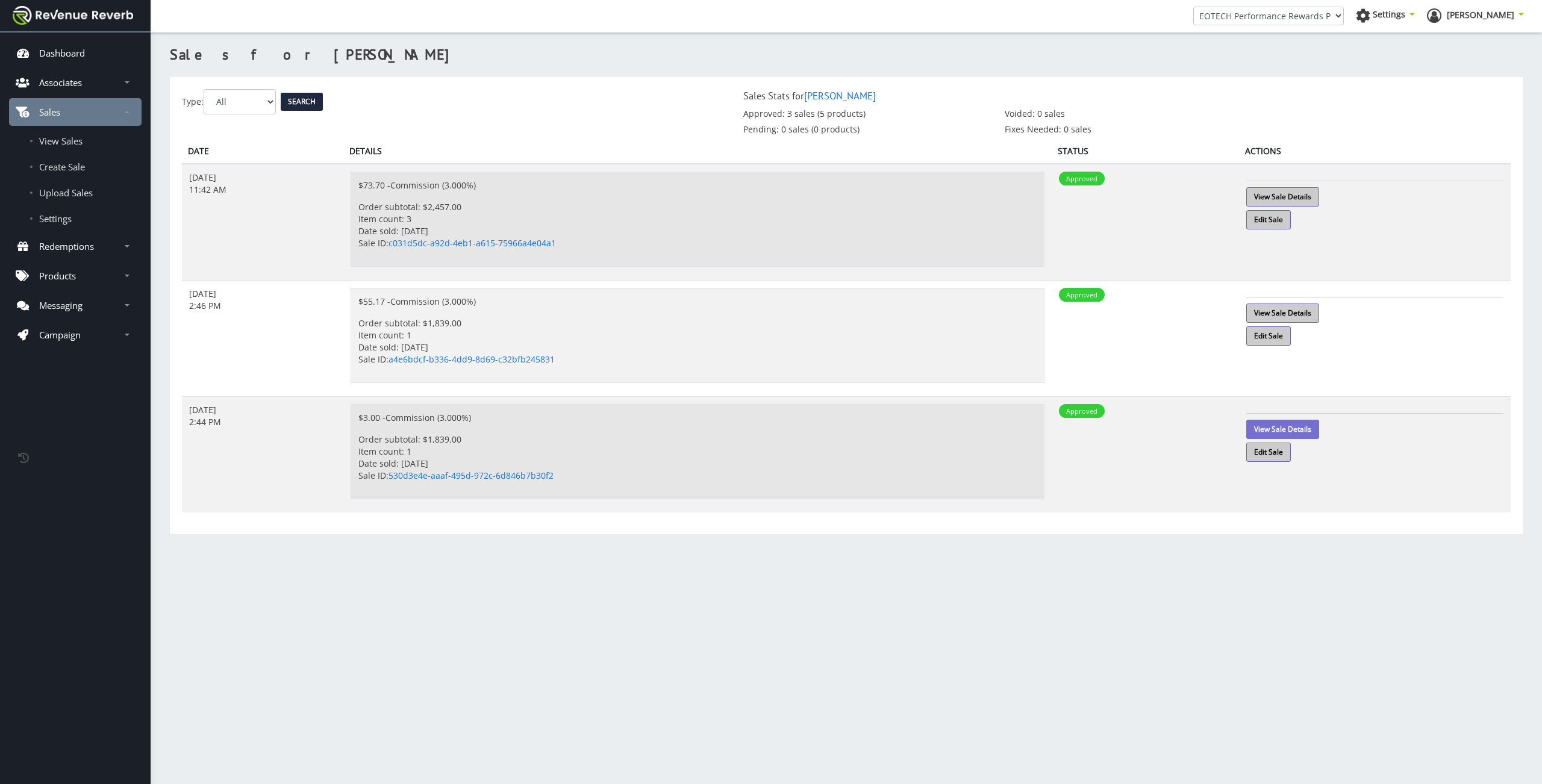
click at [1298, 425] on link "View Sale Details" at bounding box center [1283, 429] width 73 height 19
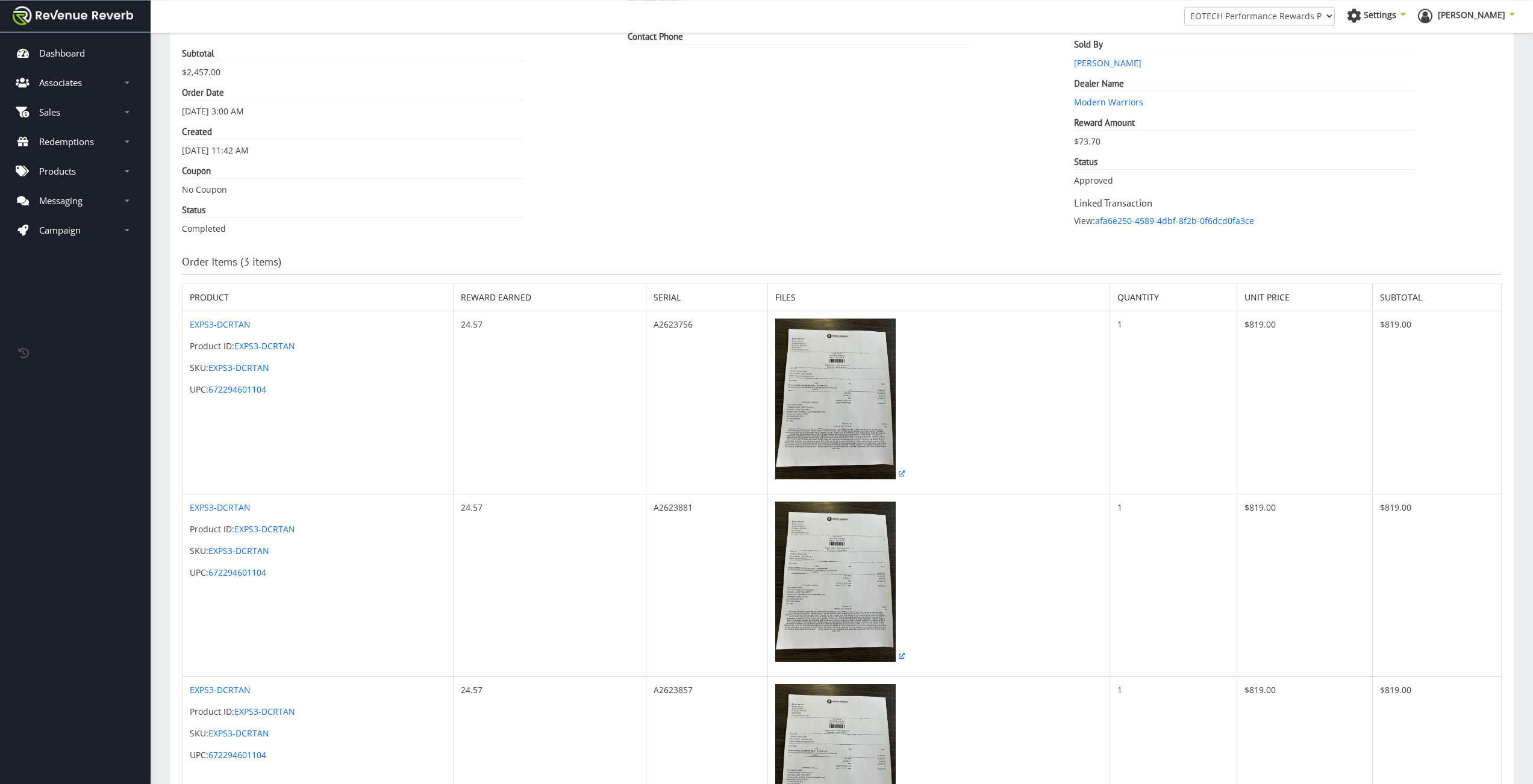
scroll to position [283, 0]
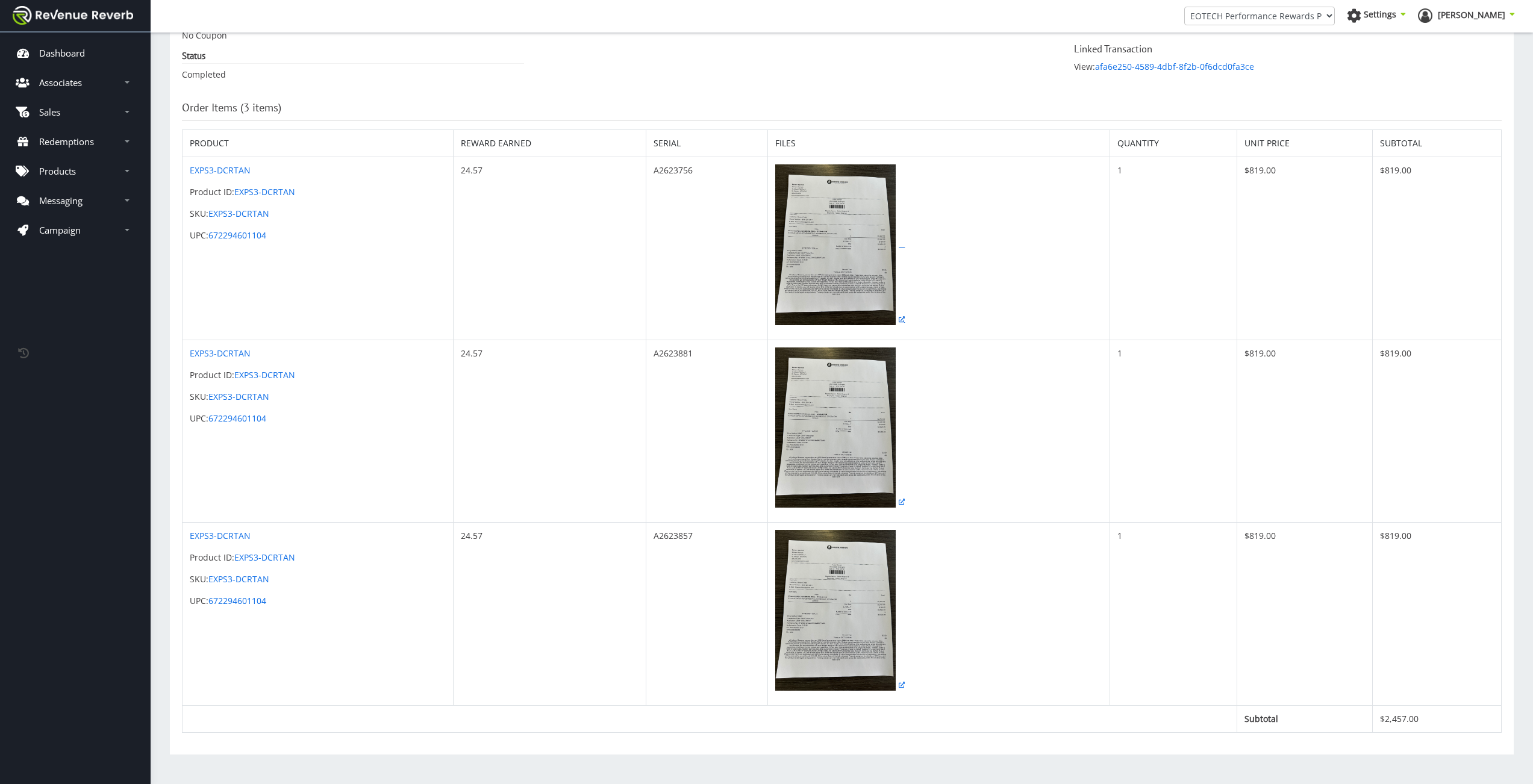
click at [860, 236] on img at bounding box center [835, 244] width 120 height 161
click at [827, 434] on img at bounding box center [835, 427] width 120 height 161
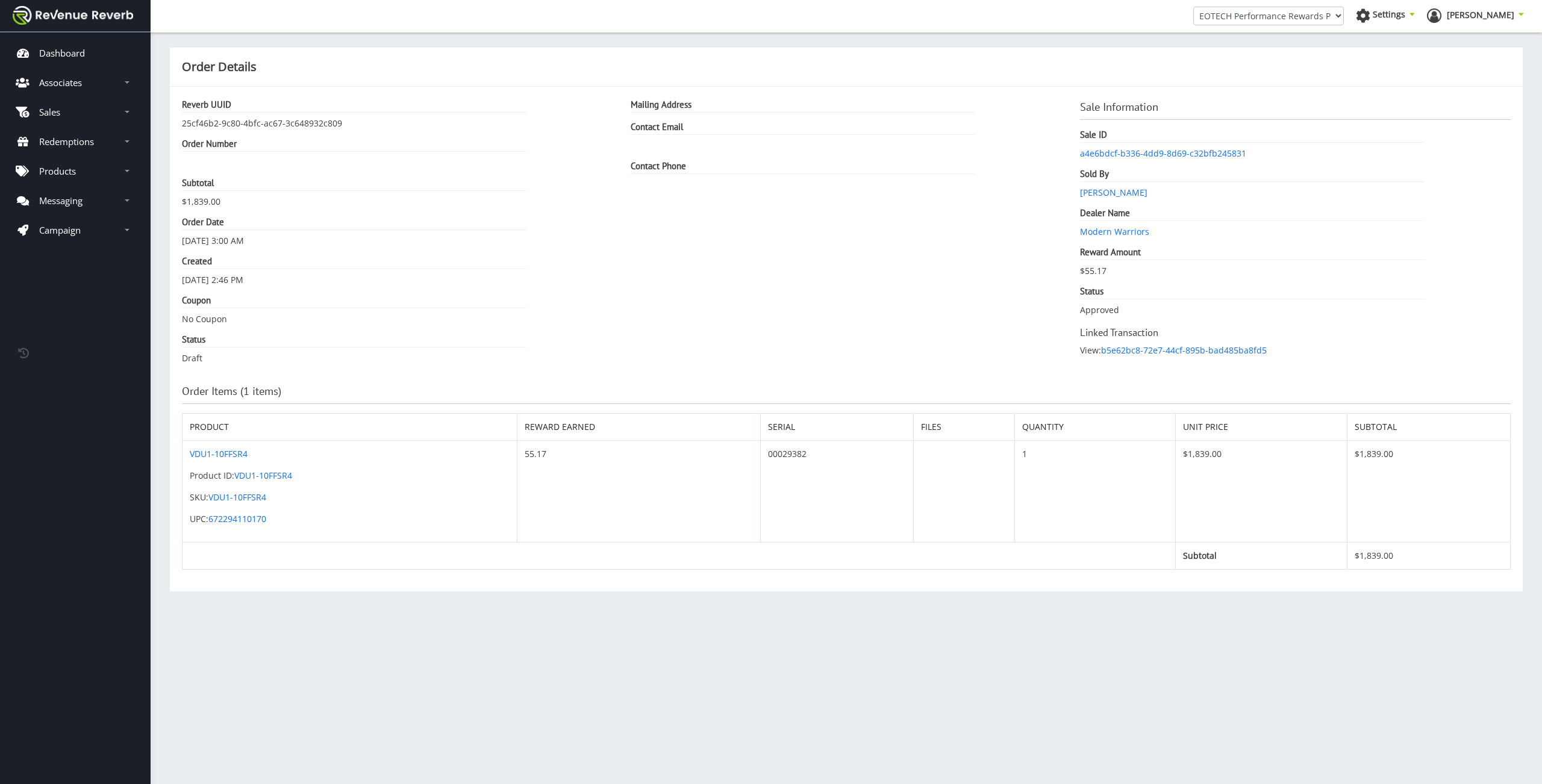
scroll to position [9, 9]
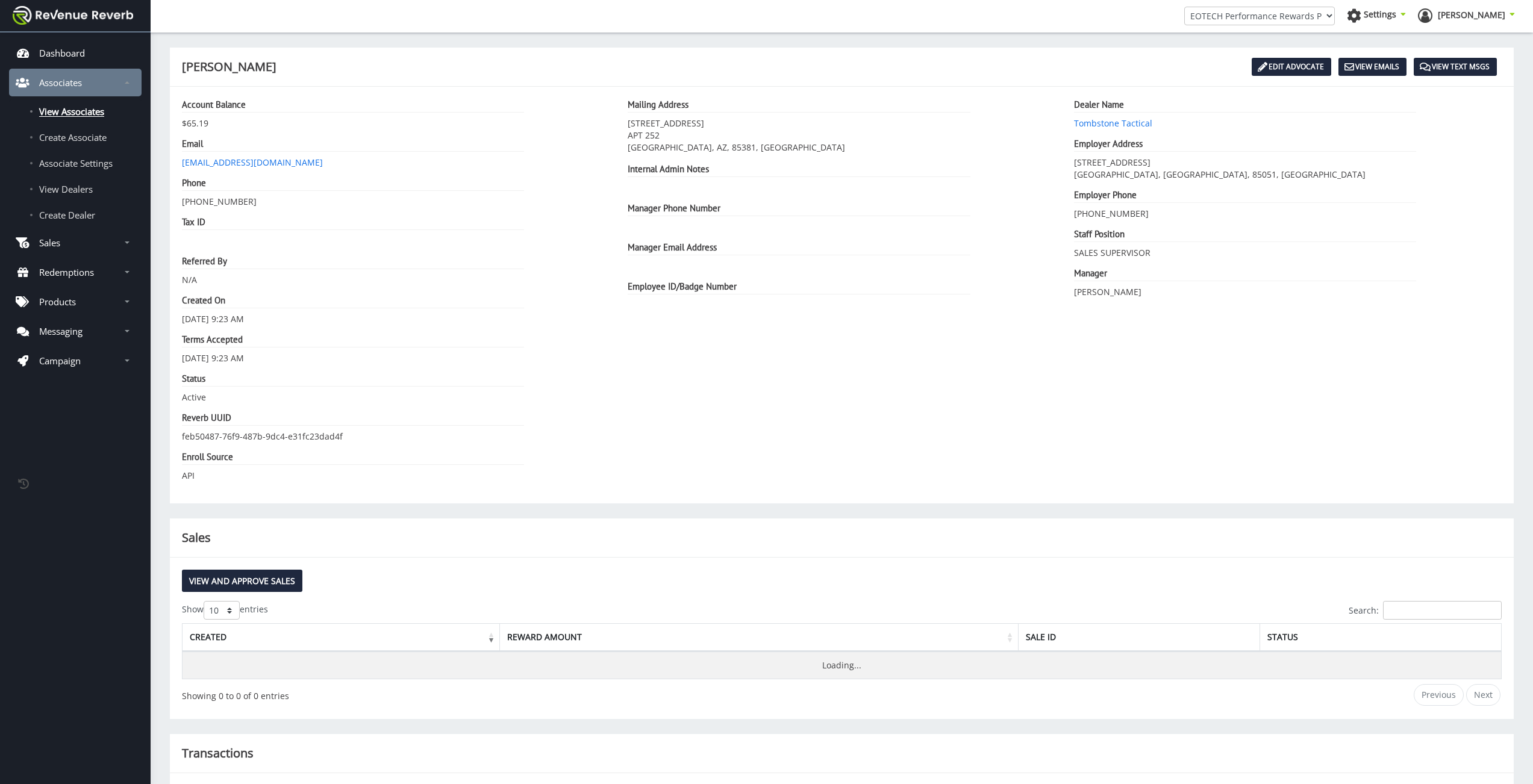
scroll to position [9, 9]
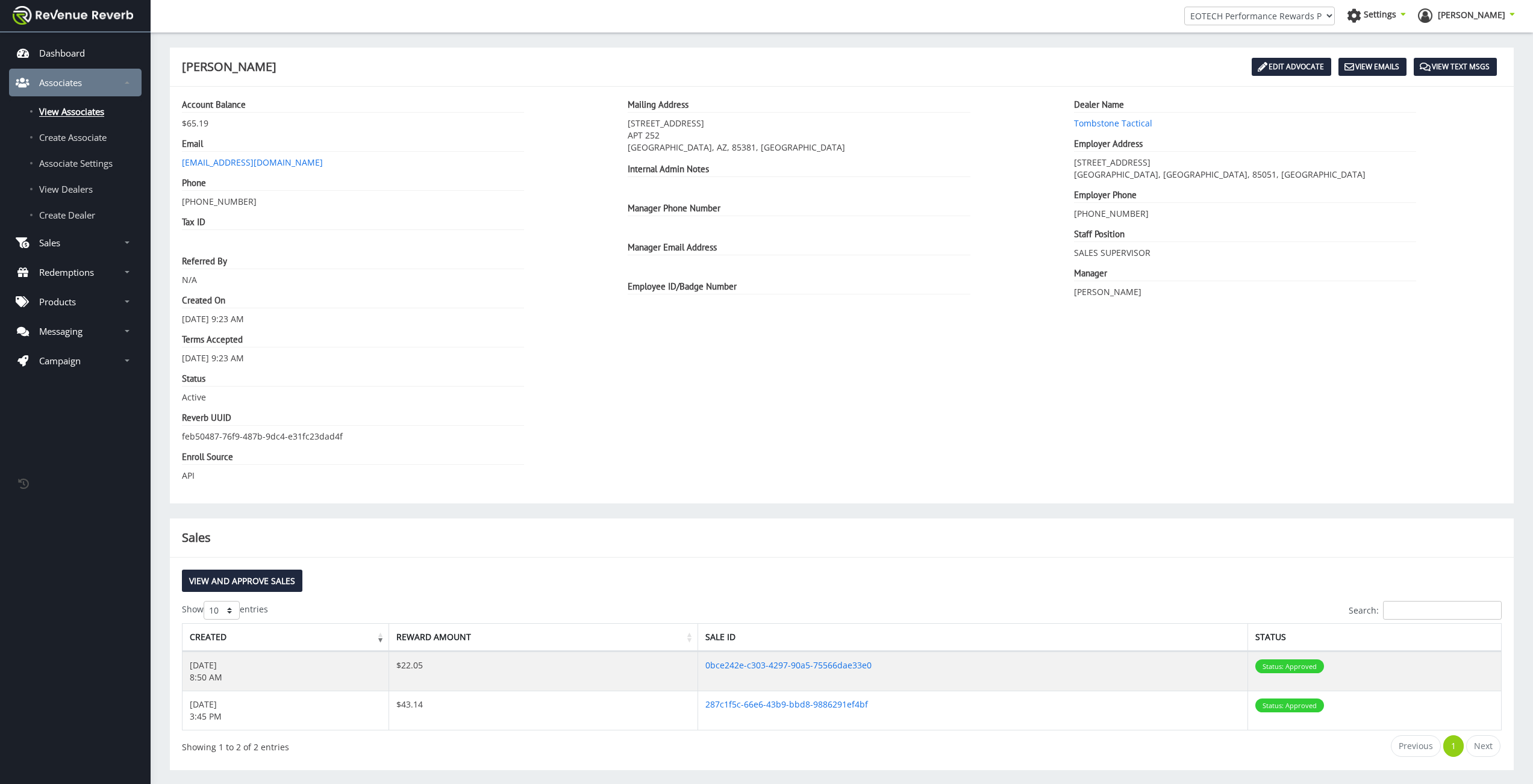
click at [1262, 424] on div "Dealer Name Tombstone Tactical Employer Address [STREET_ADDRESS] Employer Phone" at bounding box center [1288, 294] width 446 height 393
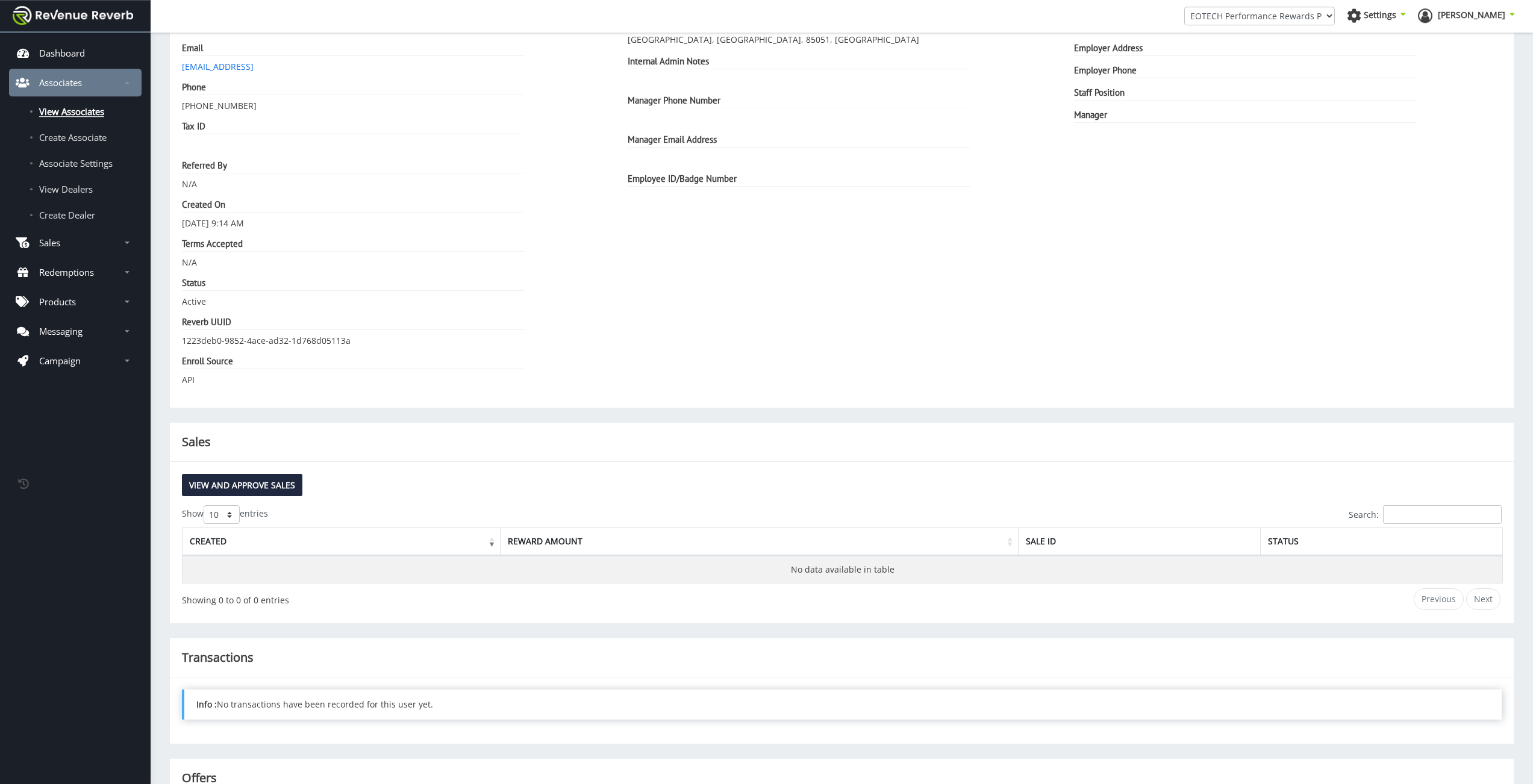
scroll to position [240, 0]
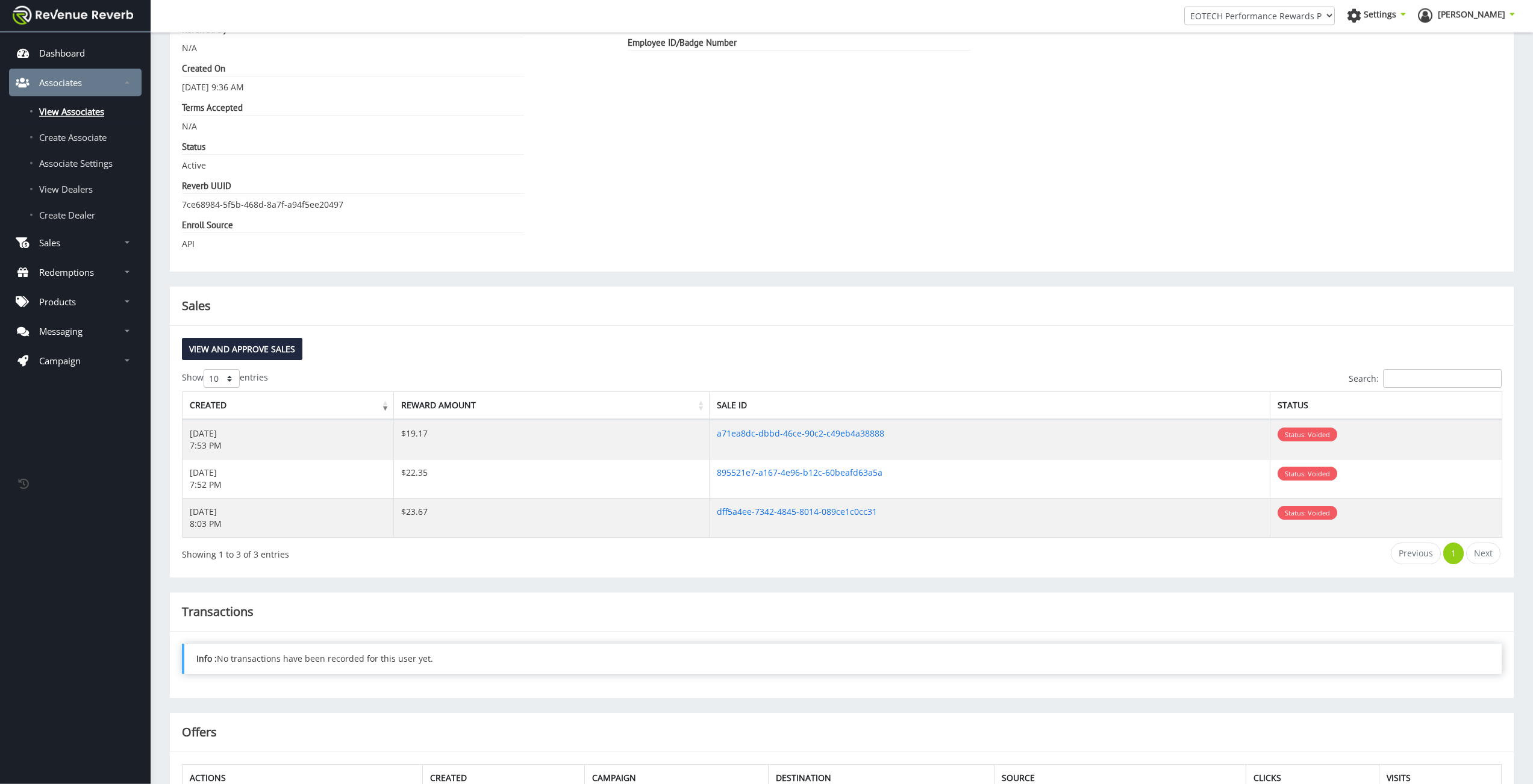
scroll to position [331, 0]
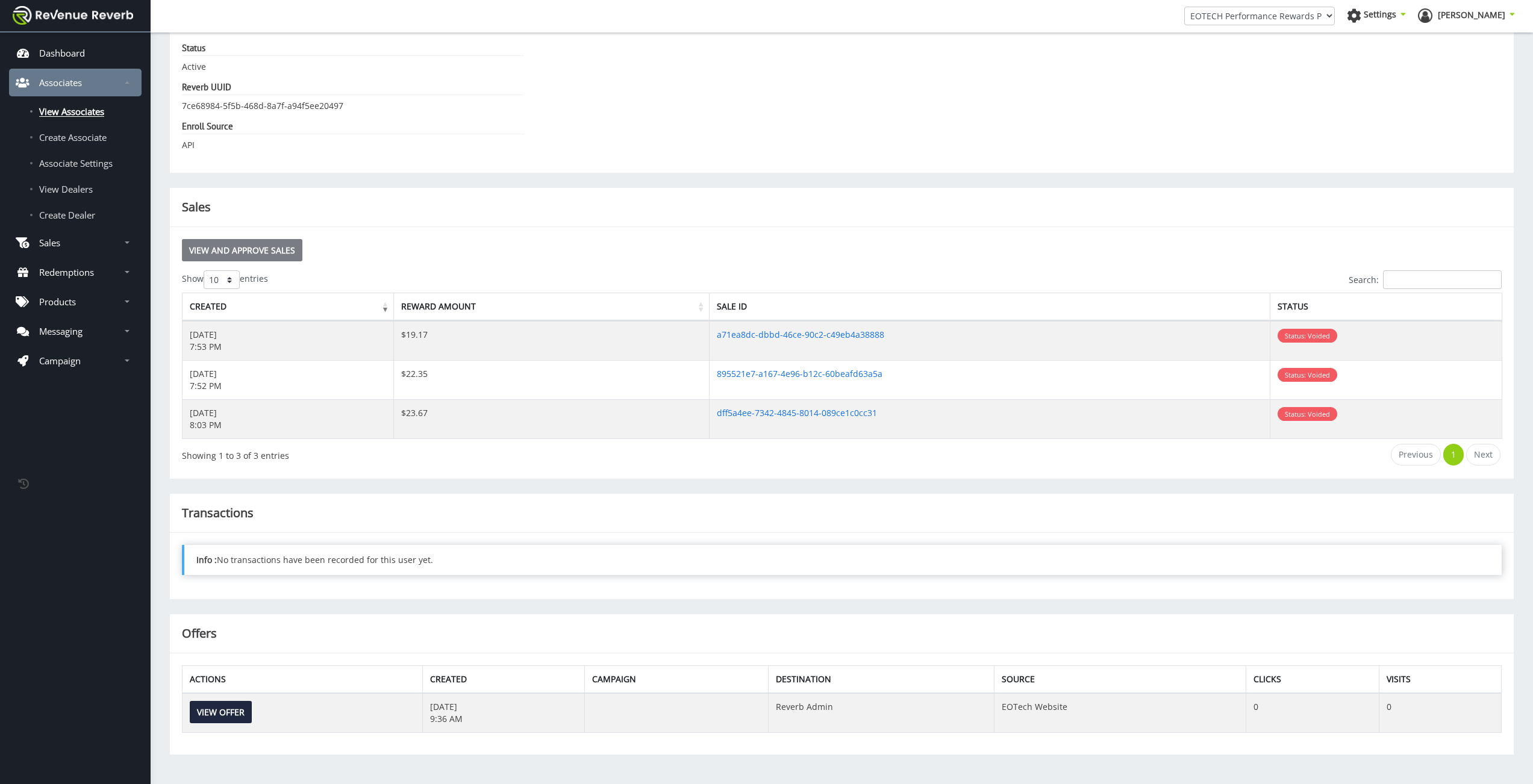
click at [262, 254] on link "View and Approve Sales" at bounding box center [242, 250] width 120 height 22
click at [1422, 278] on input "Search:" at bounding box center [1441, 280] width 118 height 19
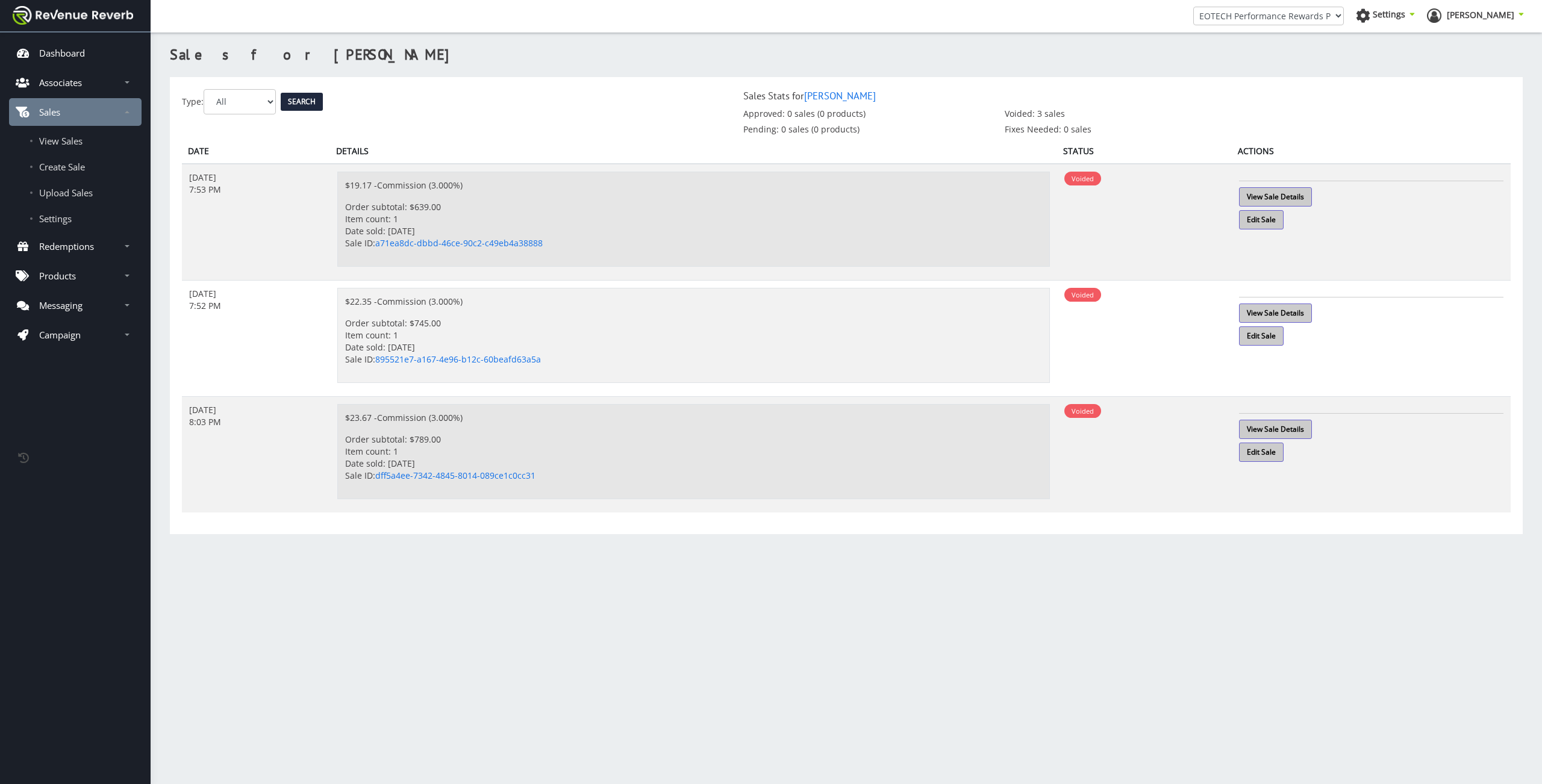
scroll to position [9, 9]
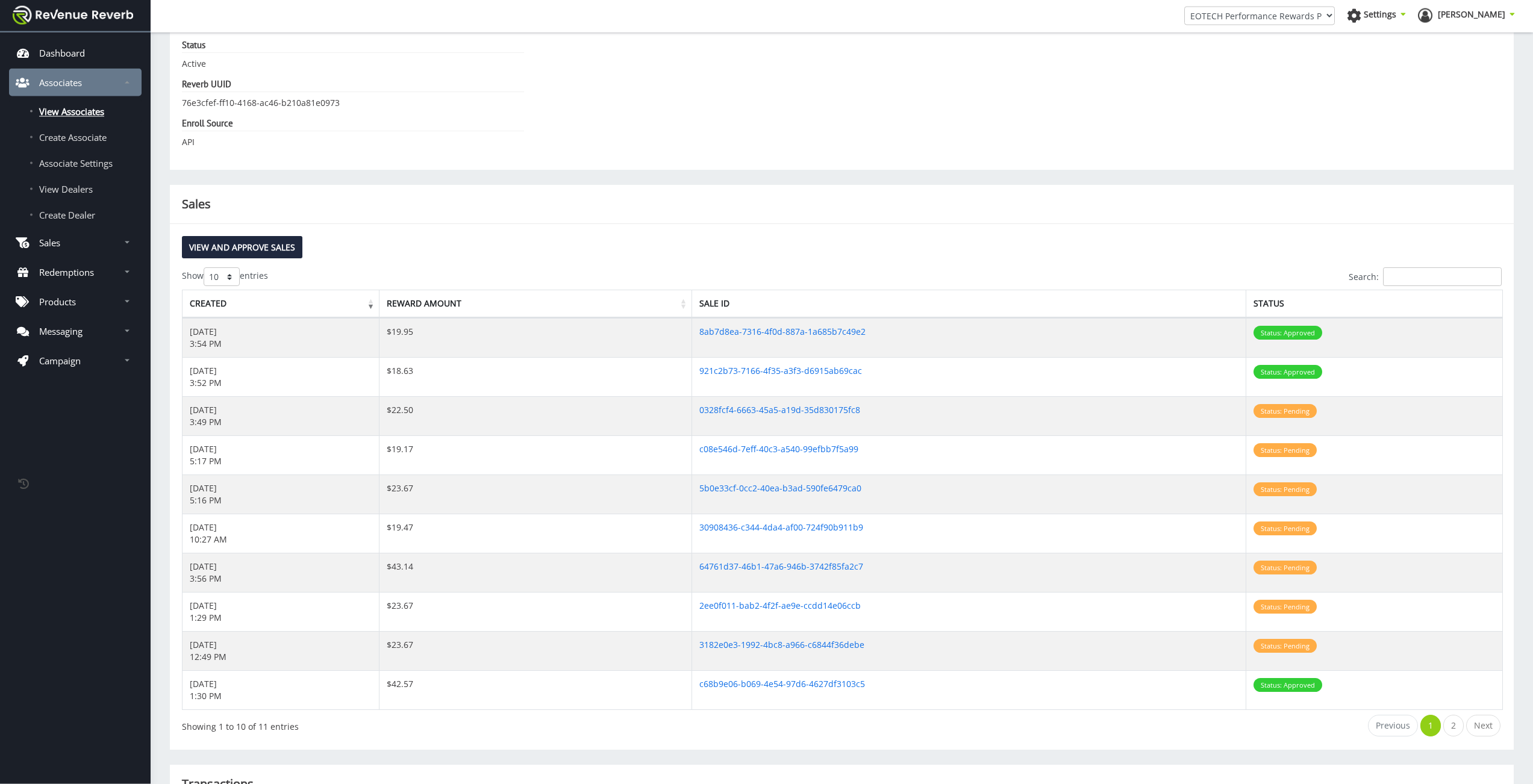
scroll to position [318, 0]
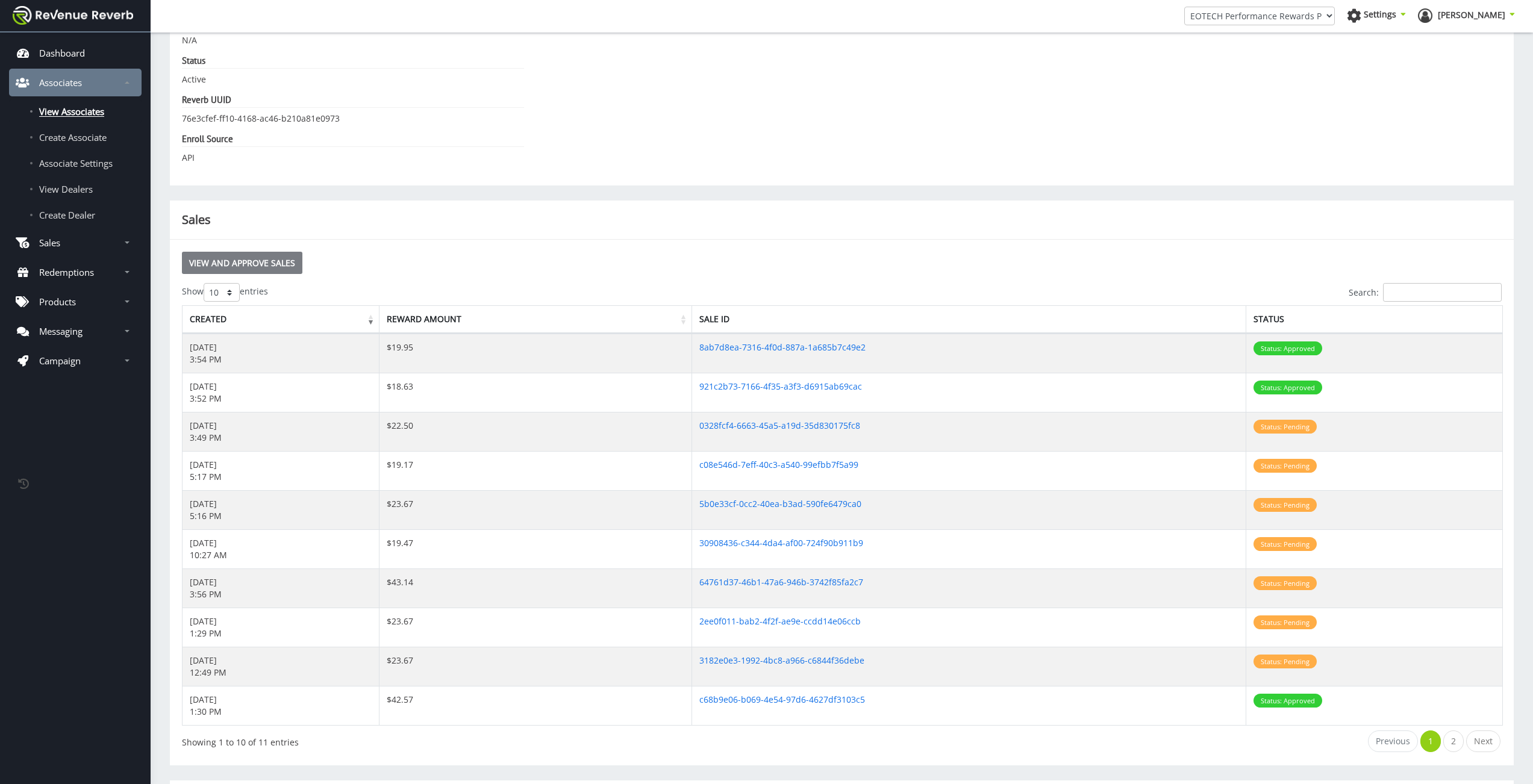
click at [289, 254] on link "View and Approve Sales" at bounding box center [242, 262] width 120 height 22
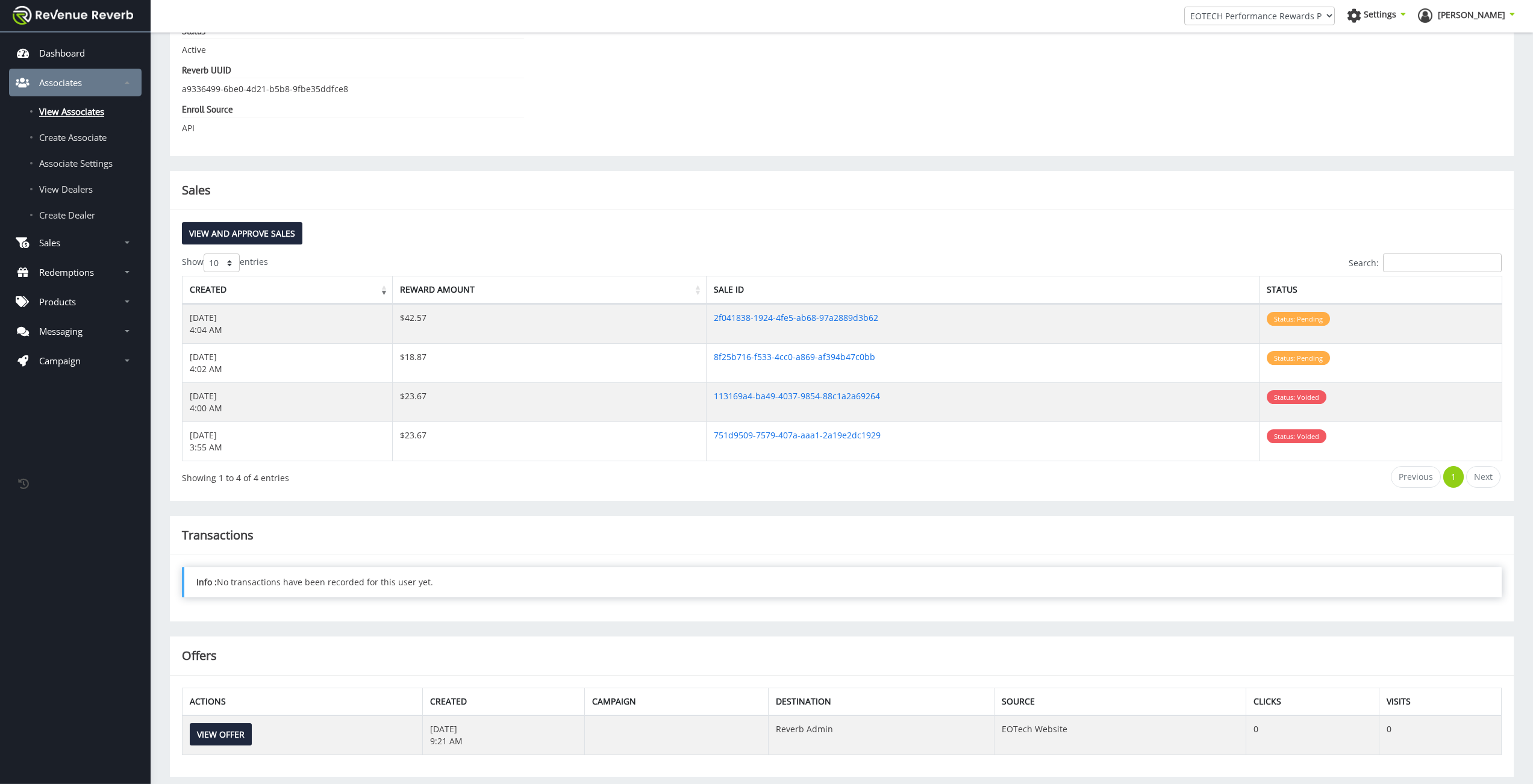
scroll to position [370, 0]
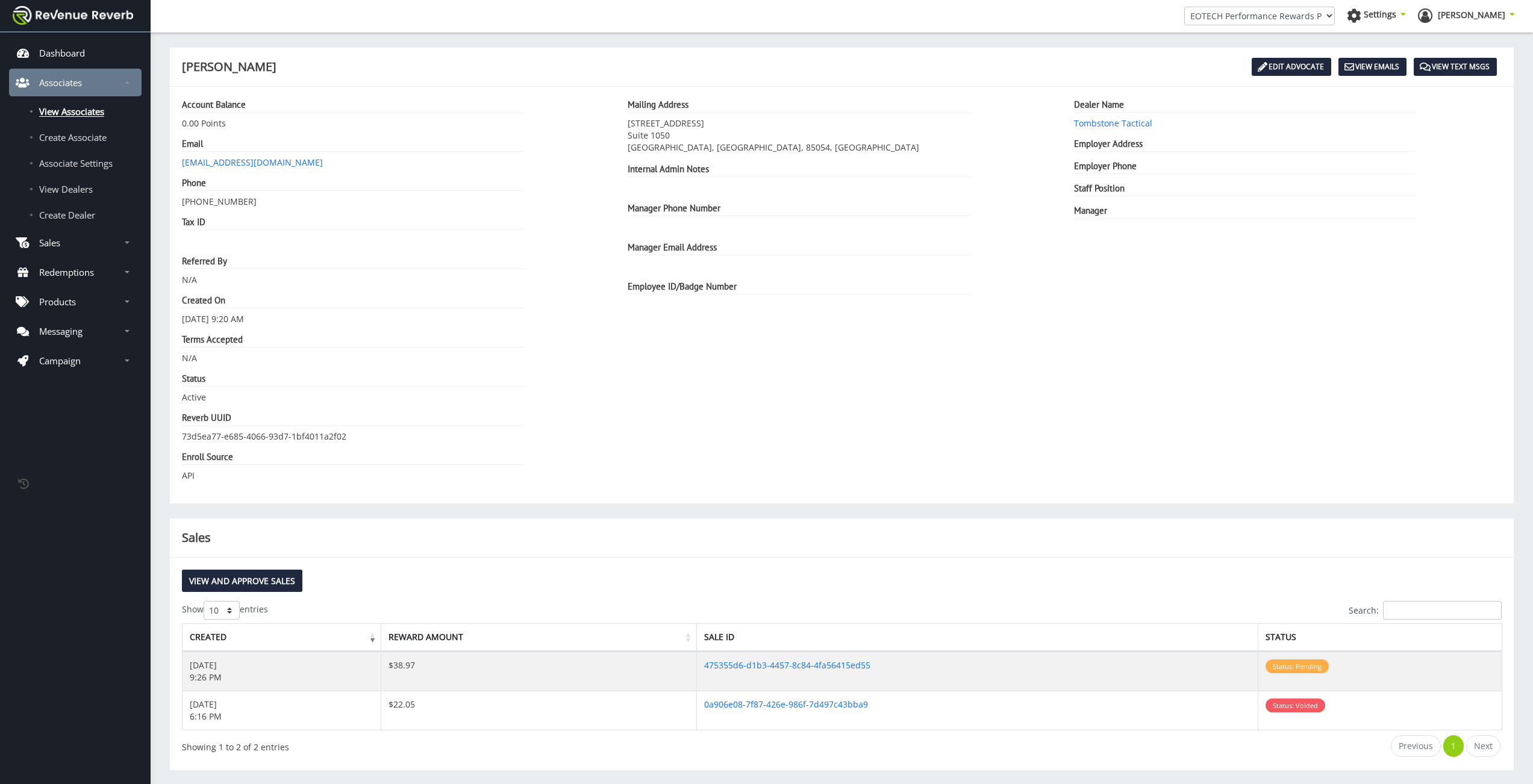
scroll to position [9, 9]
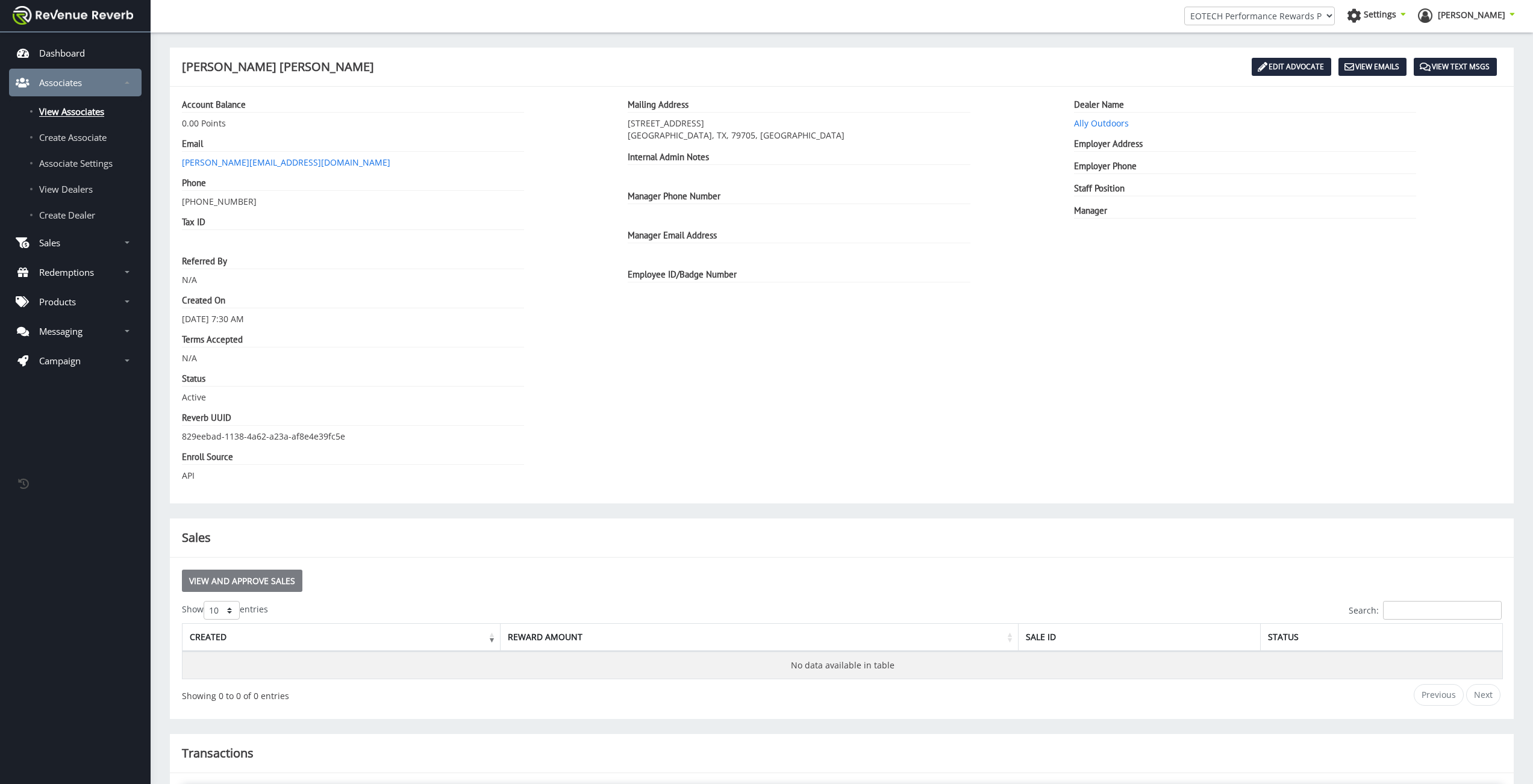
click at [260, 576] on link "View and Approve Sales" at bounding box center [242, 581] width 120 height 22
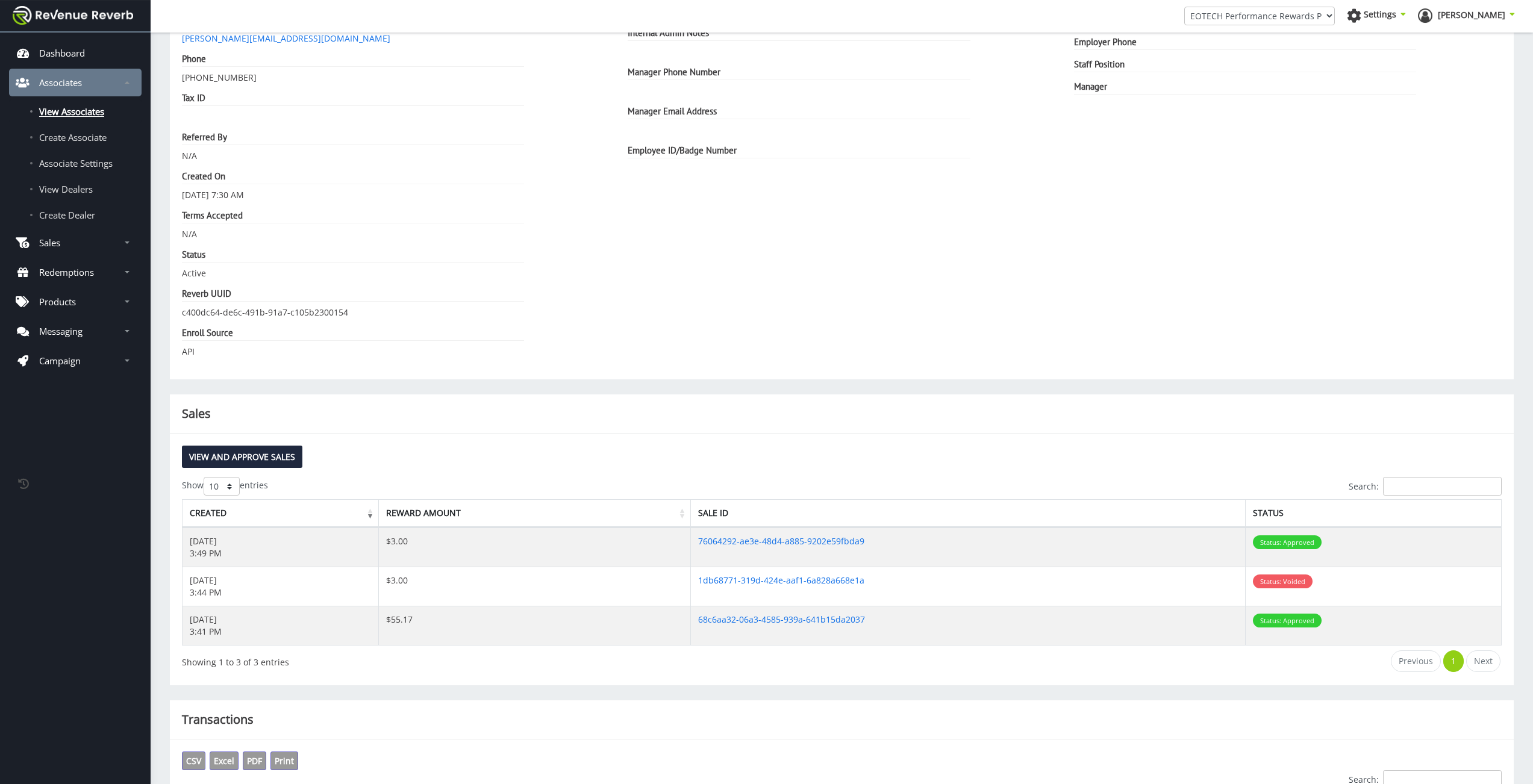
scroll to position [260, 0]
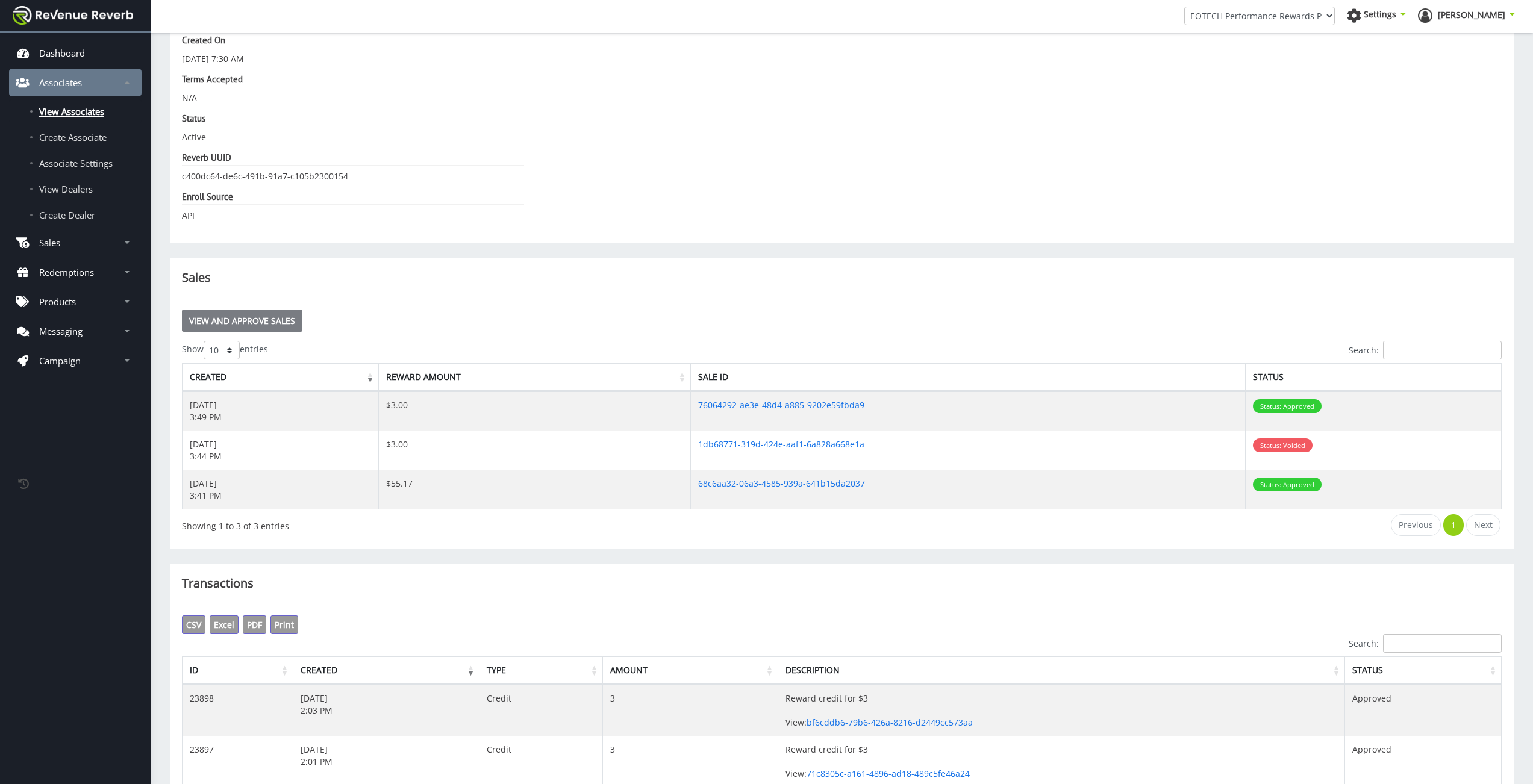
click at [286, 319] on link "View and Approve Sales" at bounding box center [242, 320] width 120 height 22
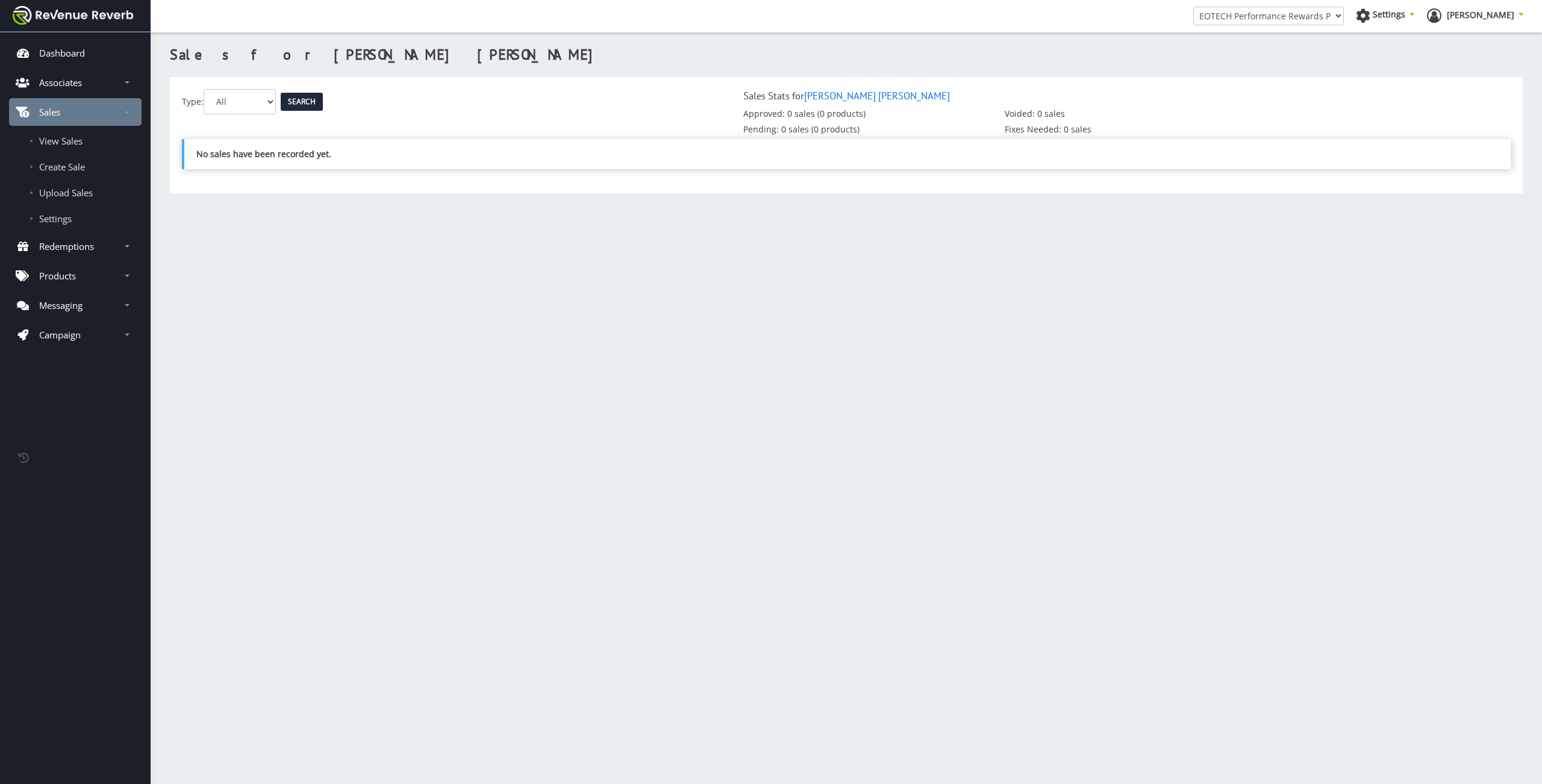
scroll to position [9, 9]
click at [1251, 433] on div "Sales for Briggs Alsup Type: All Pending Approved Voided Search Sales Stats for…" at bounding box center [846, 379] width 1392 height 710
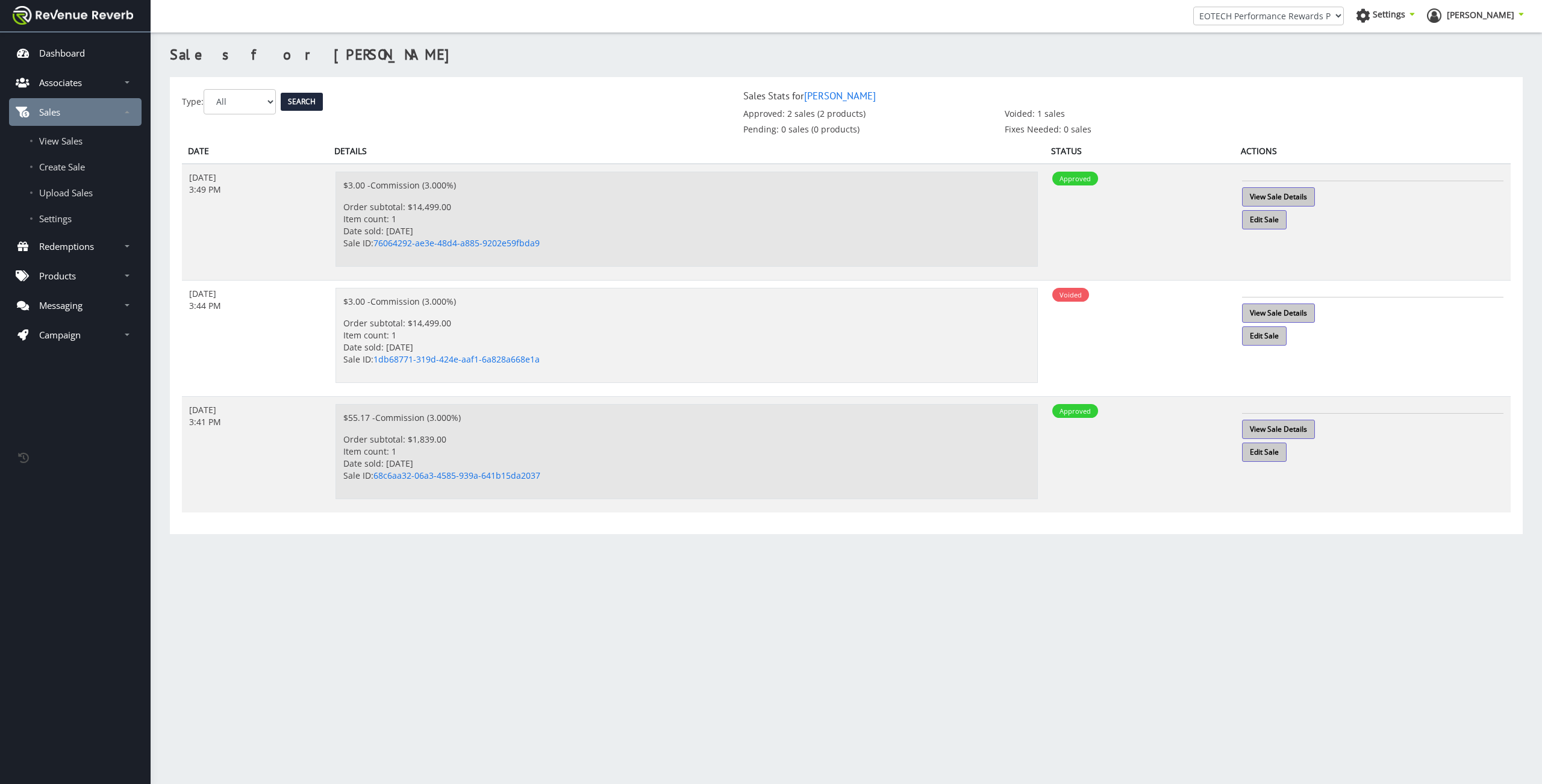
scroll to position [9, 9]
click at [1275, 188] on link "View Sale Details" at bounding box center [1279, 197] width 73 height 19
click at [1284, 194] on link "View Sale Details" at bounding box center [1279, 197] width 73 height 19
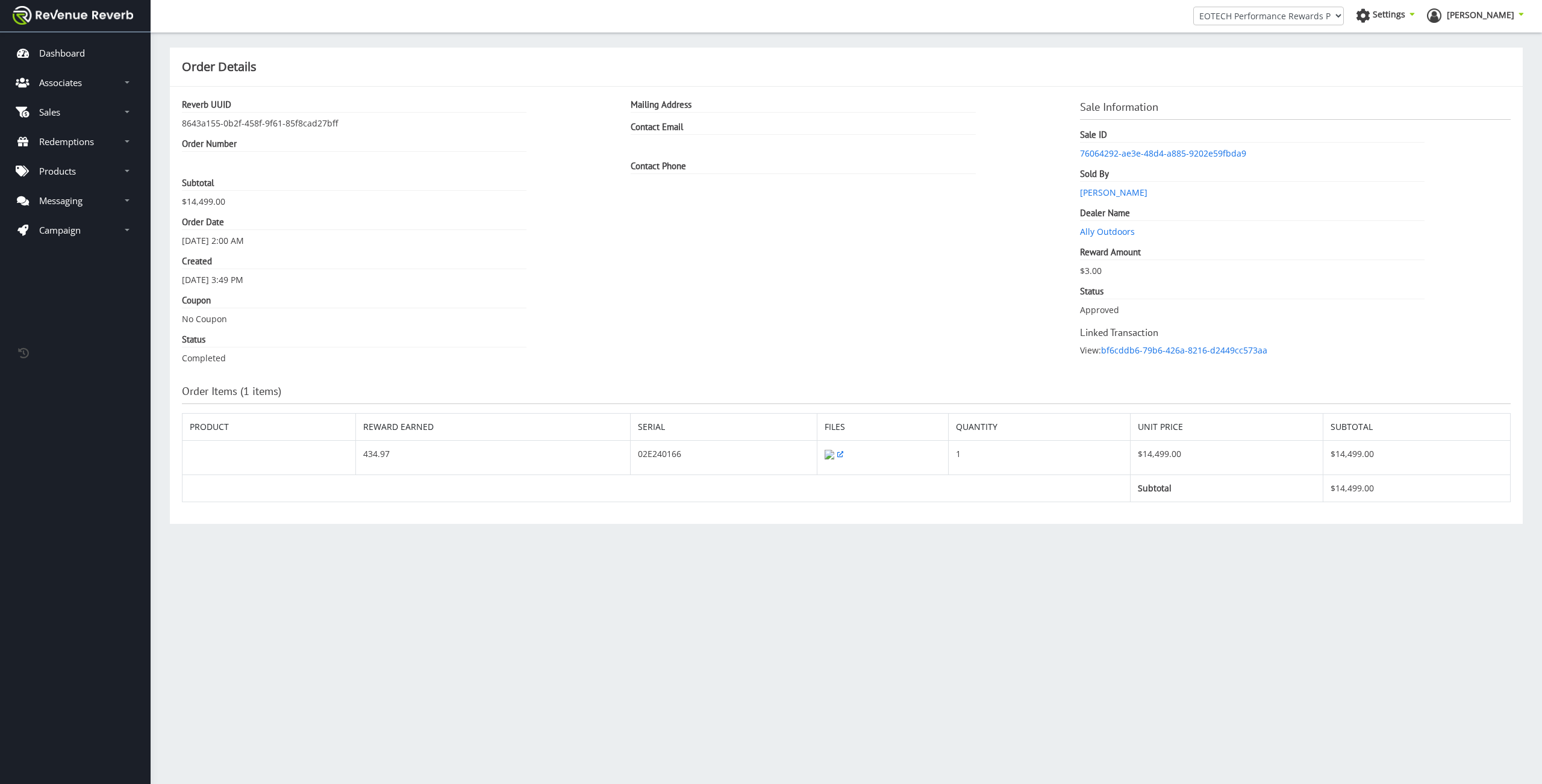
scroll to position [9, 9]
click at [825, 457] on link at bounding box center [834, 453] width 19 height 11
click at [825, 459] on img at bounding box center [829, 454] width 10 height 9
click at [708, 745] on div "Order Details Reverb UUID 8643a155-0b2f-458f-9f61-85f8cad27bff Order Number Sub…" at bounding box center [846, 392] width 1392 height 784
click at [708, 744] on div "Order Details Reverb UUID 8643a155-0b2f-458f-9f61-85f8cad27bff Order Number Sub…" at bounding box center [846, 392] width 1392 height 784
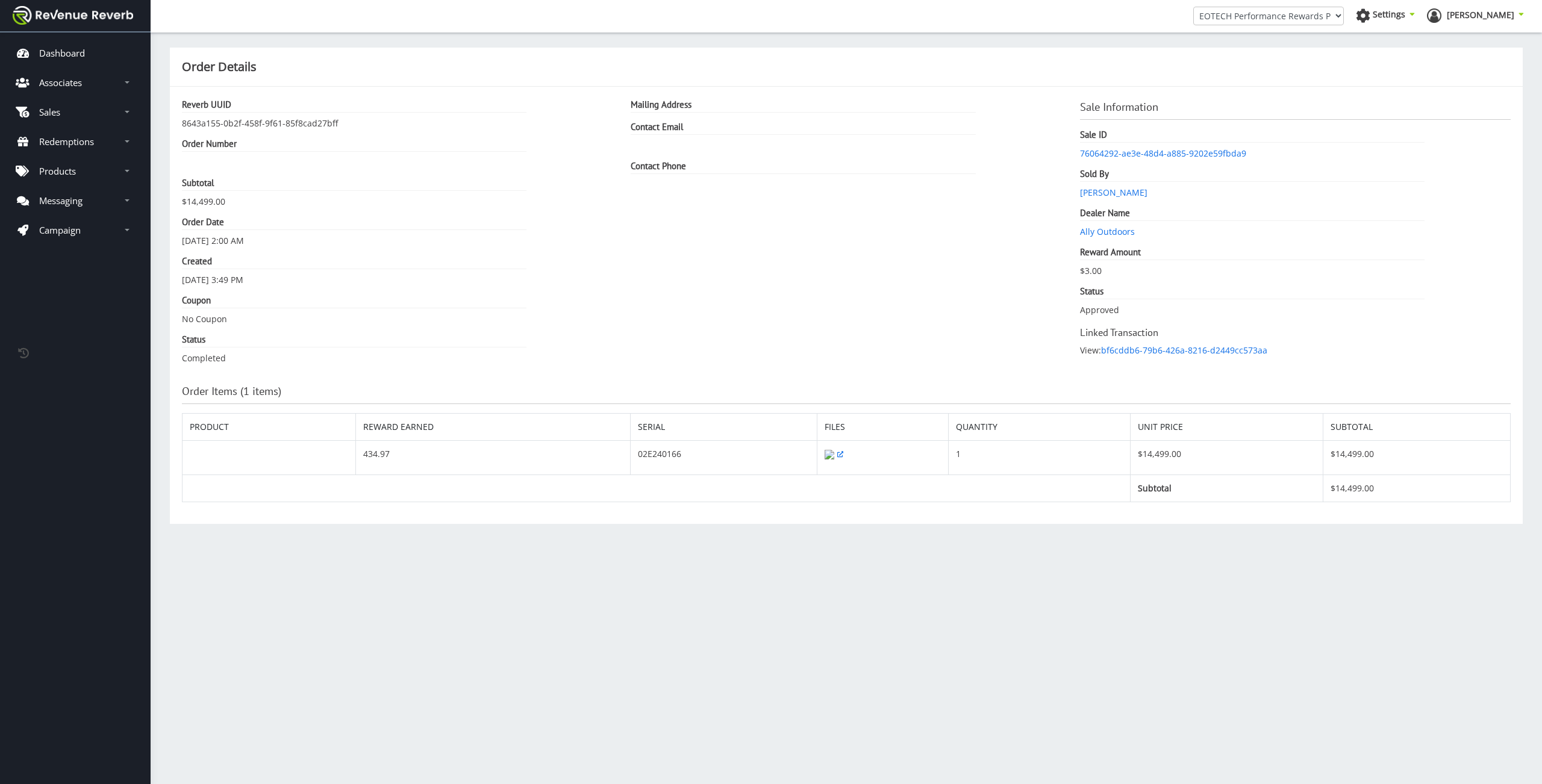
scroll to position [9, 9]
drag, startPoint x: 220, startPoint y: 483, endPoint x: 234, endPoint y: 513, distance: 33.1
click at [219, 475] on td at bounding box center [269, 458] width 174 height 35
click at [424, 676] on div "Order Details Reverb UUID 8643a155-0b2f-458f-9f61-85f8cad27bff Order Number Sub…" at bounding box center [846, 379] width 1392 height 710
